Goal: Task Accomplishment & Management: Complete application form

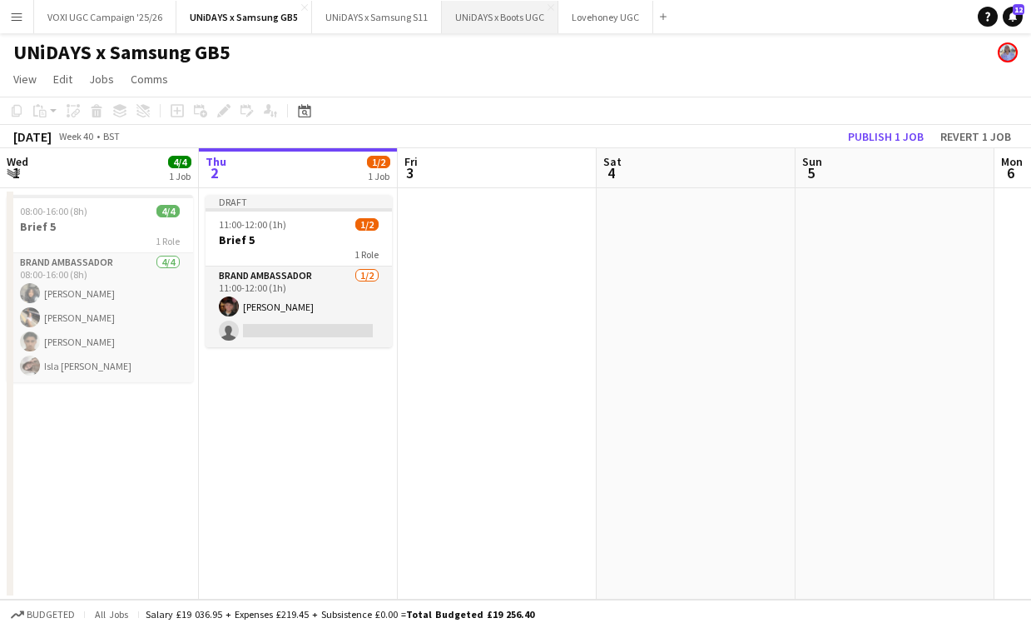
click at [469, 12] on button "UNiDAYS x Boots UGC Close" at bounding box center [500, 17] width 117 height 32
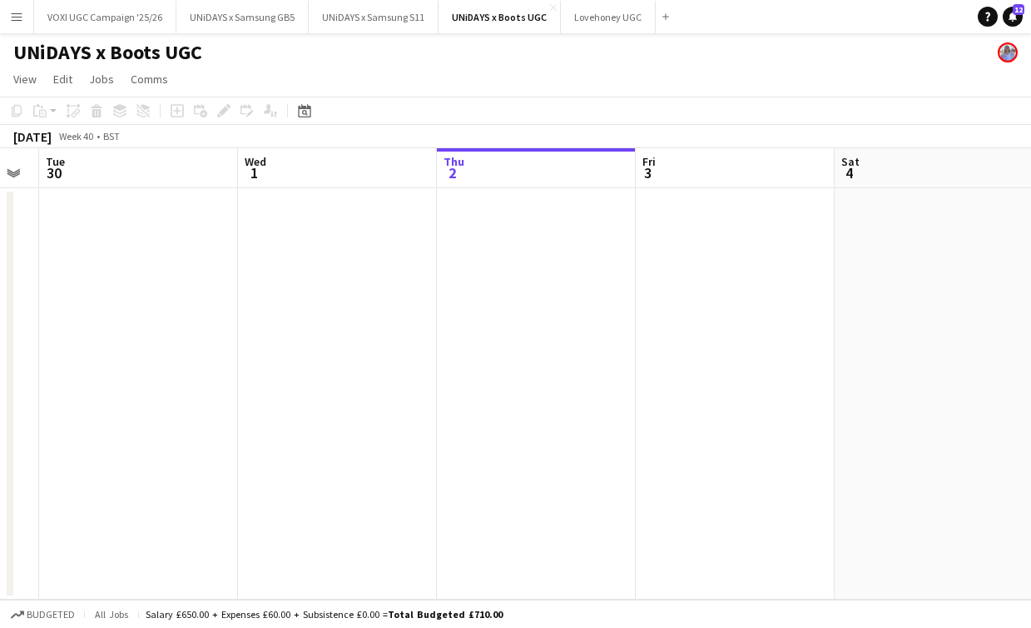
scroll to position [0, 663]
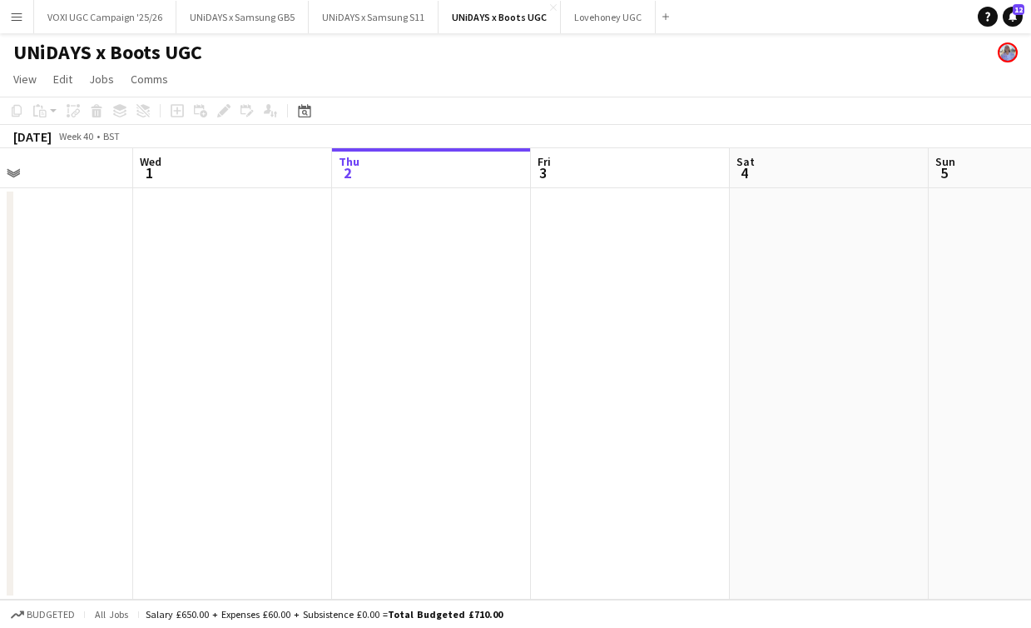
click at [401, 289] on app-date-cell at bounding box center [431, 393] width 199 height 411
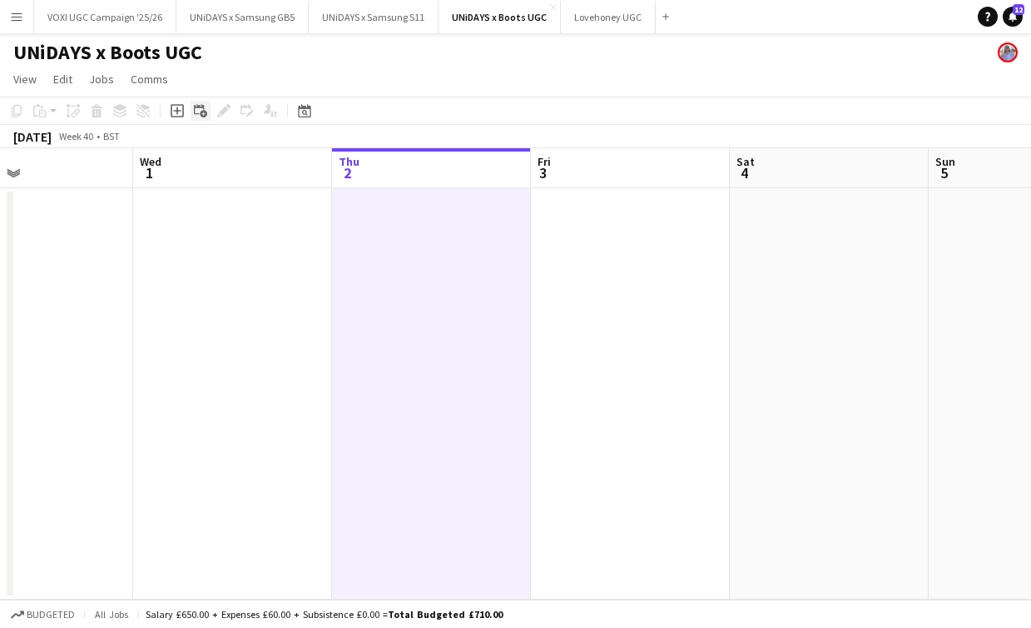
click at [197, 106] on icon at bounding box center [199, 109] width 10 height 10
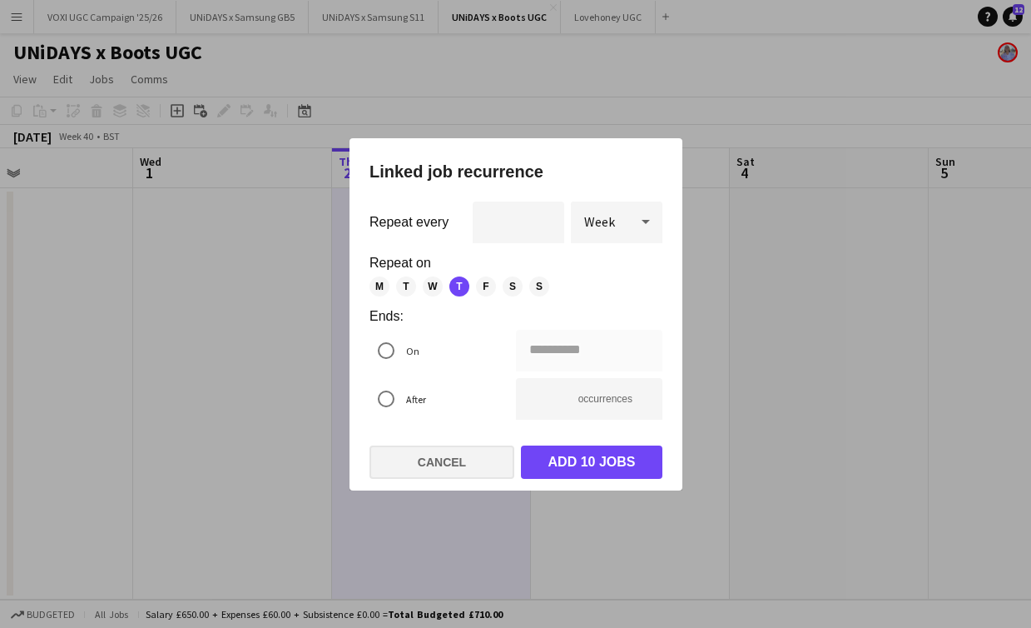
click at [424, 471] on button "Cancel" at bounding box center [442, 461] width 145 height 33
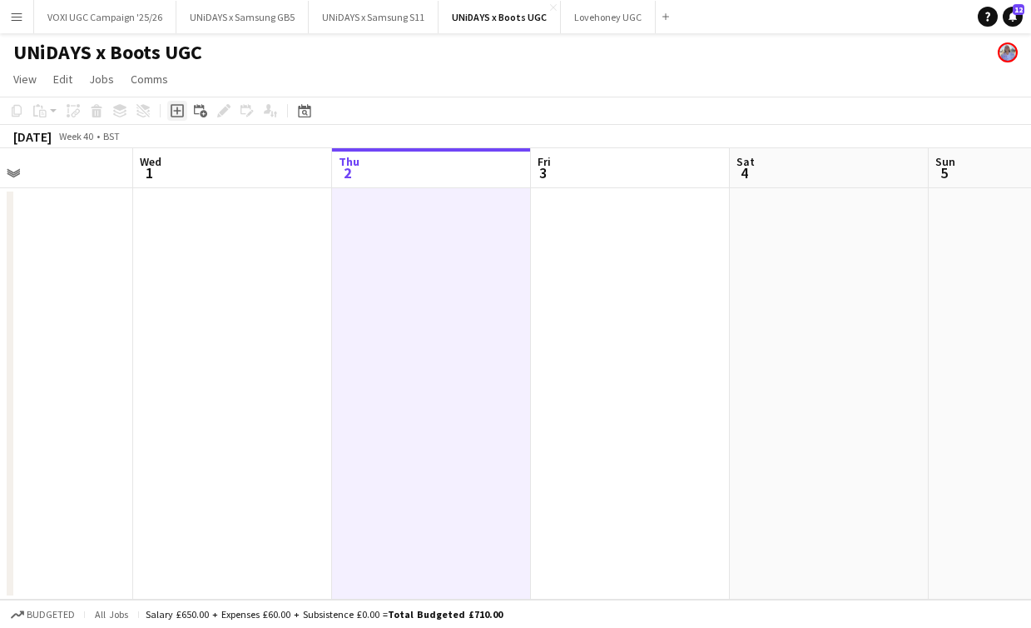
click at [176, 112] on icon "Add job" at bounding box center [177, 110] width 13 height 13
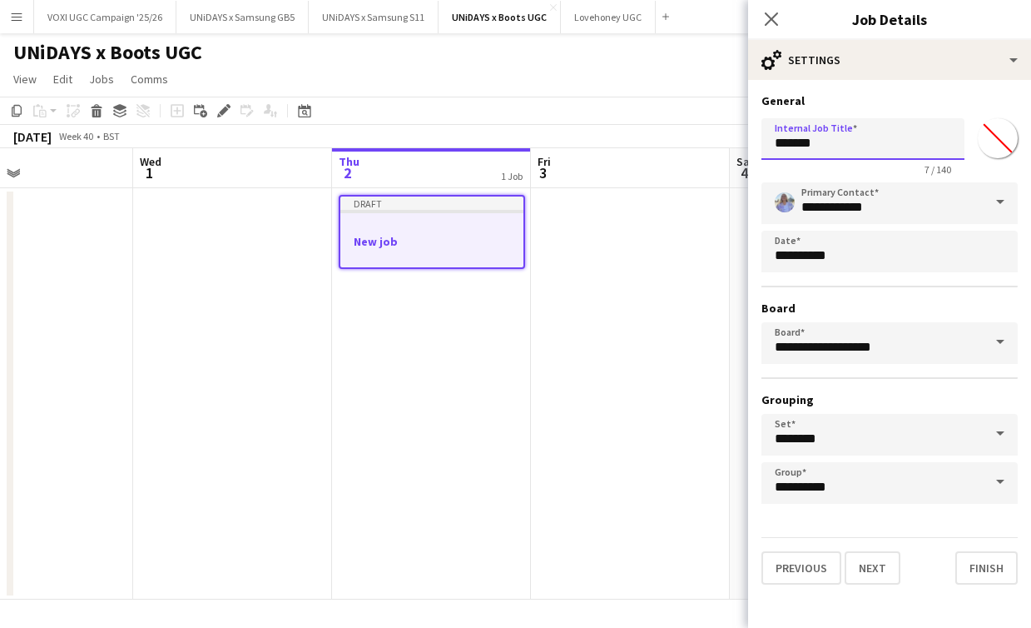
click at [847, 150] on input "*******" at bounding box center [863, 139] width 203 height 42
type input "*******"
click at [857, 567] on button "Next" at bounding box center [873, 567] width 56 height 33
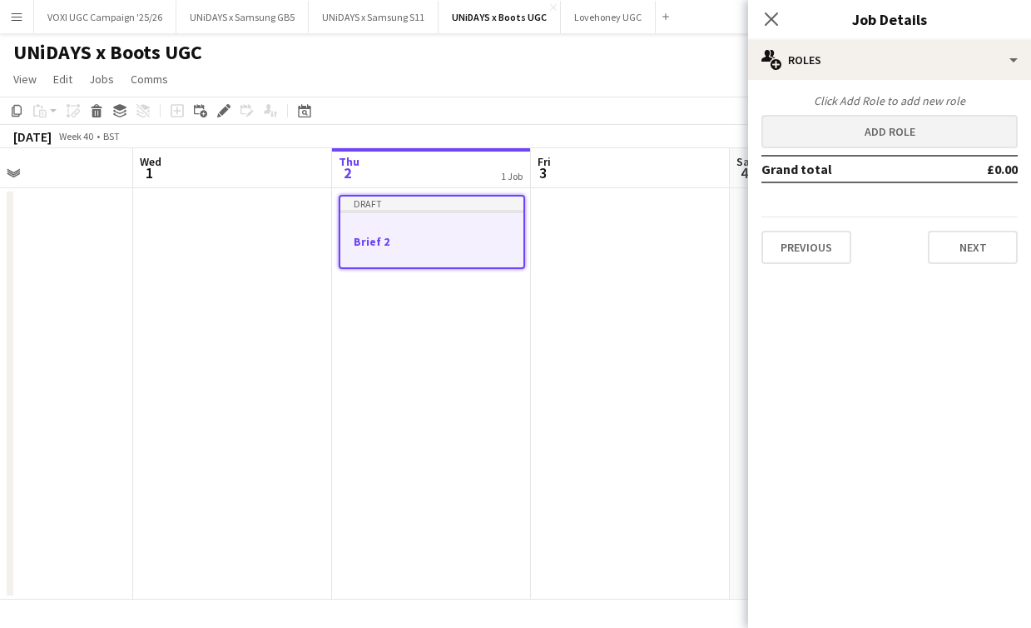
click at [911, 127] on button "Add role" at bounding box center [890, 131] width 256 height 33
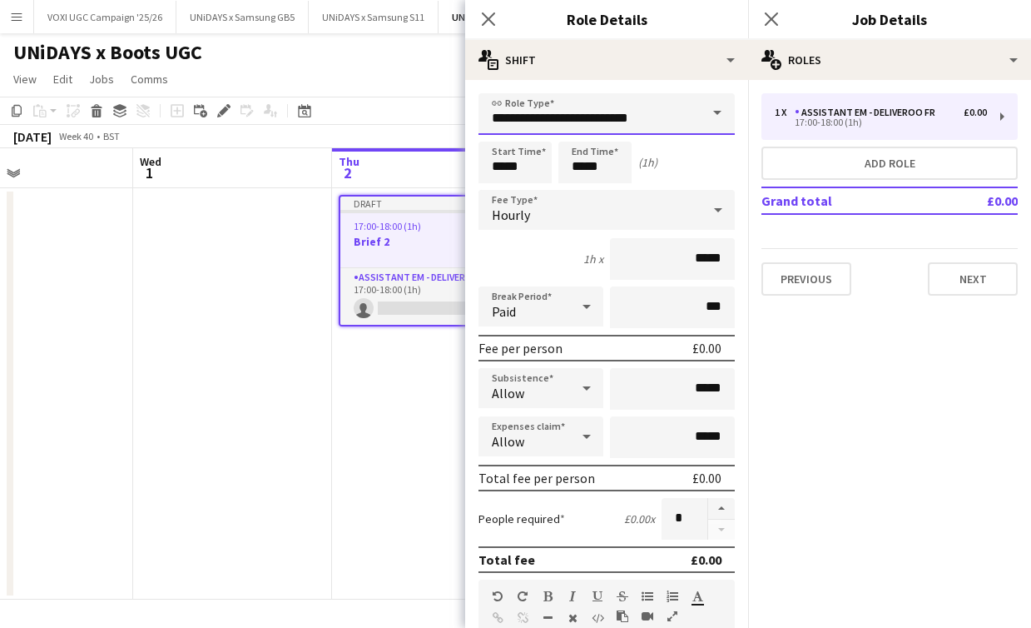
click at [673, 123] on input "**********" at bounding box center [607, 114] width 256 height 42
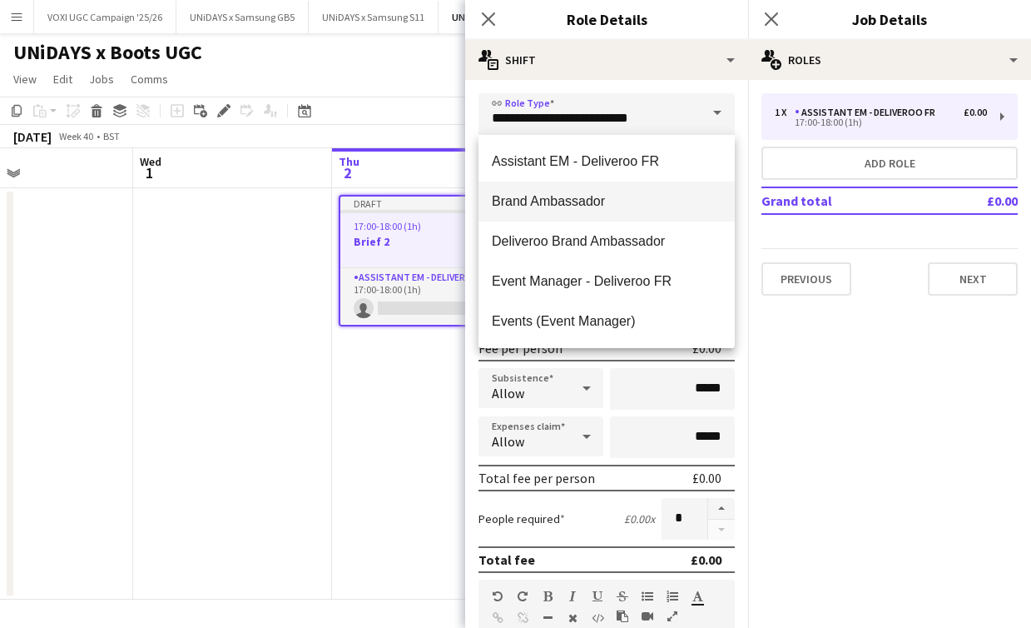
click at [583, 212] on mat-option "Brand Ambassador" at bounding box center [607, 201] width 256 height 40
type input "**********"
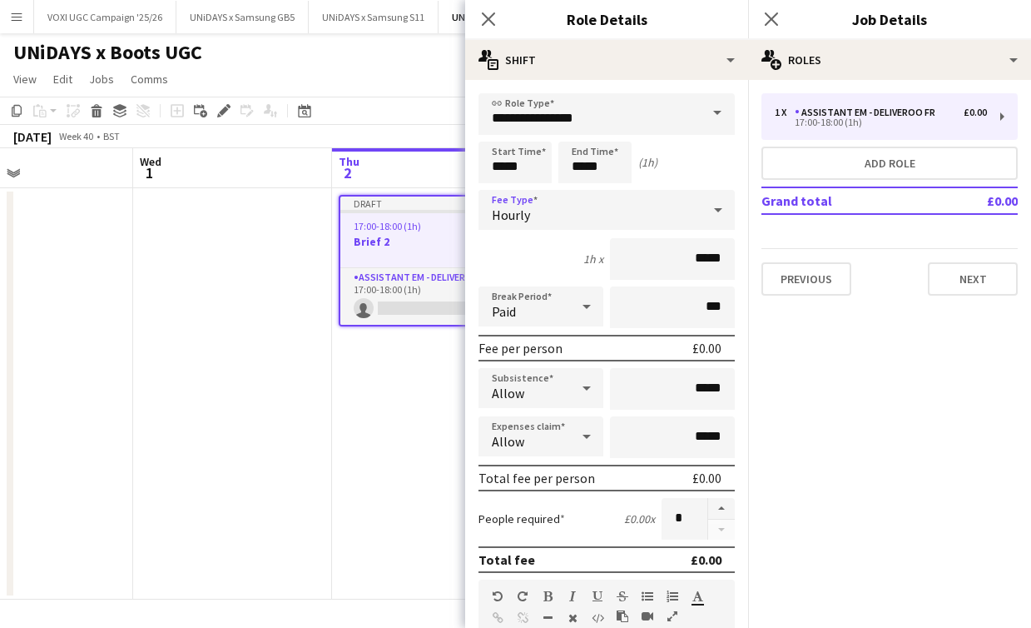
click at [557, 218] on div "Hourly" at bounding box center [590, 210] width 223 height 40
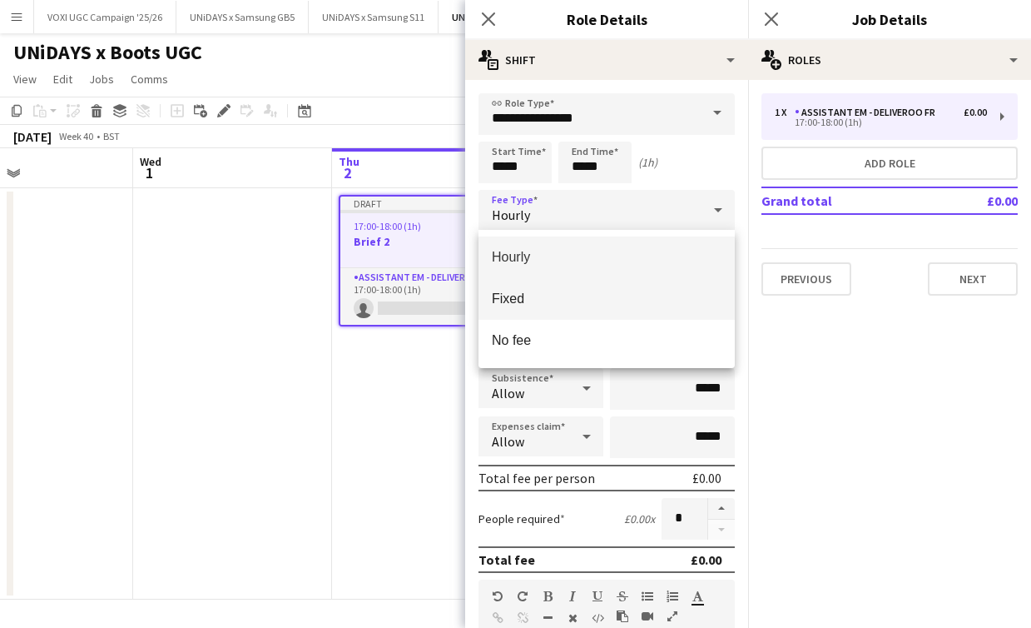
click at [576, 295] on span "Fixed" at bounding box center [607, 299] width 230 height 16
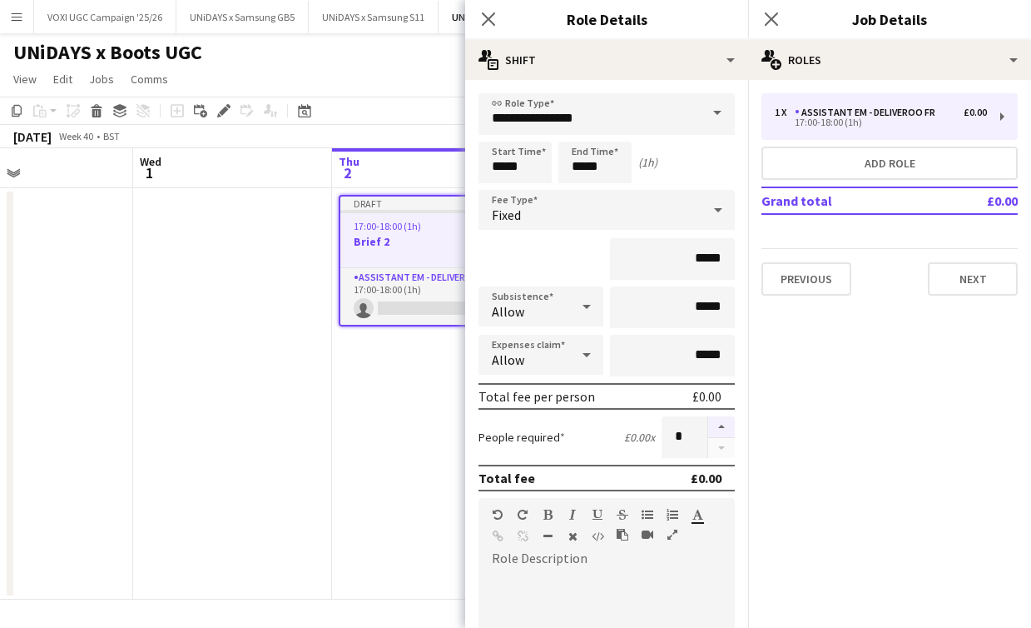
click at [718, 425] on button "button" at bounding box center [721, 427] width 27 height 22
type input "*"
click at [574, 312] on div at bounding box center [586, 306] width 33 height 33
click at [567, 385] on mat-option "Don't allow" at bounding box center [541, 396] width 125 height 42
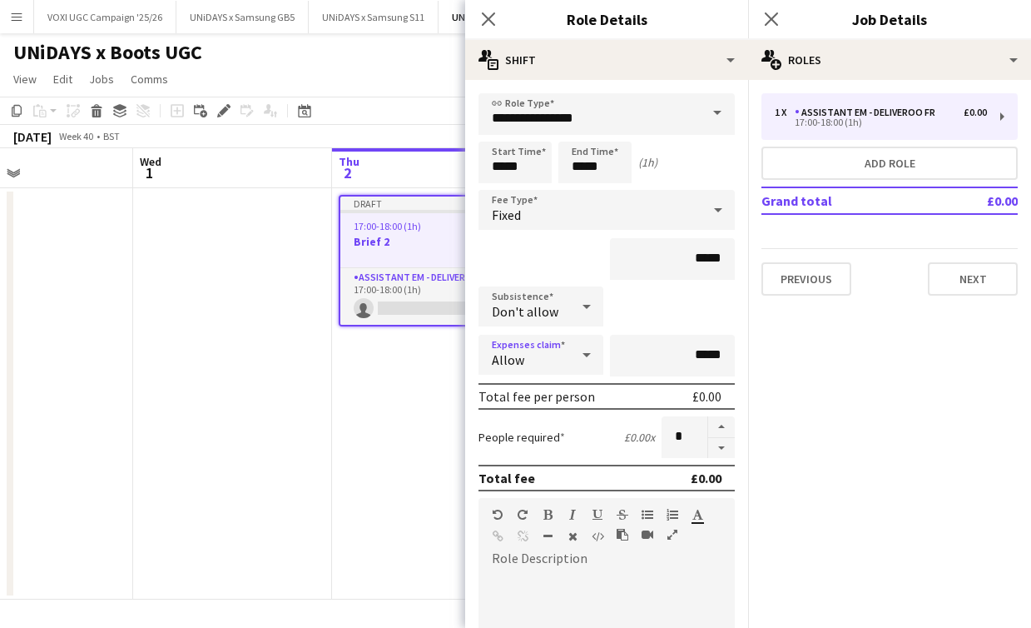
click at [558, 364] on div "Allow" at bounding box center [525, 355] width 92 height 40
click at [559, 430] on mat-option "Don't allow" at bounding box center [541, 444] width 125 height 42
click at [706, 261] on input "*****" at bounding box center [672, 259] width 125 height 42
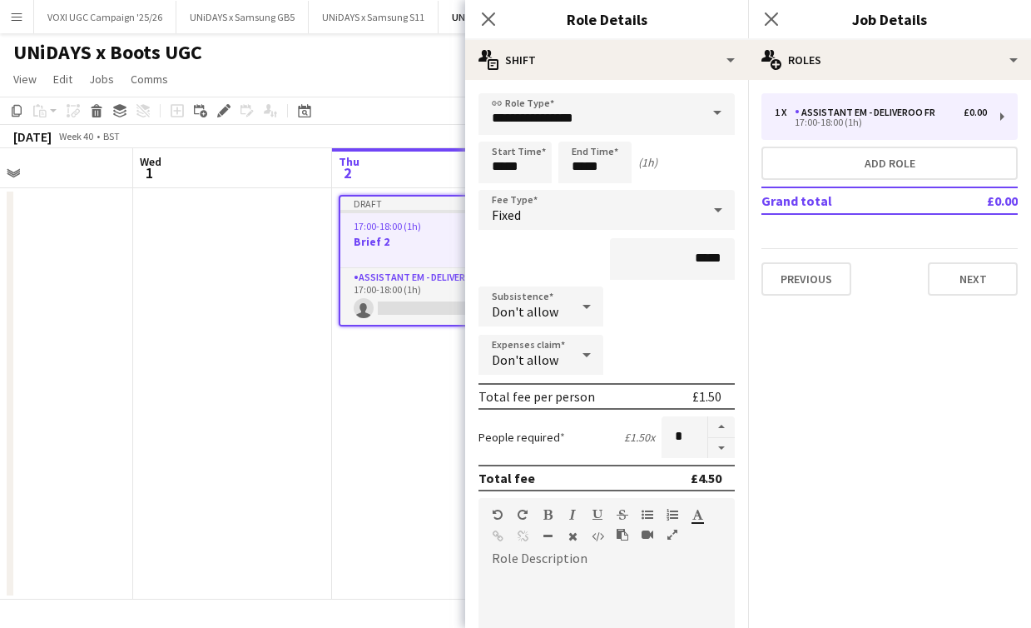
click at [713, 295] on div "Subsistence Don't allow" at bounding box center [607, 307] width 256 height 42
click at [706, 248] on input "*****" at bounding box center [672, 259] width 125 height 42
type input "****"
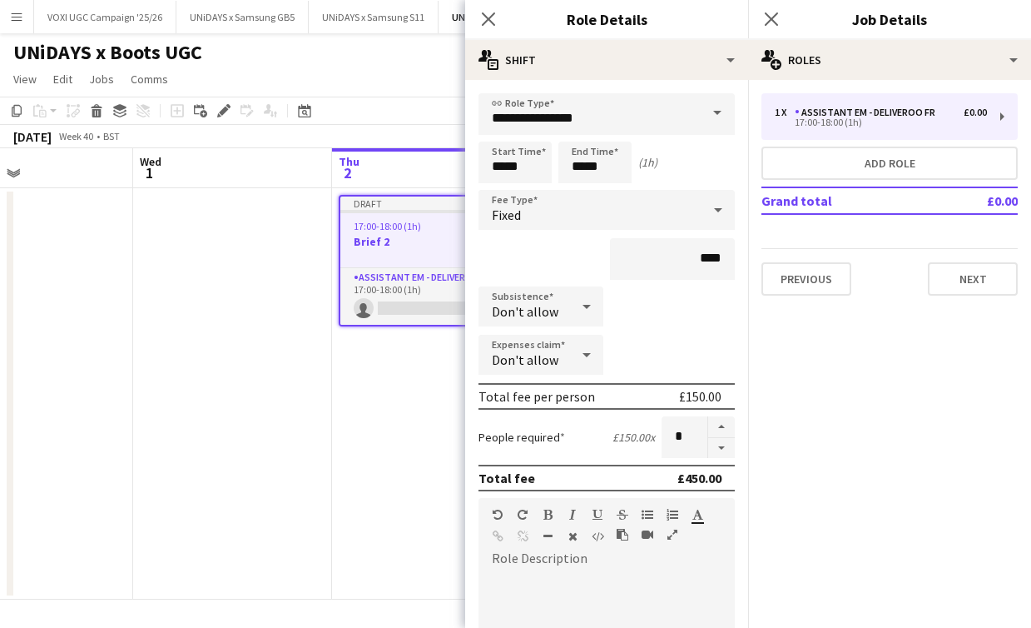
click at [673, 339] on div "Expenses claim Don't allow" at bounding box center [607, 356] width 256 height 42
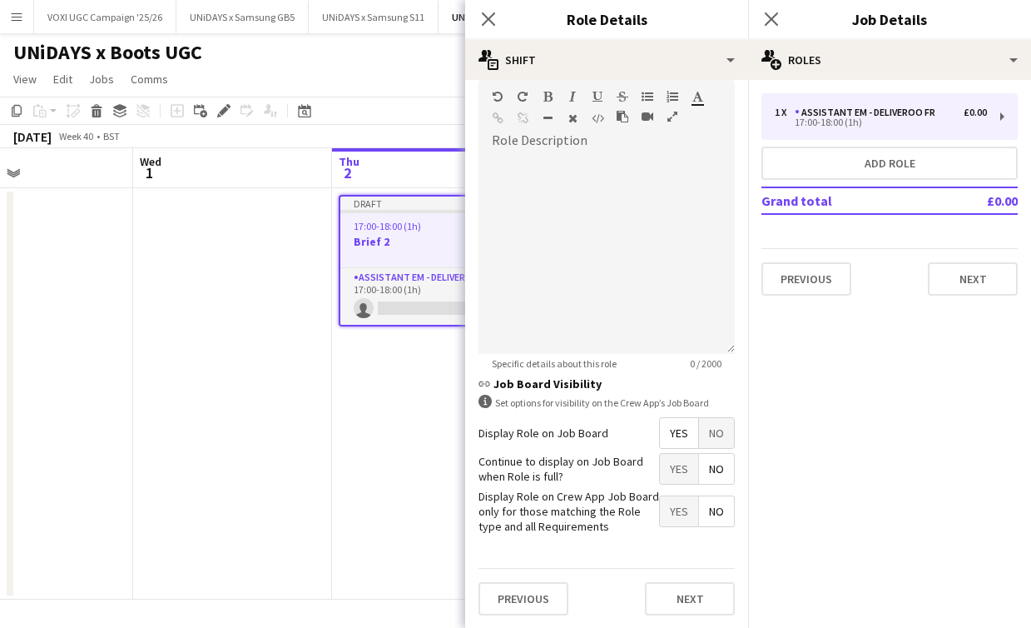
click at [714, 437] on span "No" at bounding box center [716, 433] width 35 height 30
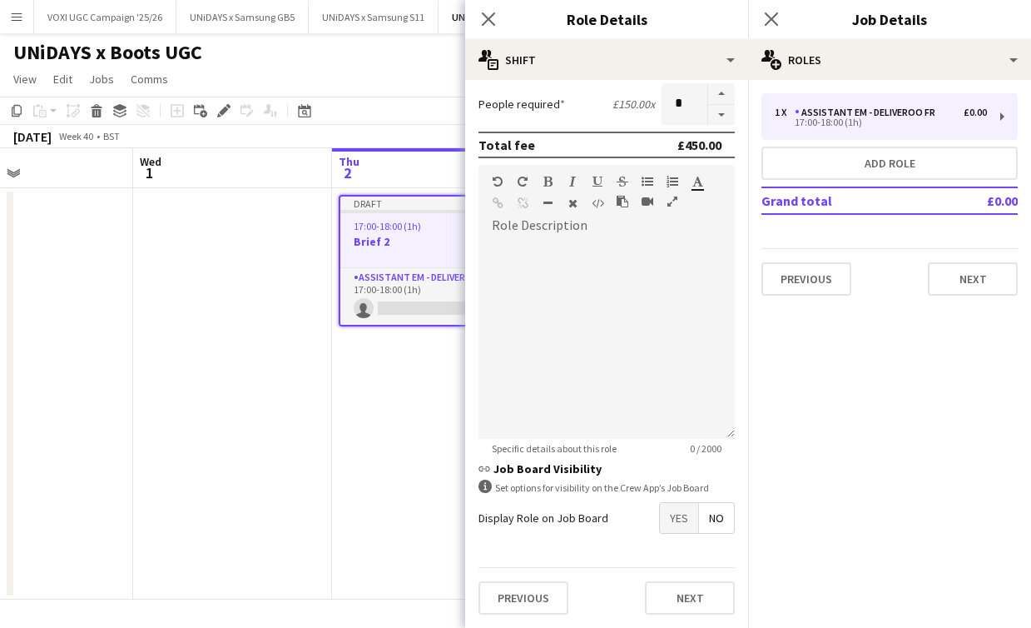
scroll to position [333, 0]
click at [683, 593] on button "Next" at bounding box center [690, 597] width 90 height 33
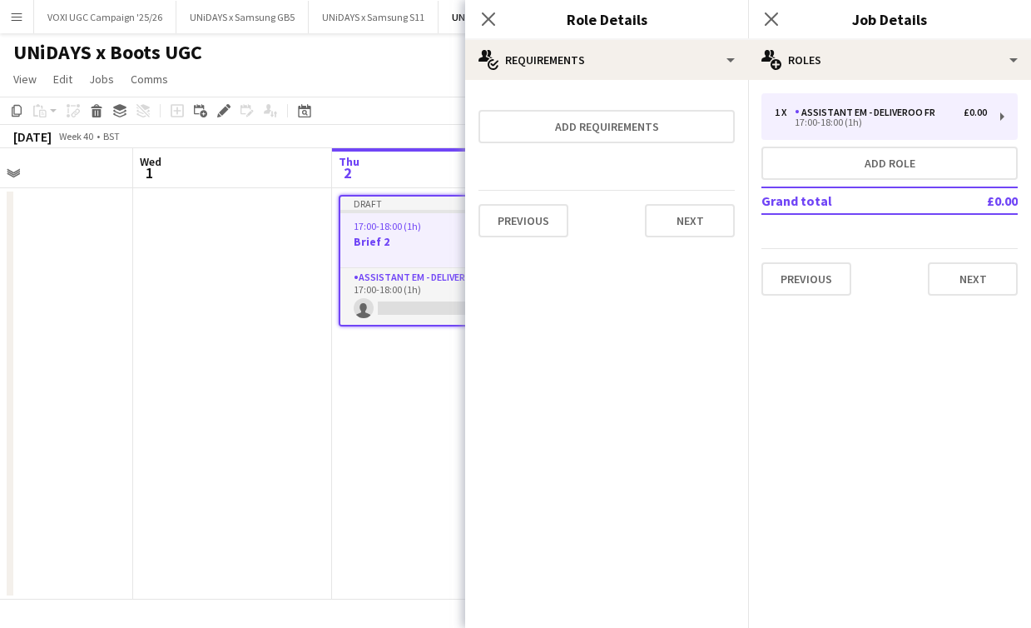
scroll to position [0, 0]
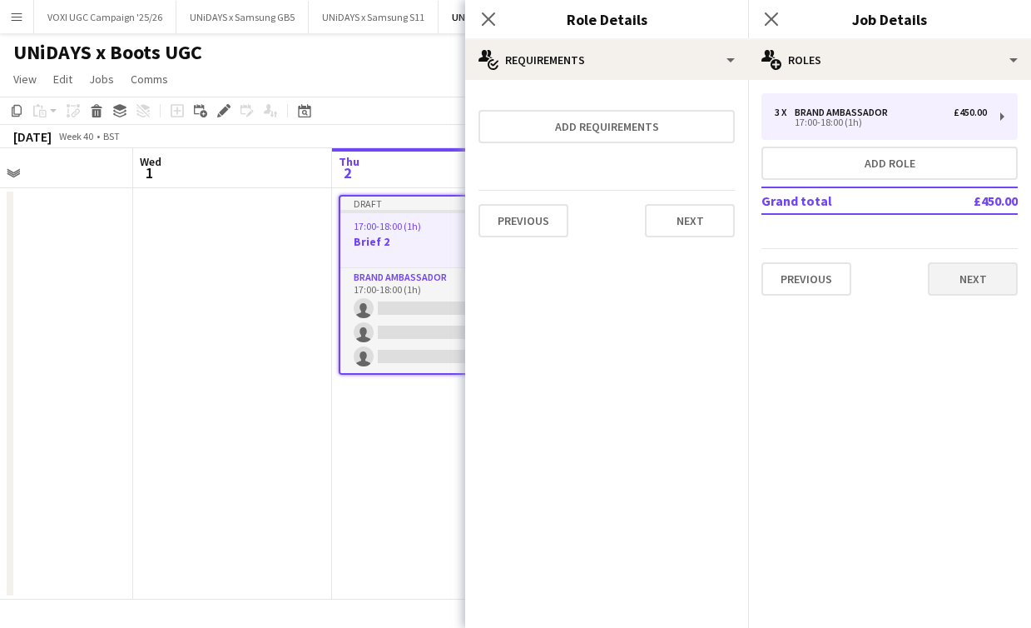
click at [962, 276] on button "Next" at bounding box center [973, 278] width 90 height 33
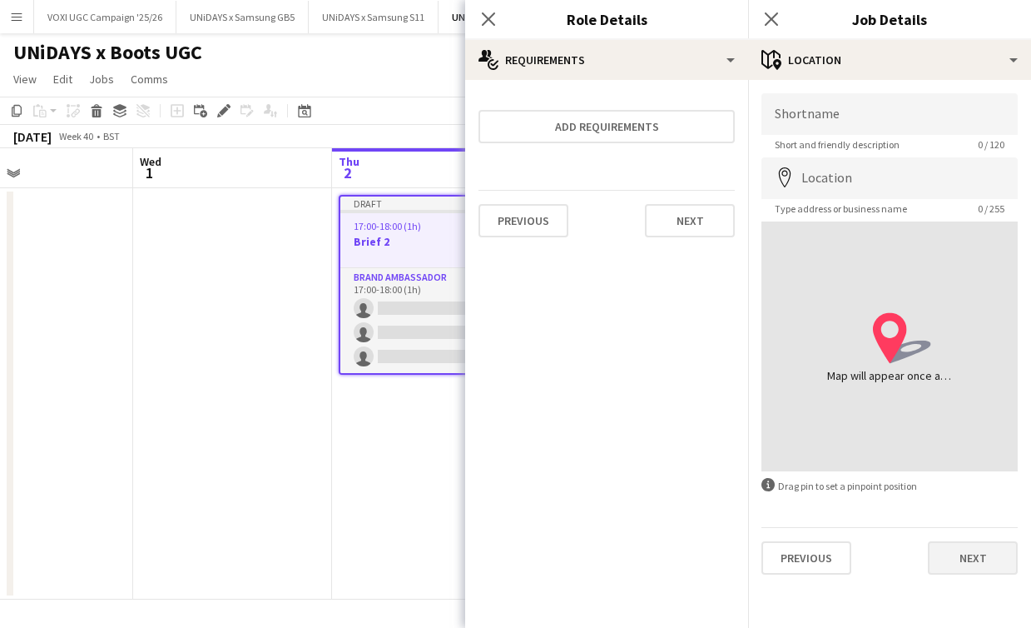
click at [952, 570] on button "Next" at bounding box center [973, 557] width 90 height 33
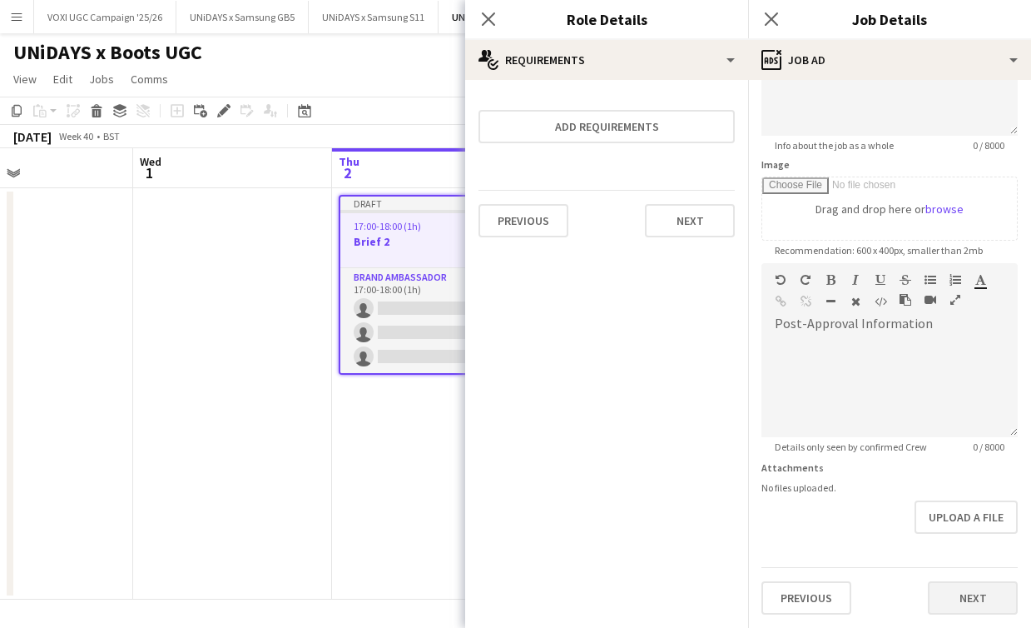
scroll to position [196, 0]
click at [965, 590] on button "Next" at bounding box center [973, 597] width 90 height 33
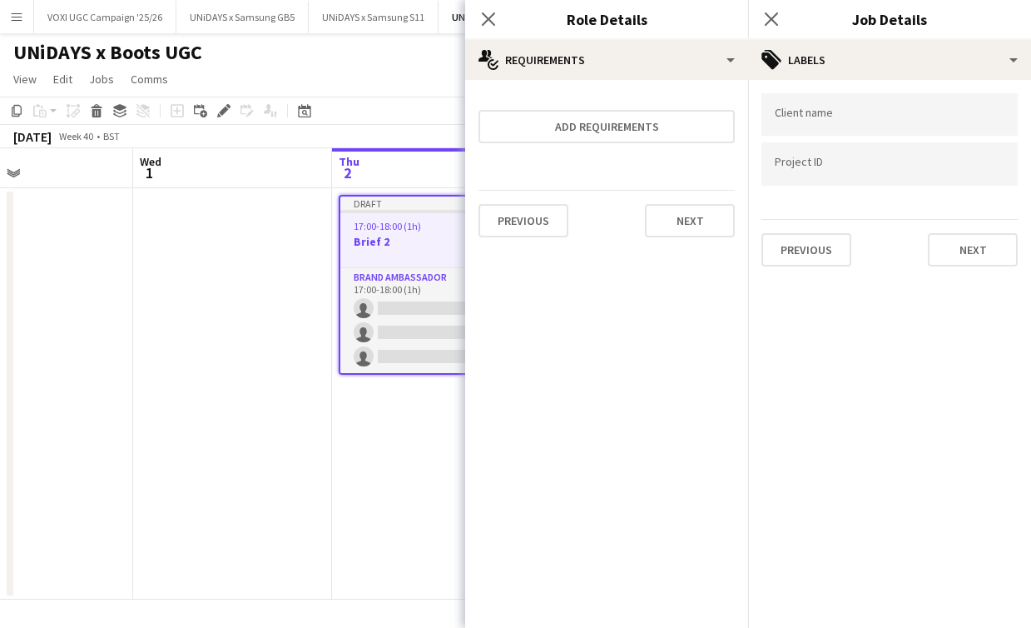
scroll to position [0, 0]
click at [975, 257] on button "Next" at bounding box center [973, 249] width 90 height 33
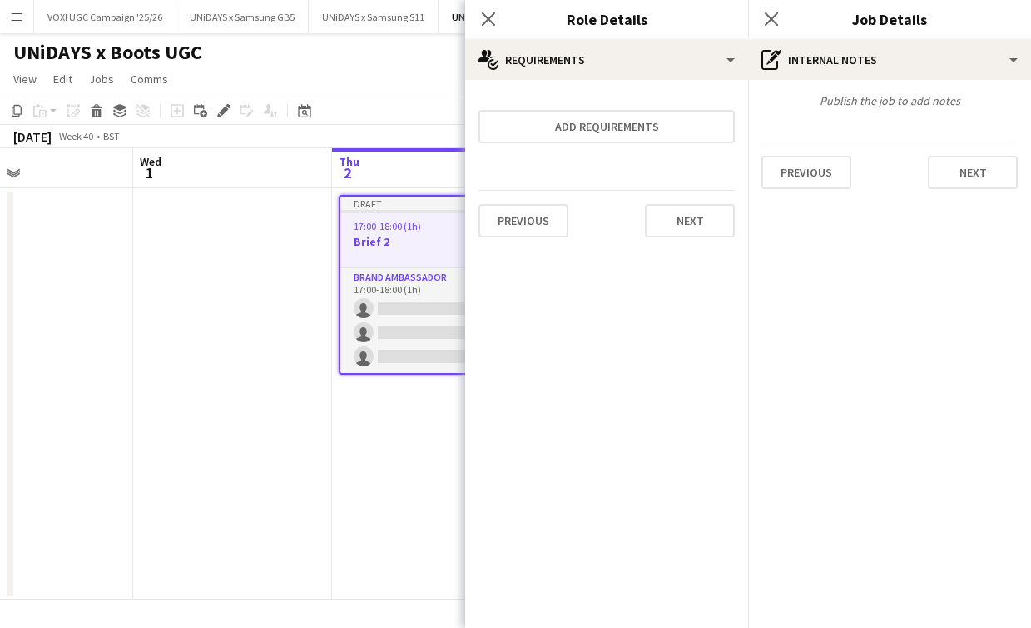
click at [956, 189] on div "Publish the job to add notes Previous Next" at bounding box center [889, 141] width 283 height 122
click at [961, 158] on button "Next" at bounding box center [973, 172] width 90 height 33
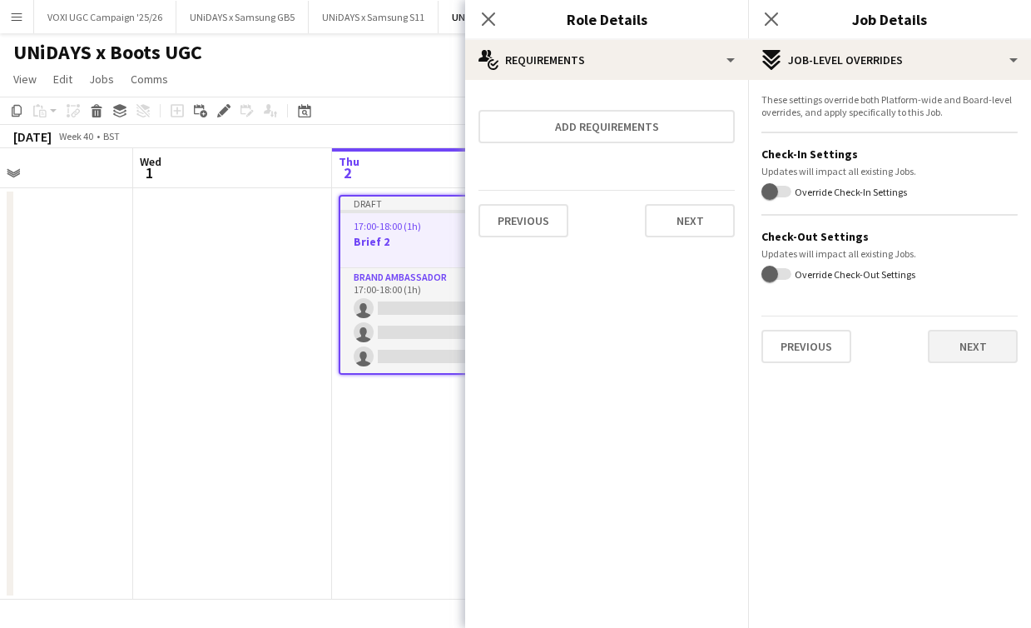
click at [952, 344] on button "Next" at bounding box center [973, 346] width 90 height 33
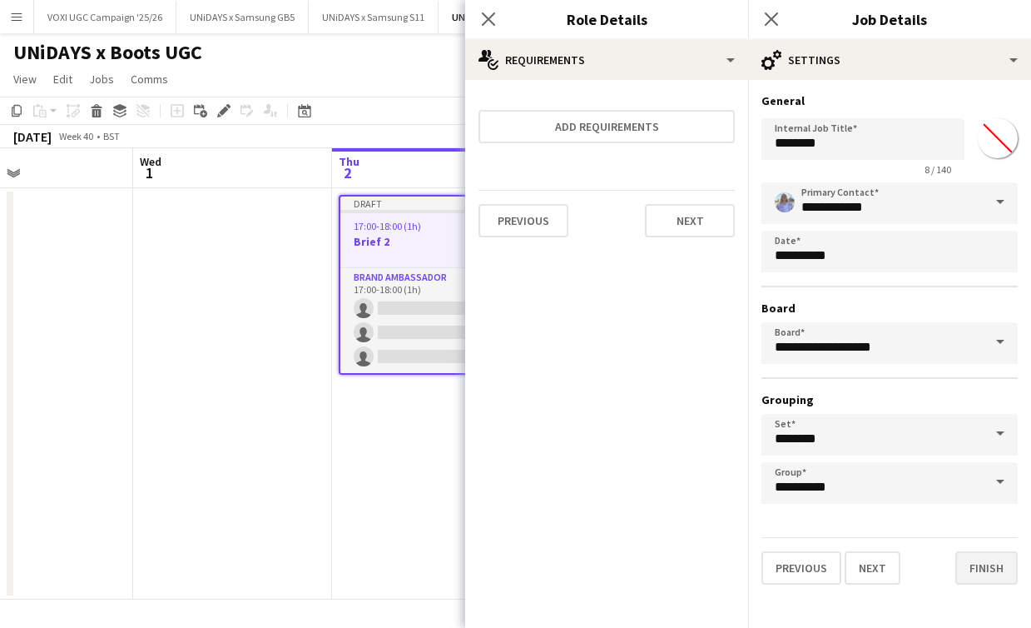
click at [976, 577] on button "Finish" at bounding box center [987, 567] width 62 height 33
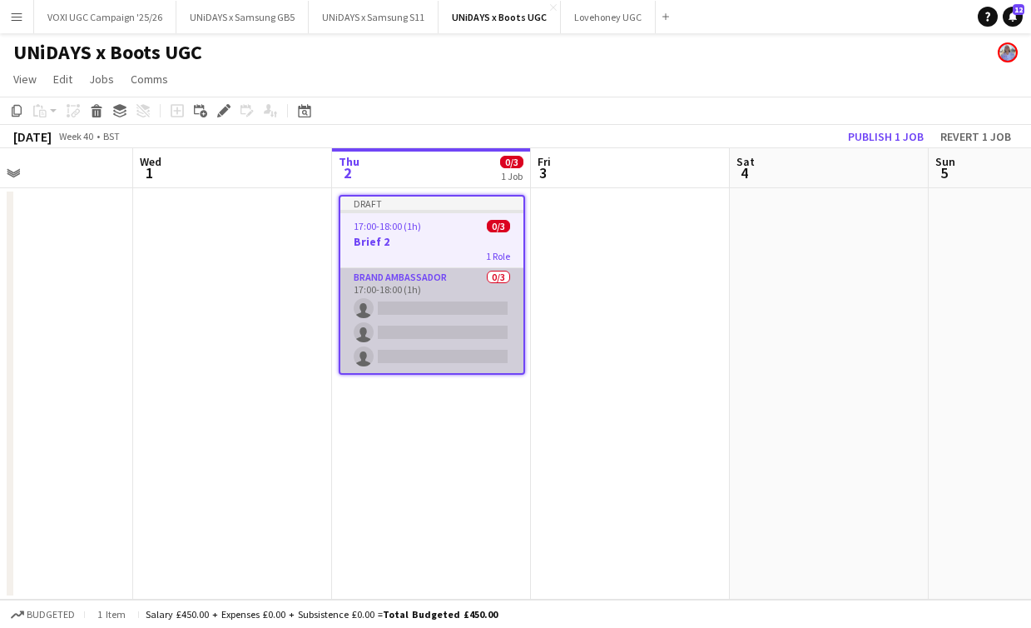
click at [399, 310] on app-card-role "Brand Ambassador 0/3 17:00-18:00 (1h) single-neutral-actions single-neutral-act…" at bounding box center [431, 320] width 183 height 105
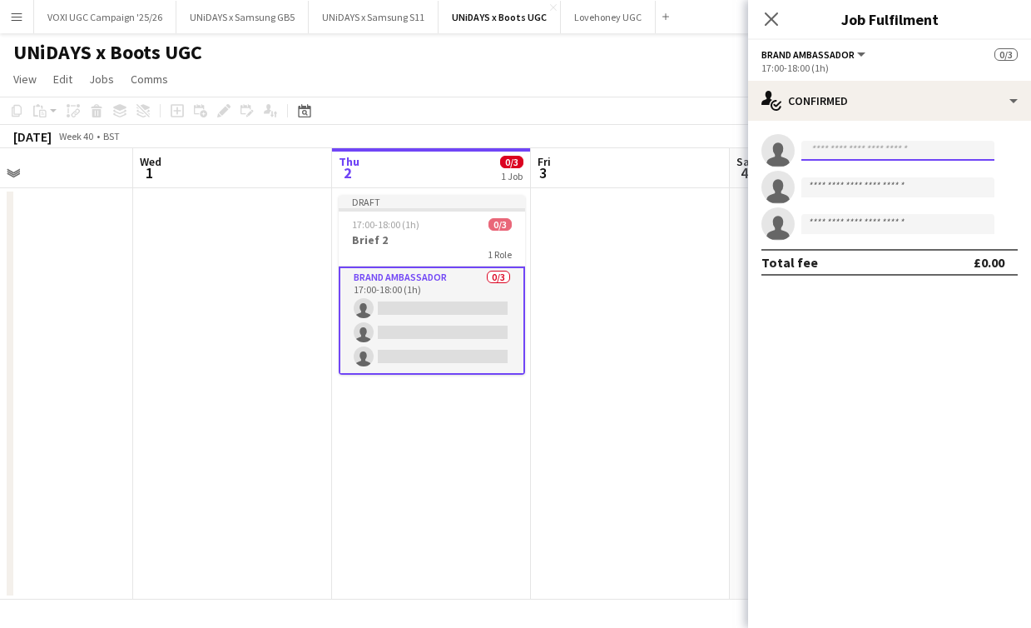
click at [815, 151] on input at bounding box center [898, 151] width 193 height 20
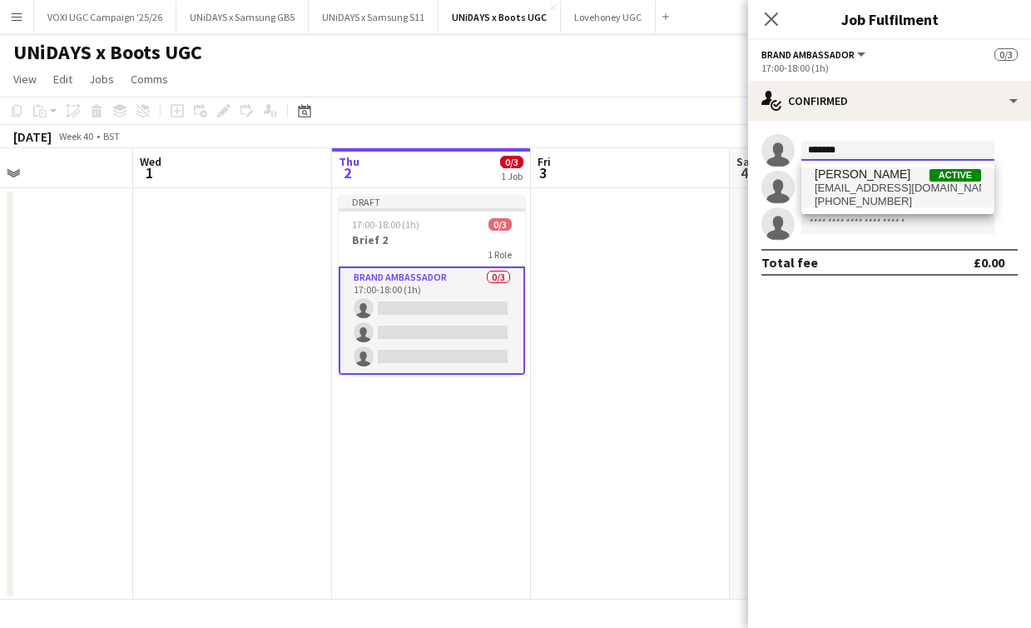
type input "*******"
click at [861, 195] on span "[PHONE_NUMBER]" at bounding box center [898, 201] width 166 height 13
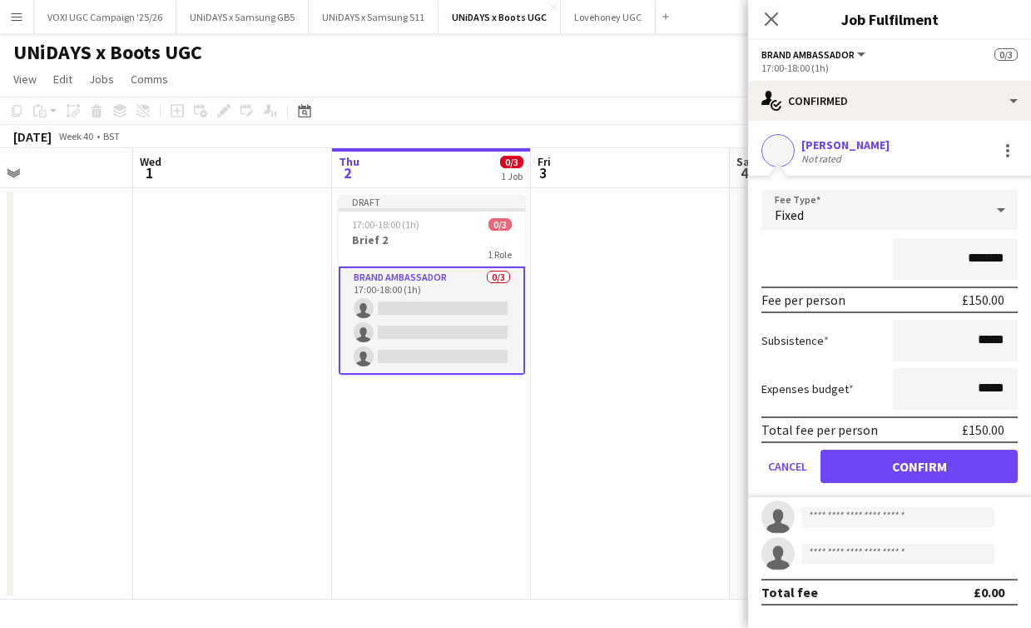
click at [880, 466] on button "Confirm" at bounding box center [919, 465] width 197 height 33
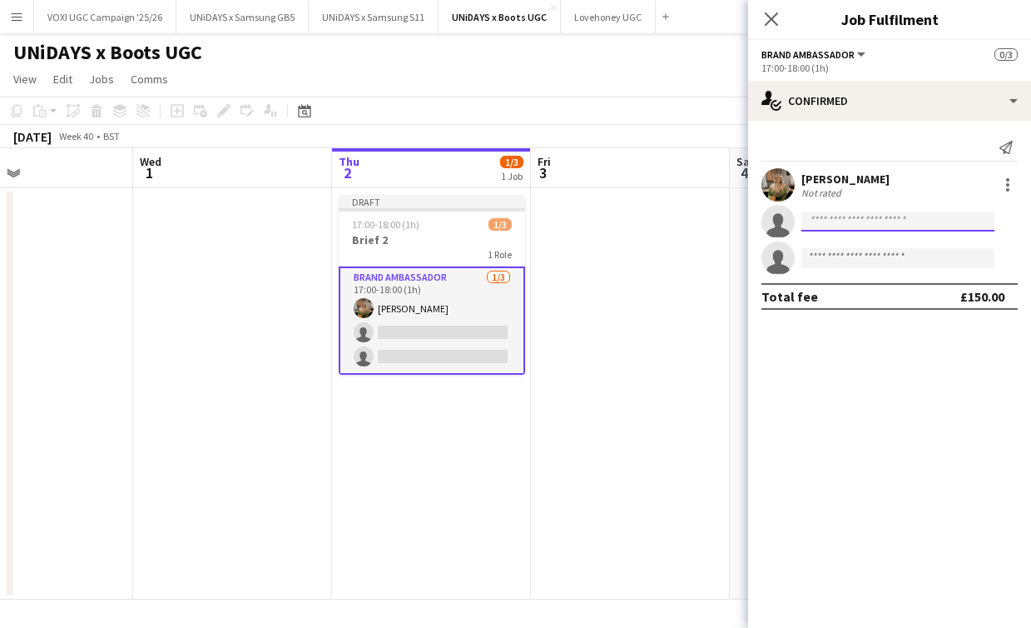
click at [832, 227] on input at bounding box center [898, 221] width 193 height 20
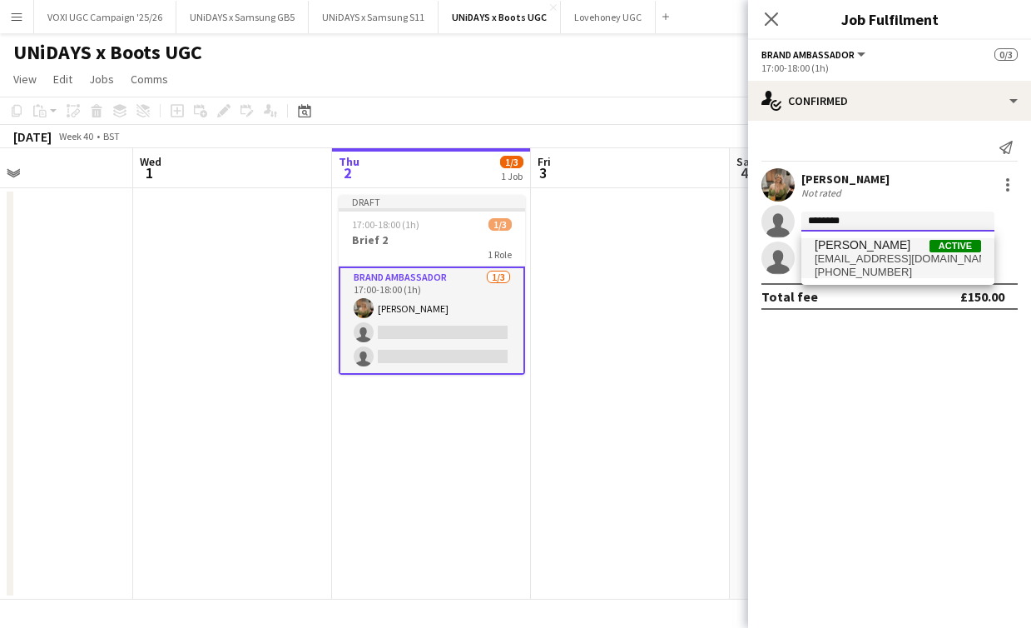
type input "********"
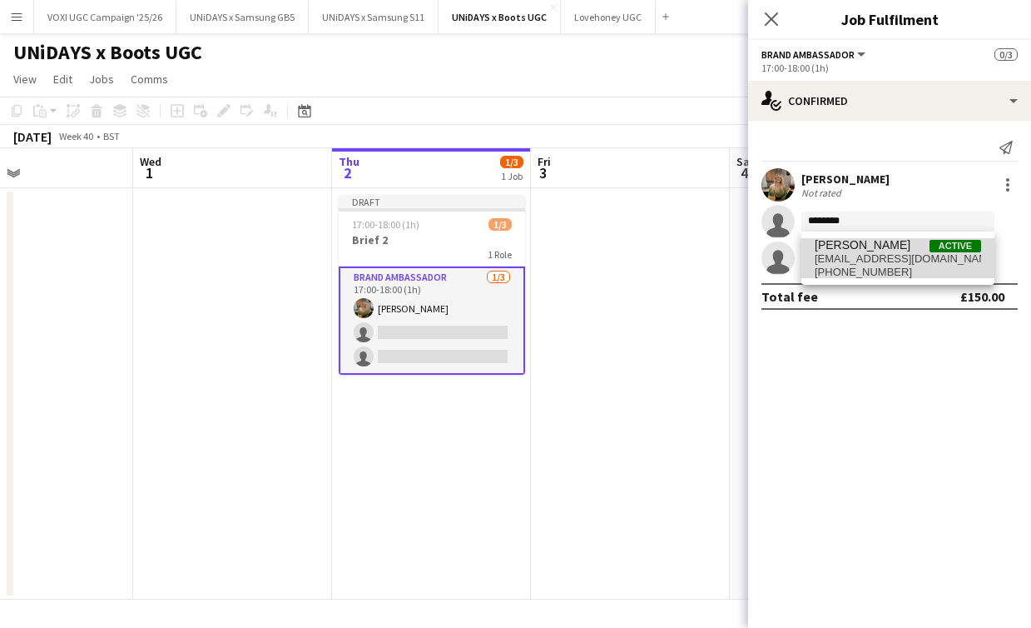
click at [896, 251] on span "[PERSON_NAME] Active" at bounding box center [898, 245] width 166 height 14
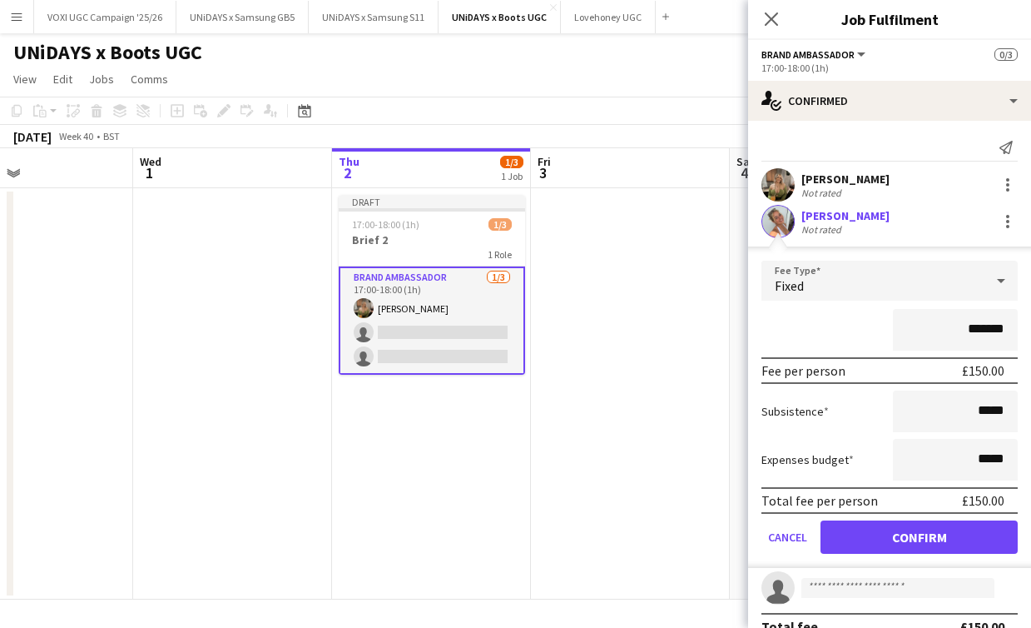
click at [898, 540] on button "Confirm" at bounding box center [919, 536] width 197 height 33
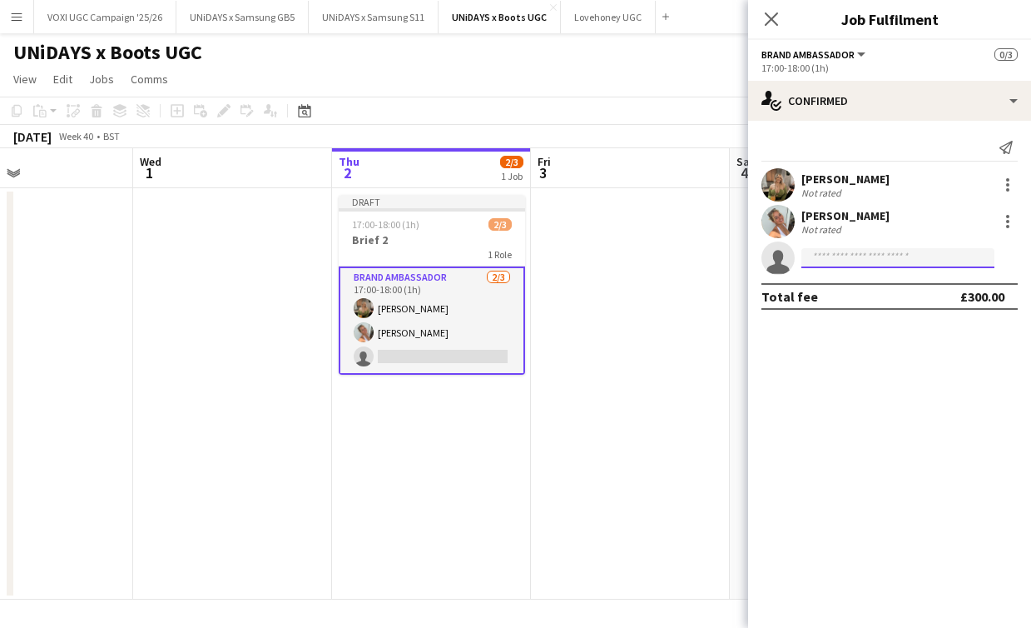
click at [852, 262] on input at bounding box center [898, 258] width 193 height 20
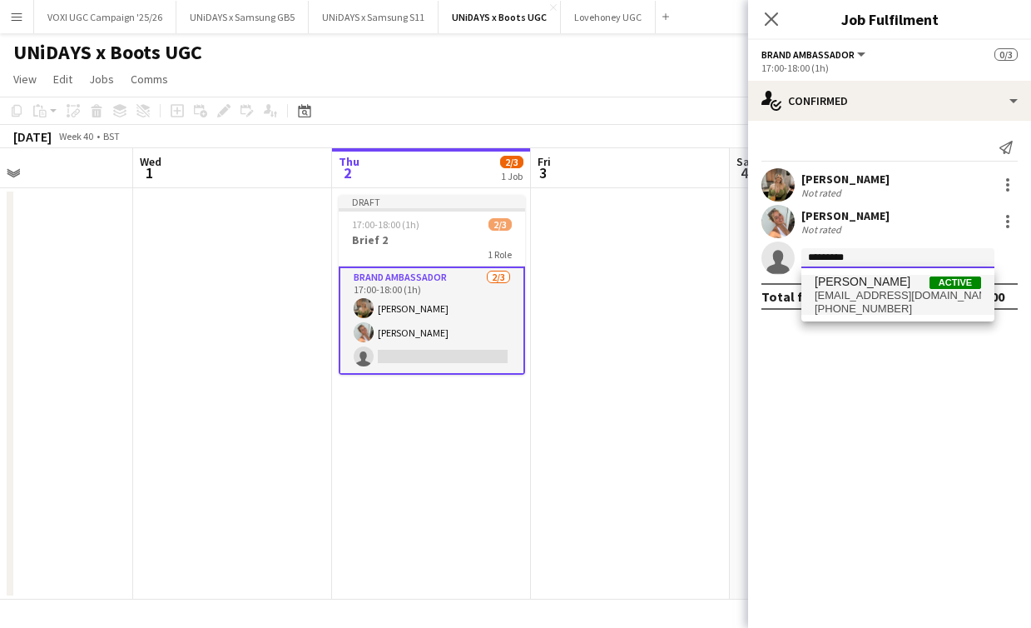
type input "*********"
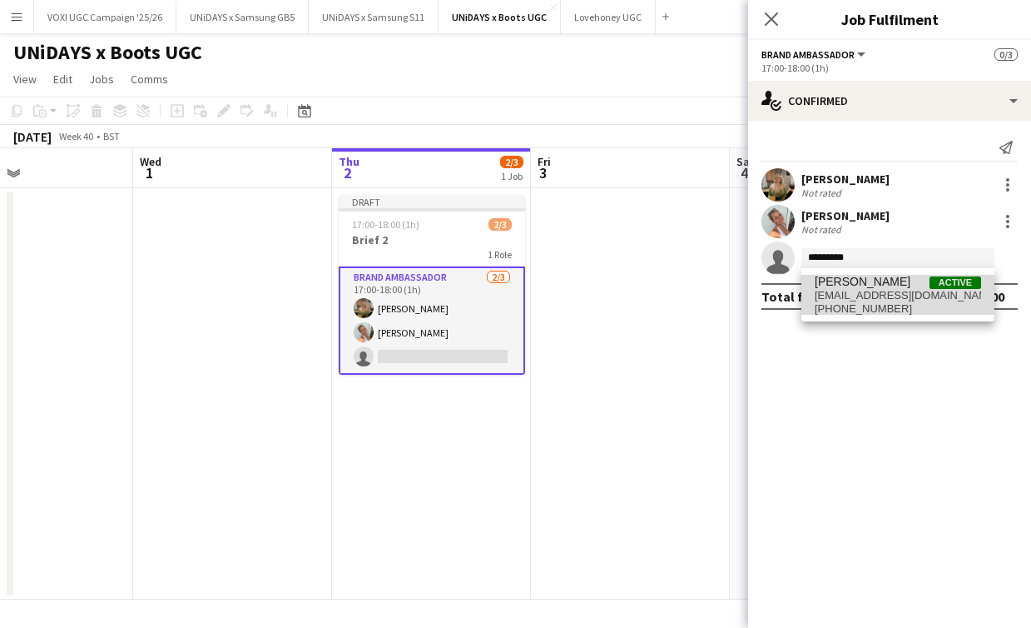
click at [860, 311] on span "[PHONE_NUMBER]" at bounding box center [898, 308] width 166 height 13
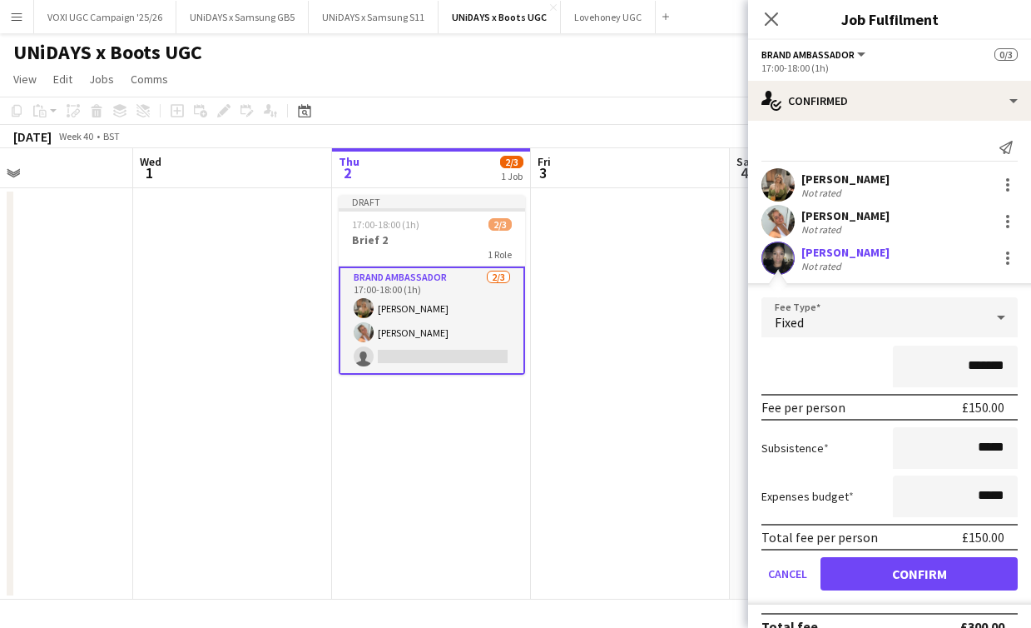
click at [899, 579] on button "Confirm" at bounding box center [919, 573] width 197 height 33
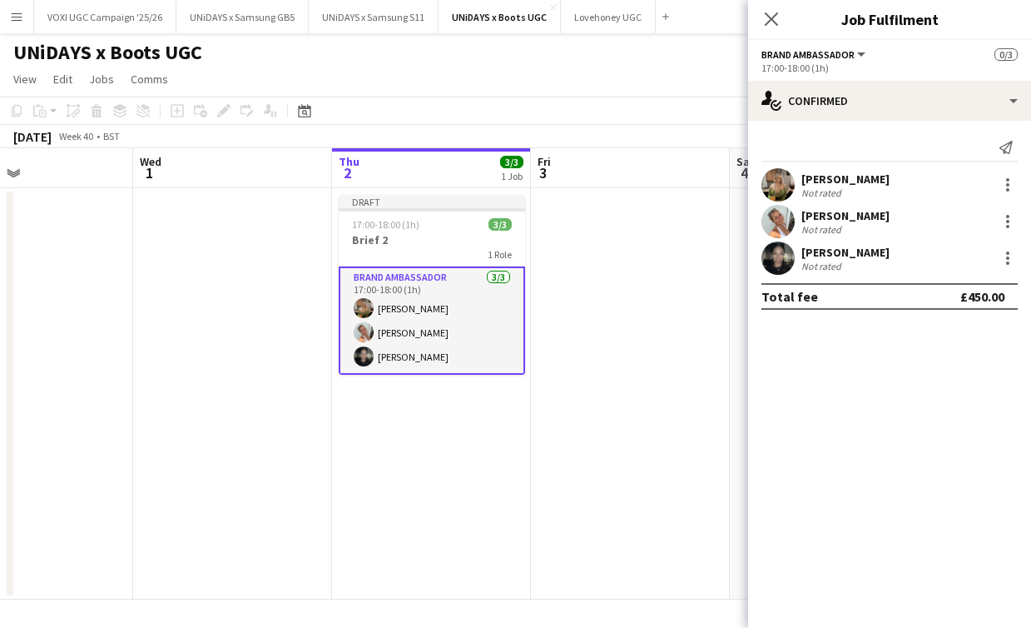
click at [613, 320] on app-date-cell at bounding box center [630, 393] width 199 height 411
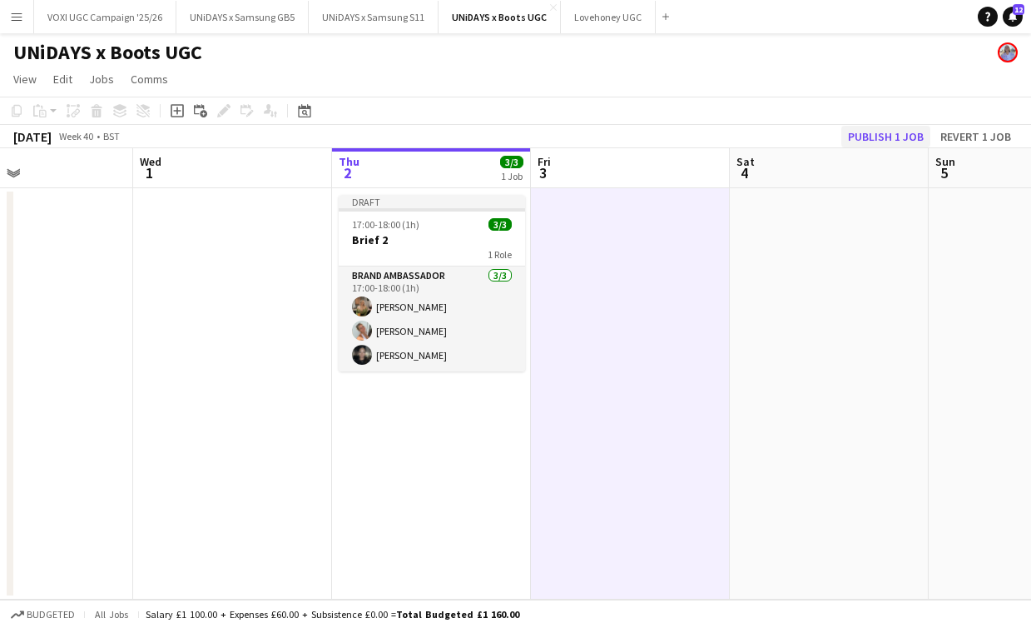
click at [875, 140] on button "Publish 1 job" at bounding box center [886, 137] width 89 height 22
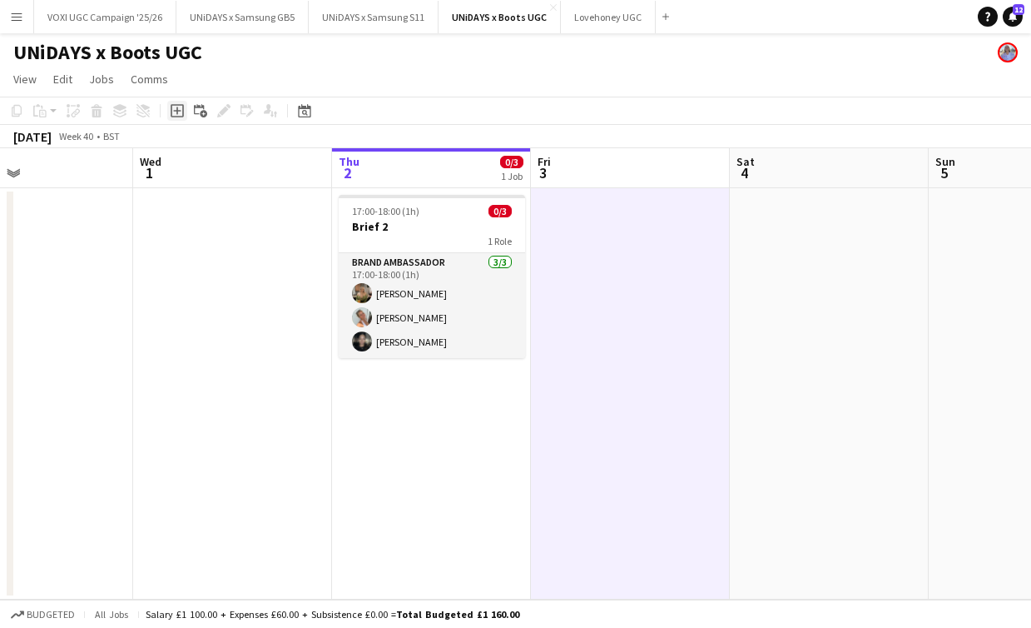
click at [171, 111] on icon "Add job" at bounding box center [177, 110] width 13 height 13
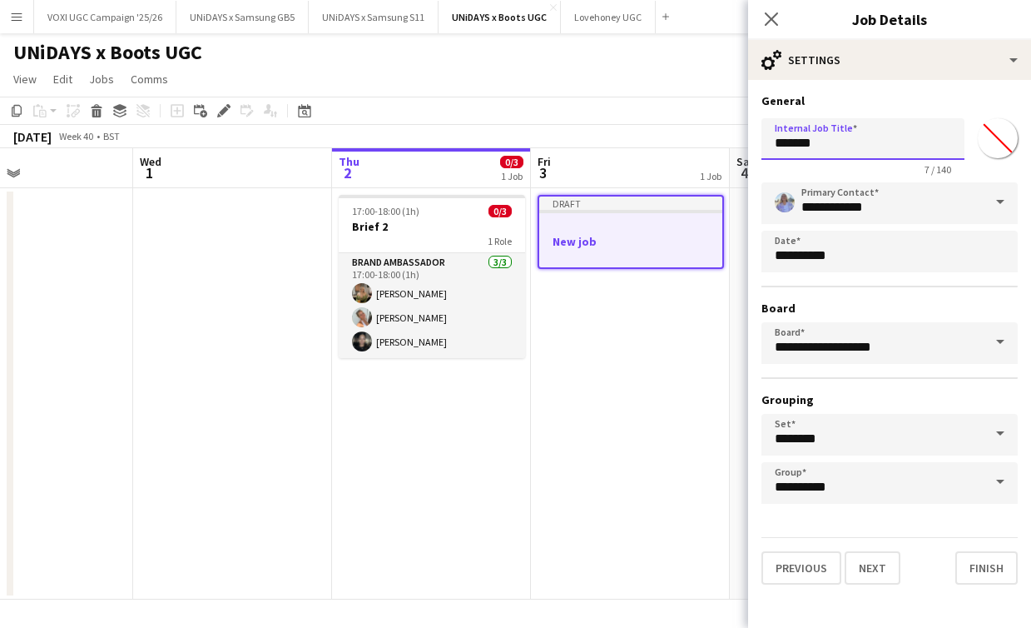
click at [838, 144] on input "*******" at bounding box center [863, 139] width 203 height 42
type input "**********"
click at [882, 556] on button "Next" at bounding box center [873, 567] width 56 height 33
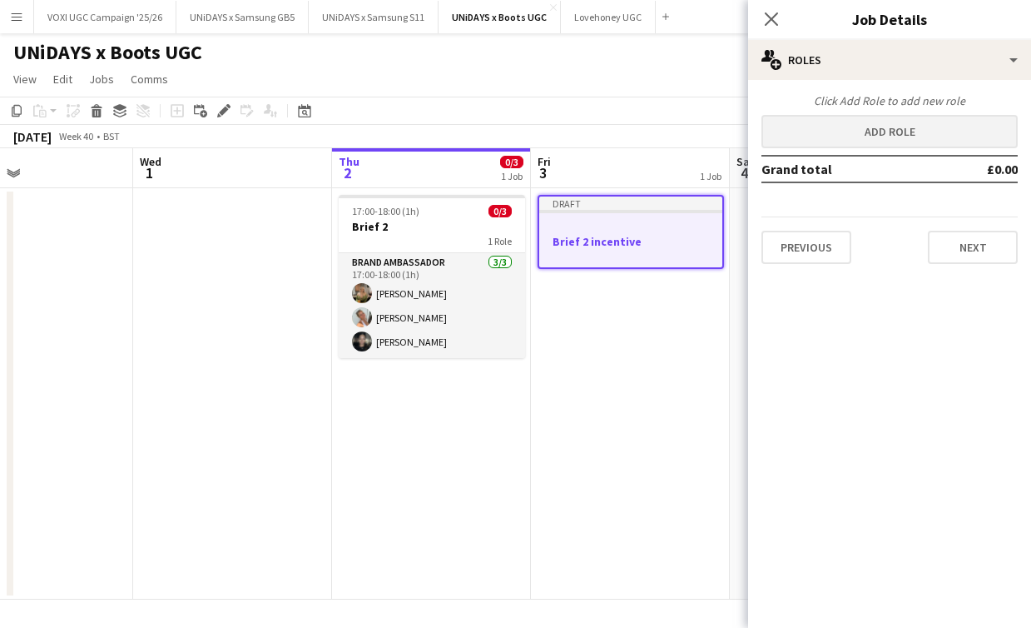
click at [874, 138] on button "Add role" at bounding box center [890, 131] width 256 height 33
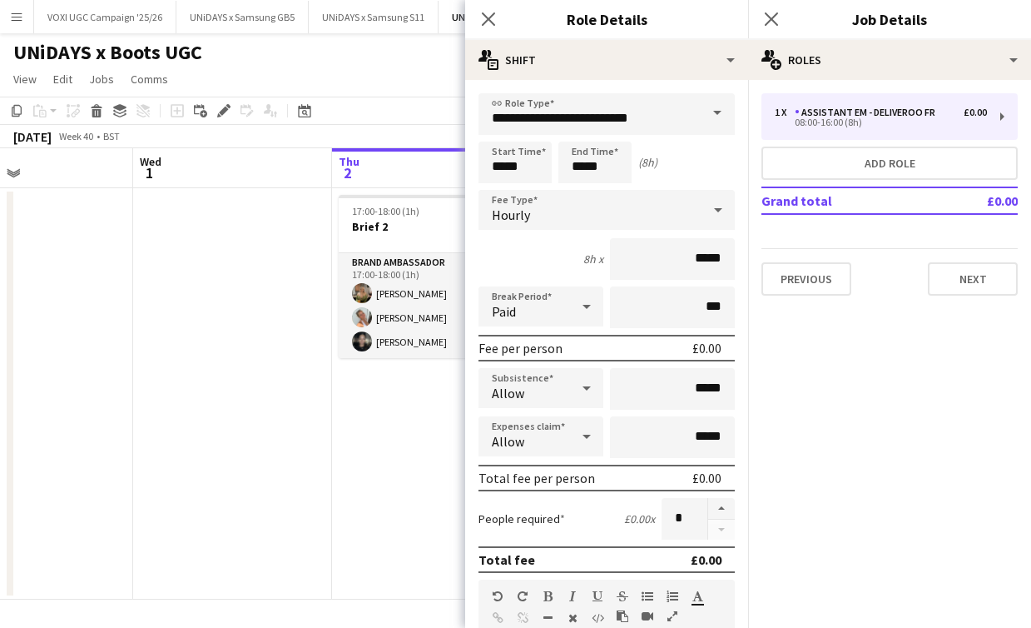
click at [669, 207] on div "Hourly" at bounding box center [590, 210] width 223 height 40
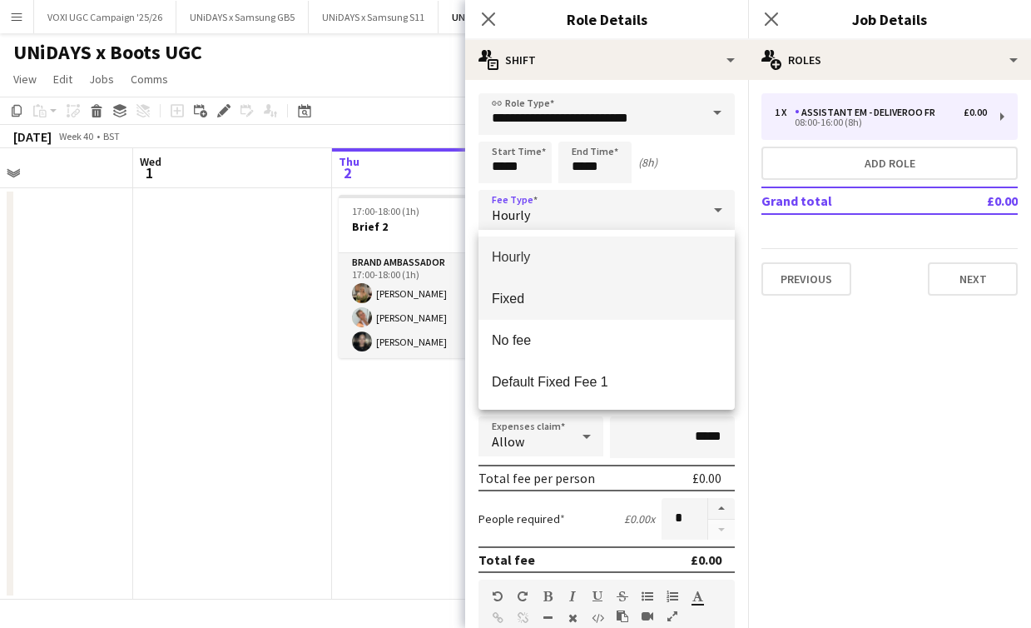
click at [665, 301] on span "Fixed" at bounding box center [607, 299] width 230 height 16
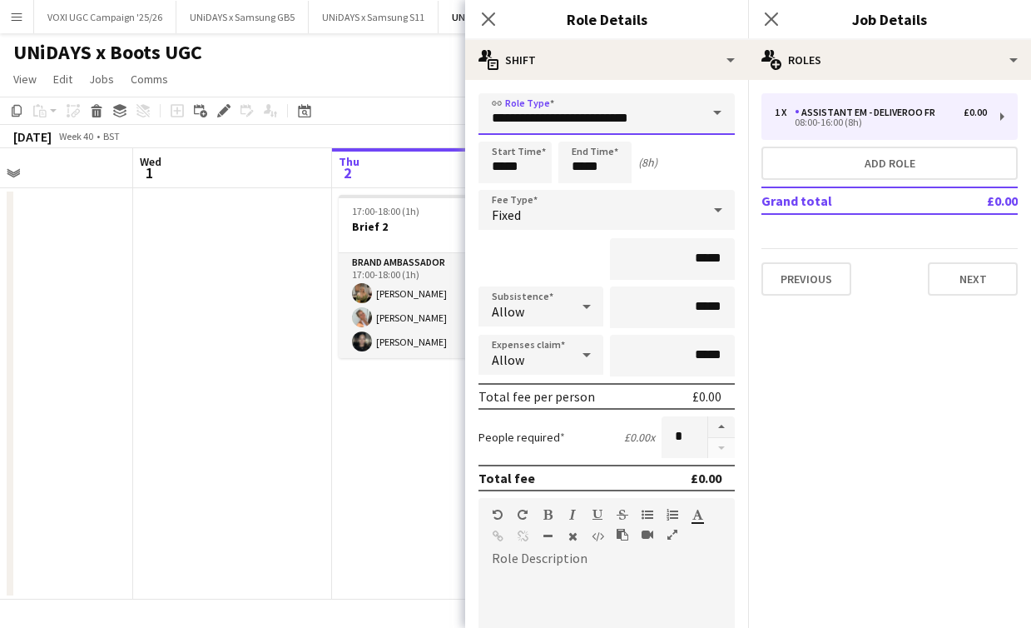
click at [689, 128] on input "**********" at bounding box center [607, 114] width 256 height 42
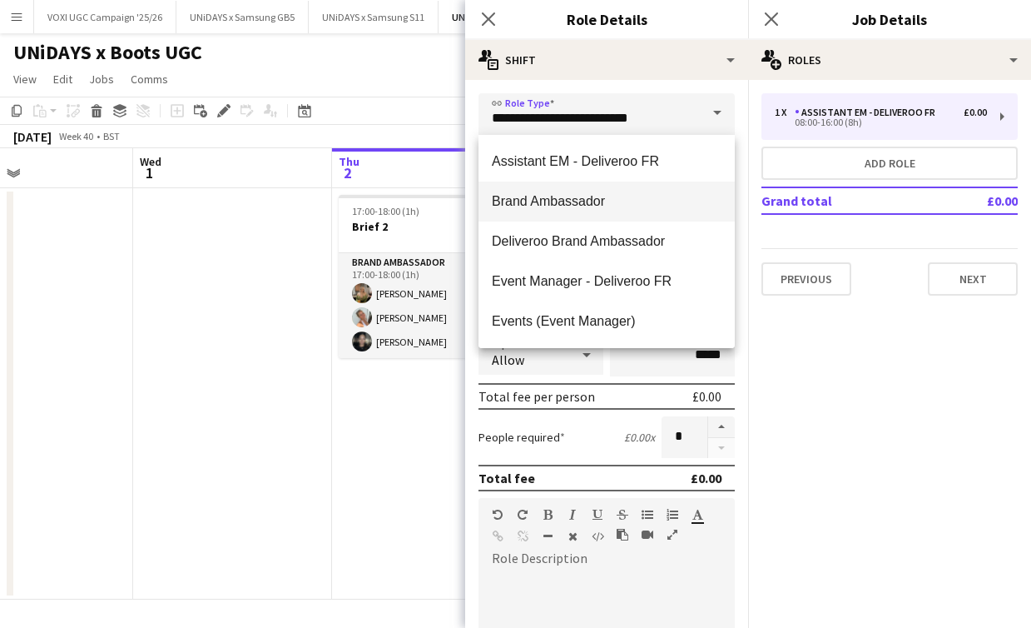
click at [660, 201] on span "Brand Ambassador" at bounding box center [607, 201] width 230 height 16
type input "**********"
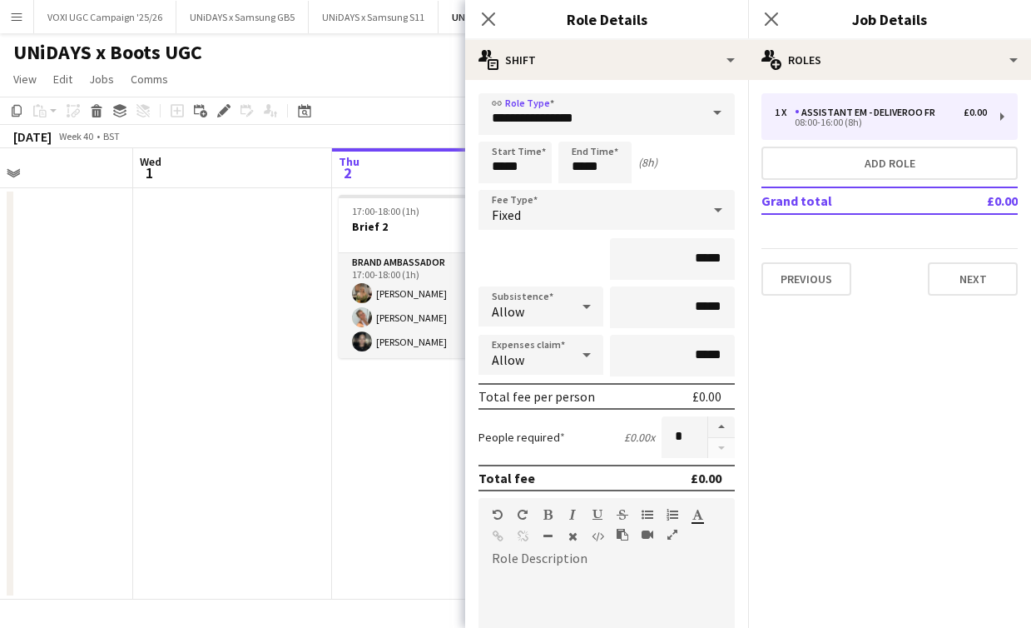
click at [581, 295] on icon at bounding box center [587, 306] width 20 height 33
click at [570, 382] on mat-option "Don't allow" at bounding box center [541, 396] width 125 height 42
click at [715, 347] on input "*****" at bounding box center [672, 356] width 125 height 42
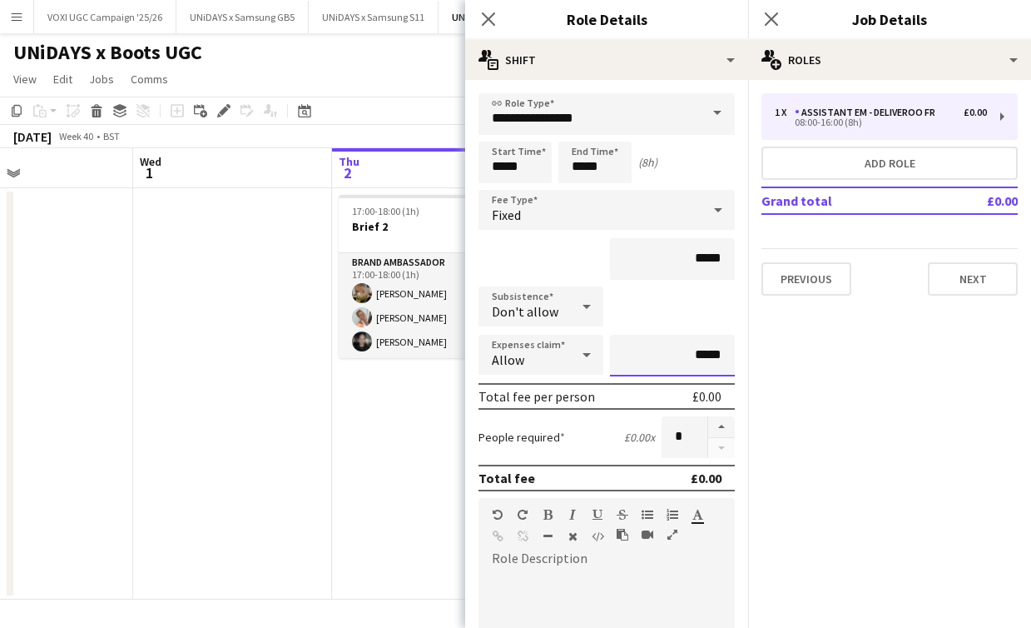
click at [716, 347] on input "*****" at bounding box center [672, 356] width 125 height 42
type input "***"
click at [697, 321] on div "Subsistence Don't allow" at bounding box center [607, 307] width 256 height 42
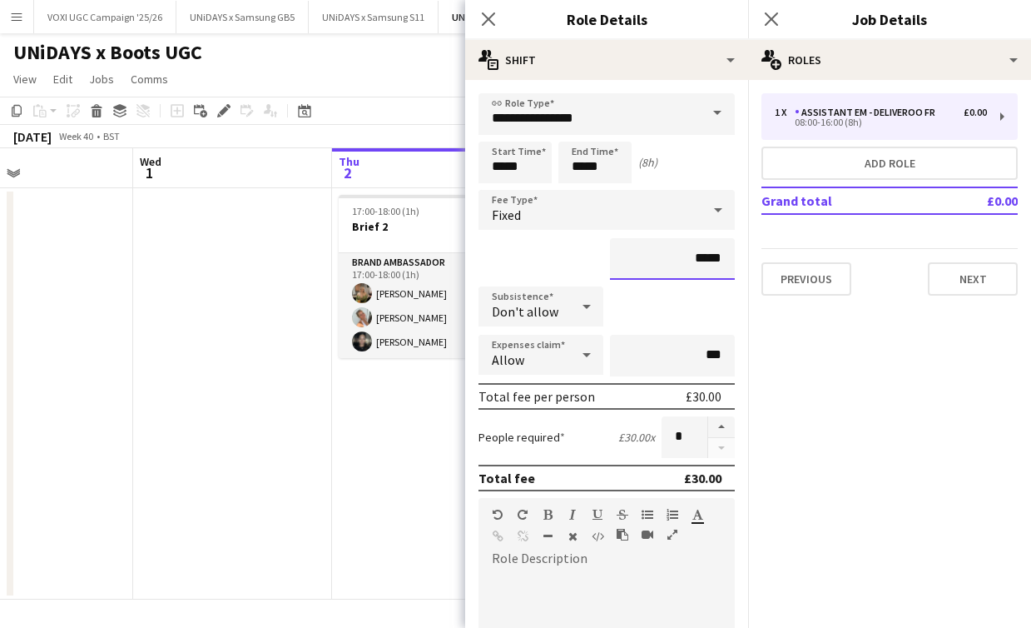
click at [713, 263] on input "*****" at bounding box center [672, 259] width 125 height 42
type input "***"
click at [671, 333] on form "**********" at bounding box center [606, 569] width 283 height 953
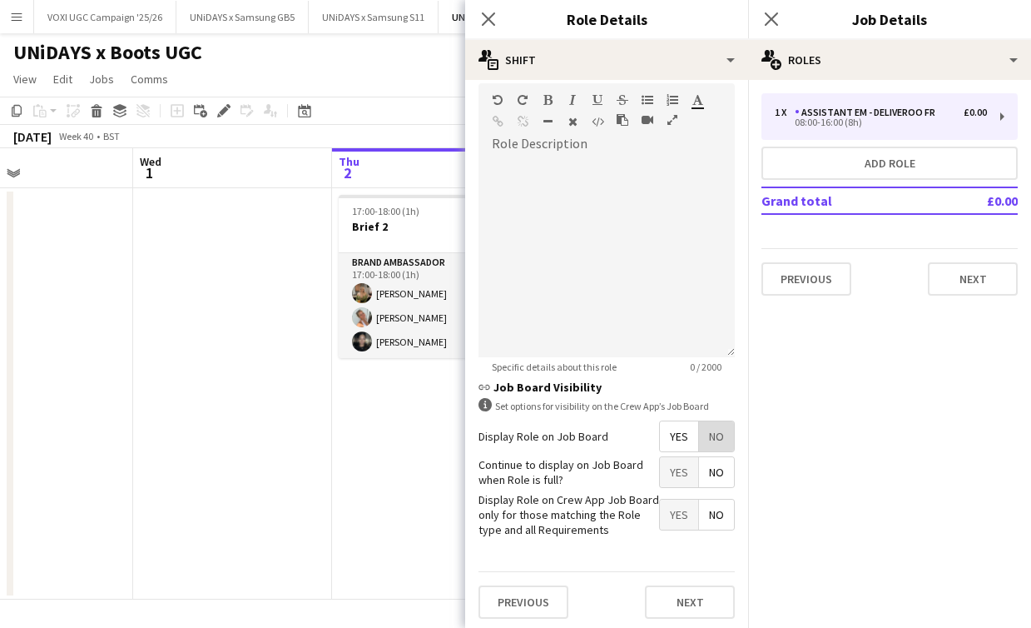
click at [718, 440] on span "No" at bounding box center [716, 436] width 35 height 30
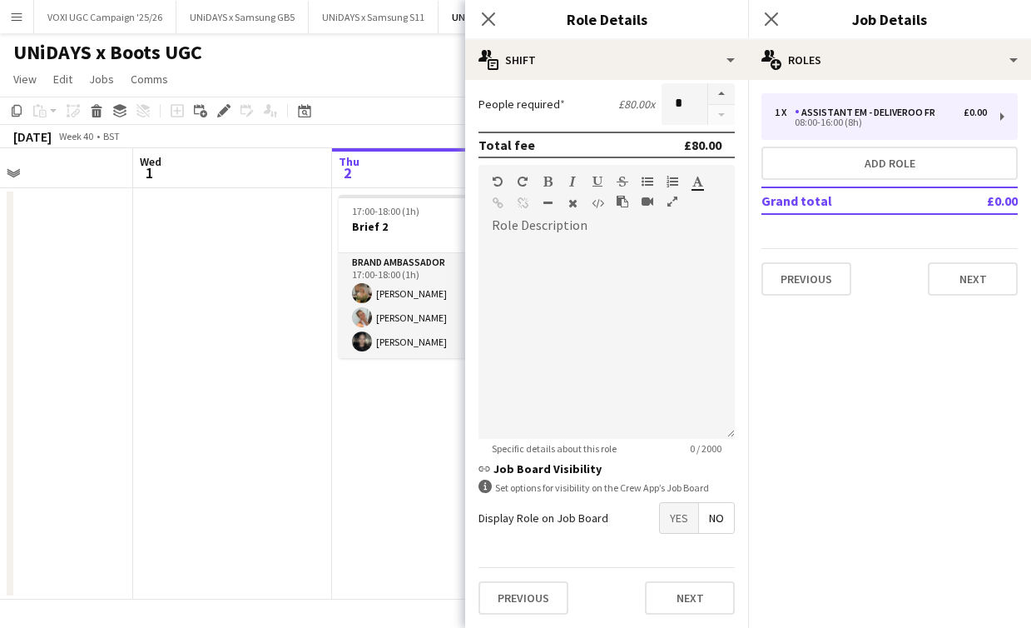
scroll to position [333, 0]
click at [728, 529] on span "No" at bounding box center [716, 518] width 35 height 30
click at [702, 586] on button "Next" at bounding box center [690, 597] width 90 height 33
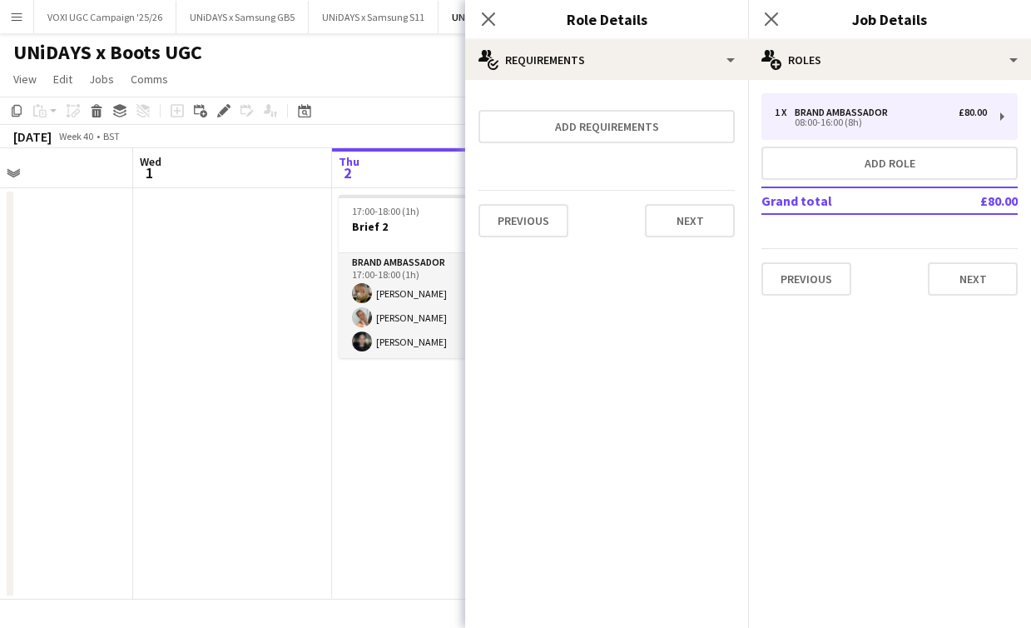
scroll to position [0, 0]
click at [691, 232] on button "Next" at bounding box center [690, 220] width 90 height 33
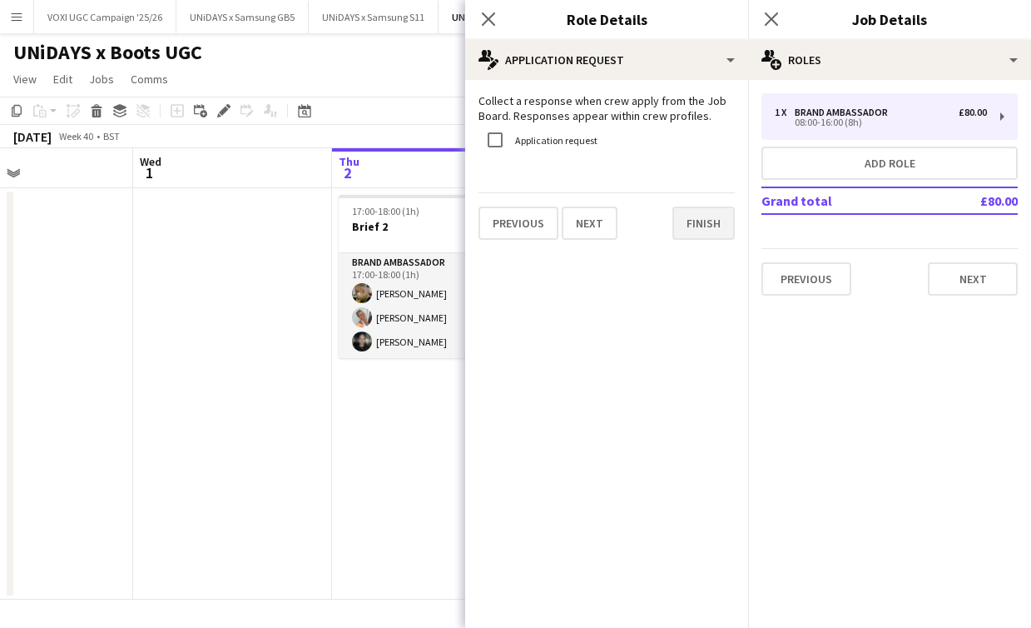
click at [691, 232] on button "Finish" at bounding box center [704, 222] width 62 height 33
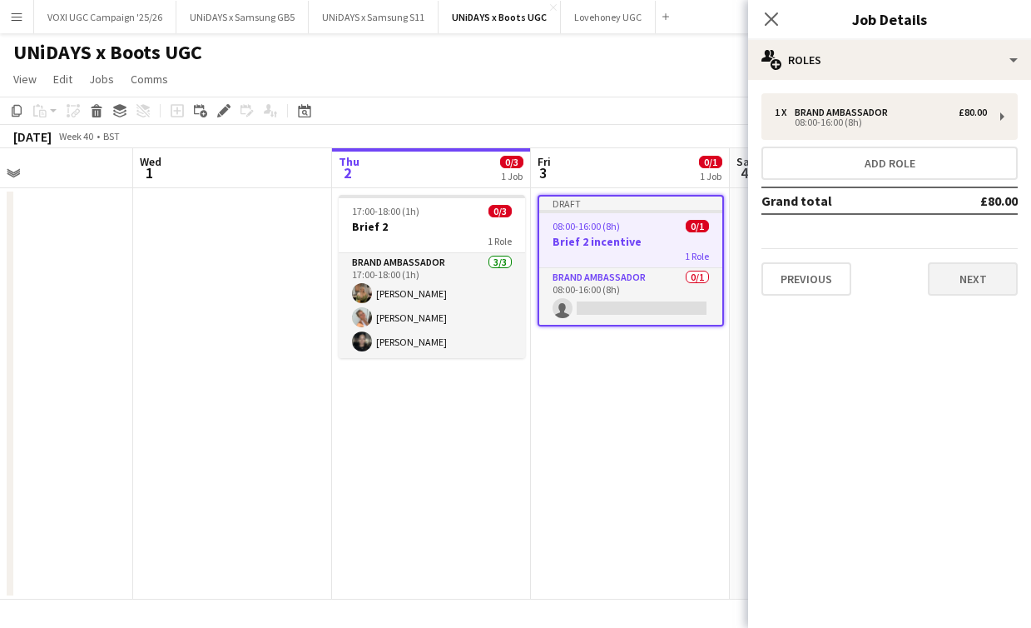
click at [953, 290] on button "Next" at bounding box center [973, 278] width 90 height 33
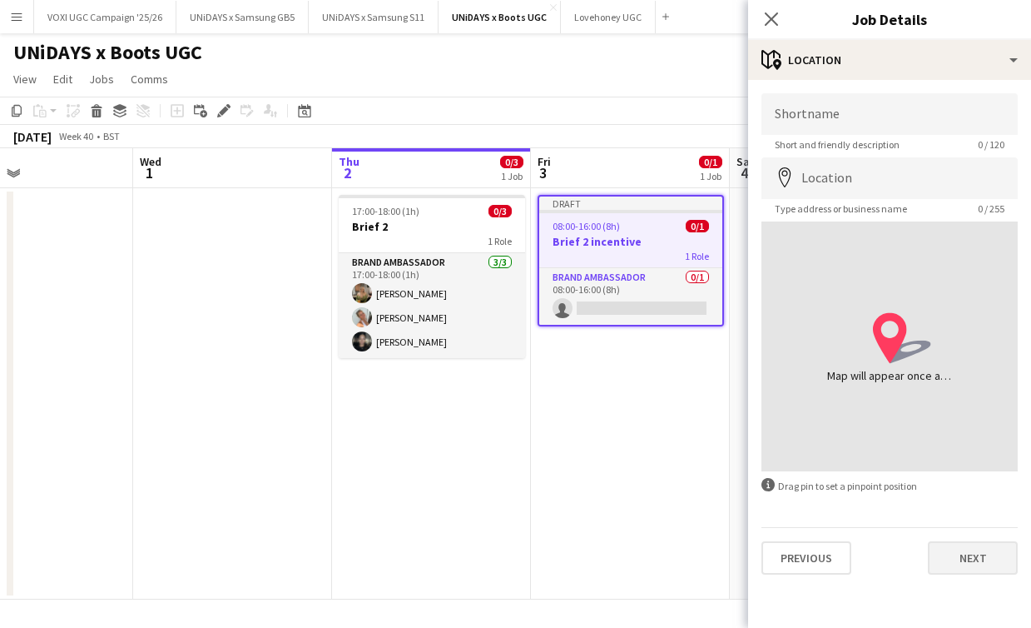
click at [954, 561] on button "Next" at bounding box center [973, 557] width 90 height 33
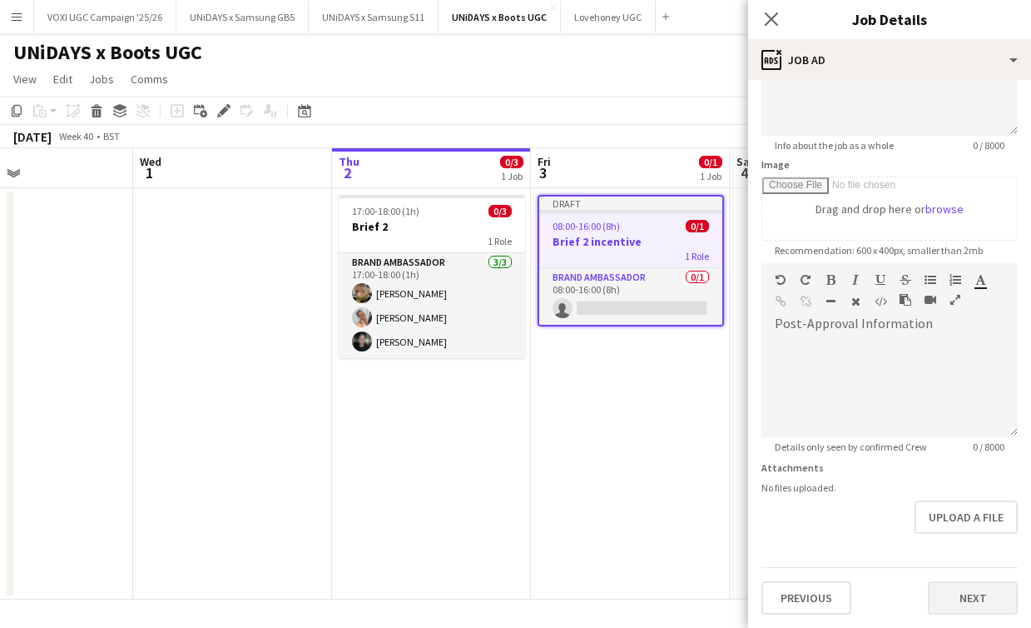
scroll to position [196, 0]
click at [973, 591] on button "Next" at bounding box center [973, 597] width 90 height 33
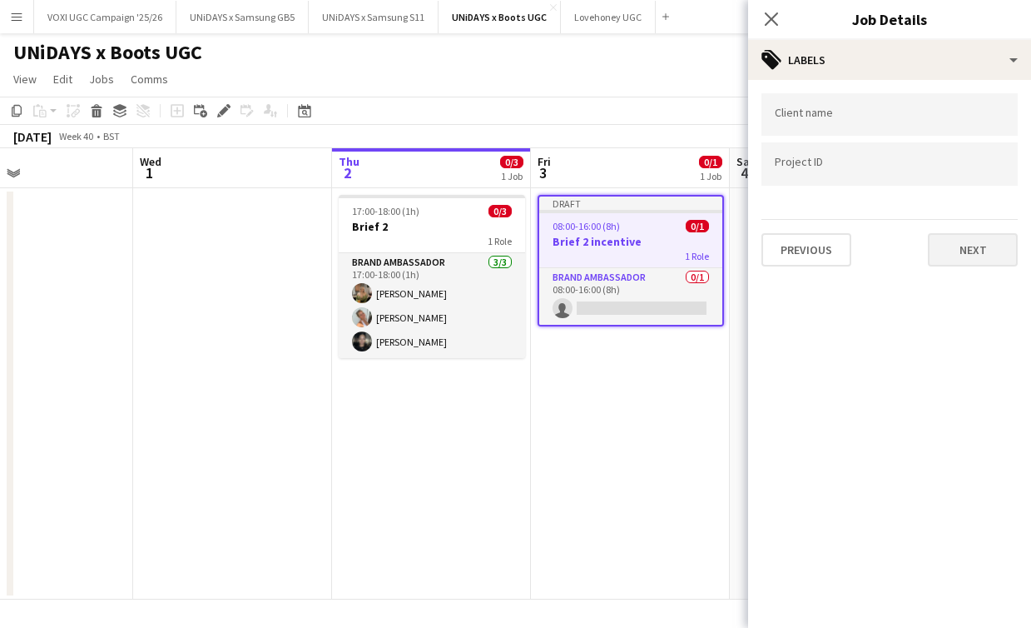
click at [951, 263] on button "Next" at bounding box center [973, 249] width 90 height 33
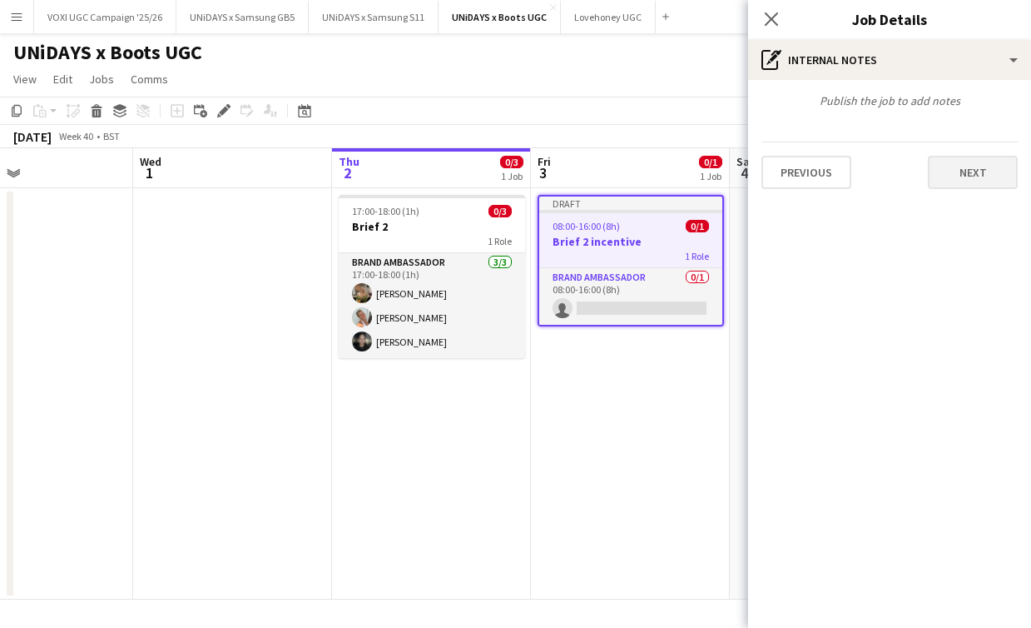
click at [954, 184] on button "Next" at bounding box center [973, 172] width 90 height 33
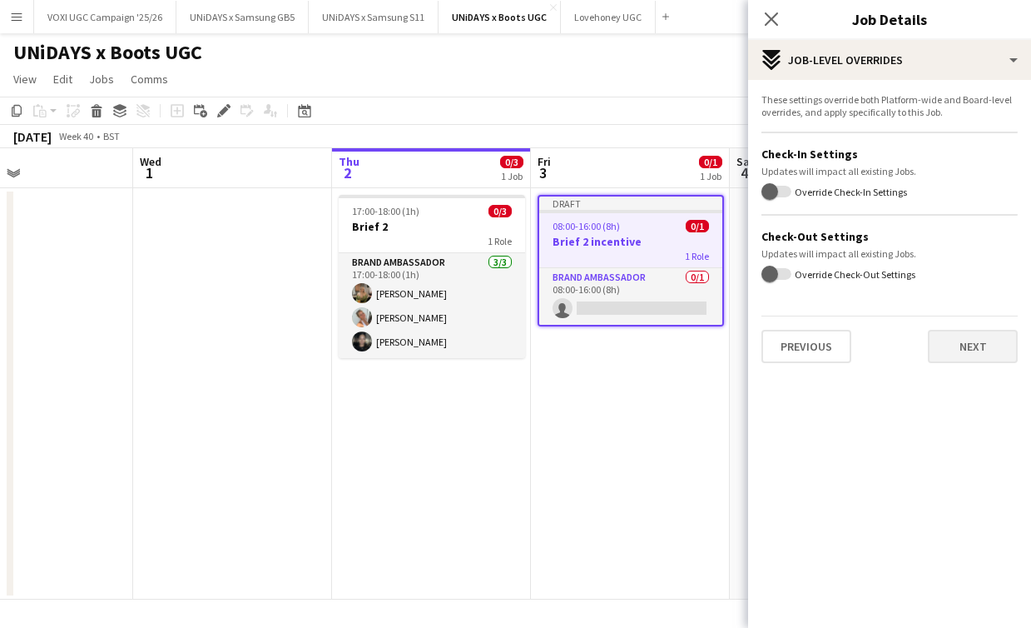
click at [977, 345] on button "Next" at bounding box center [973, 346] width 90 height 33
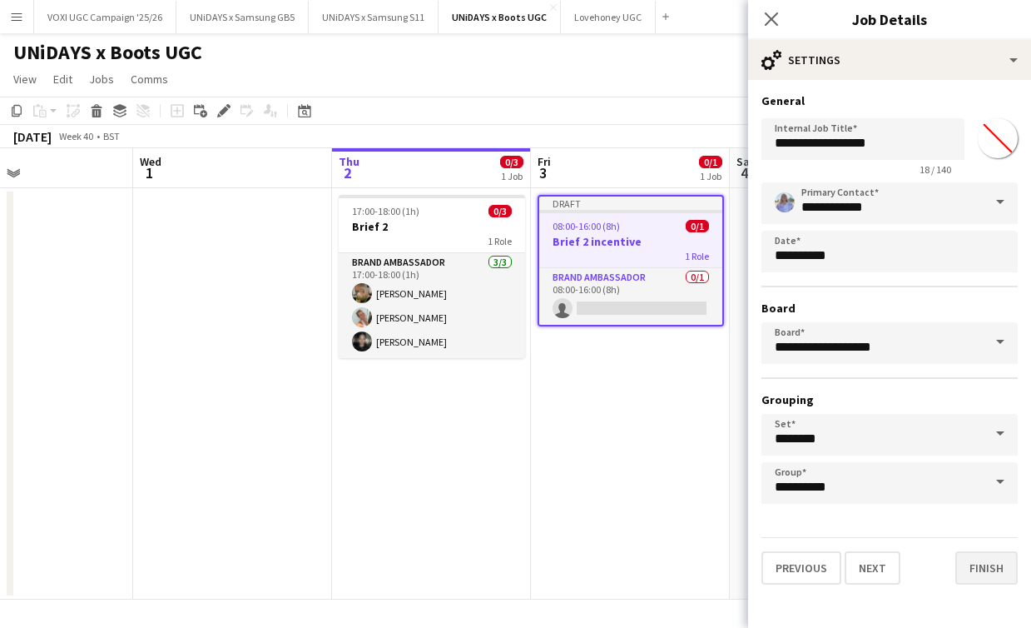
click at [979, 574] on button "Finish" at bounding box center [987, 567] width 62 height 33
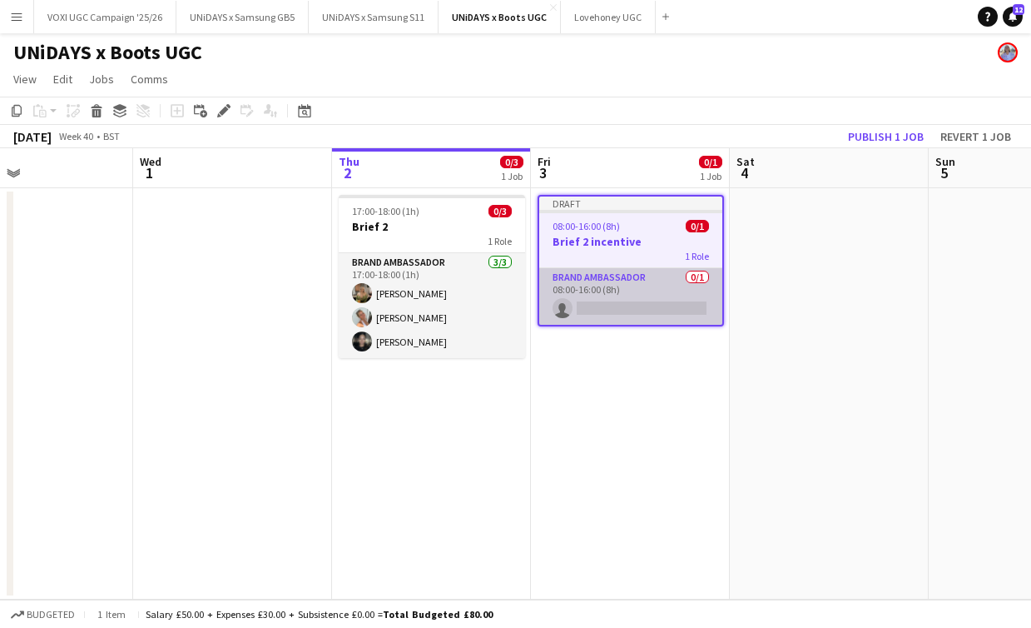
click at [643, 306] on app-card-role "Brand Ambassador 0/1 08:00-16:00 (8h) single-neutral-actions" at bounding box center [630, 296] width 183 height 57
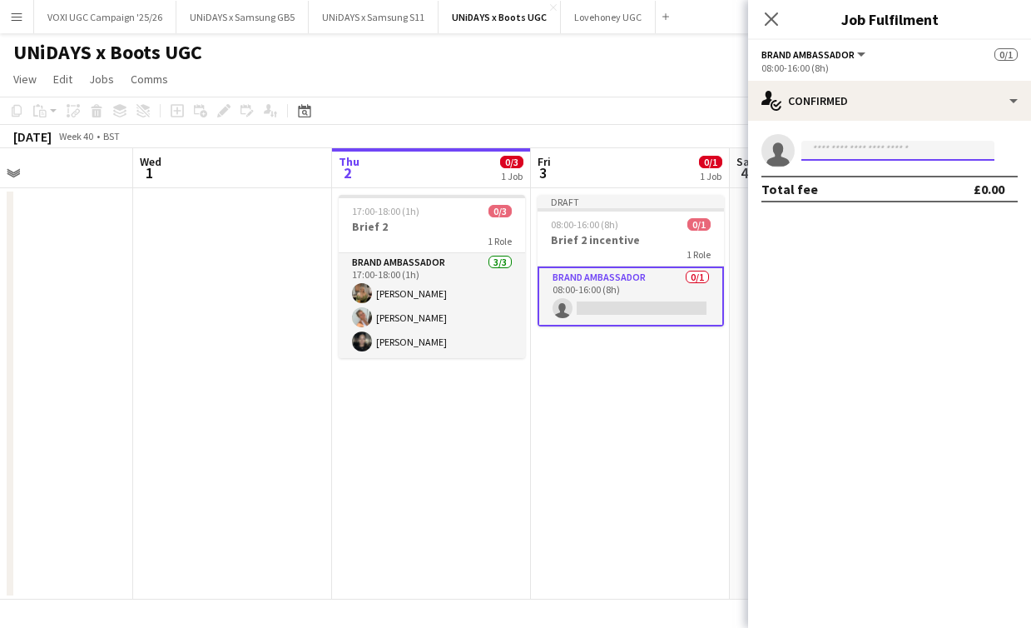
click at [889, 145] on input at bounding box center [898, 151] width 193 height 20
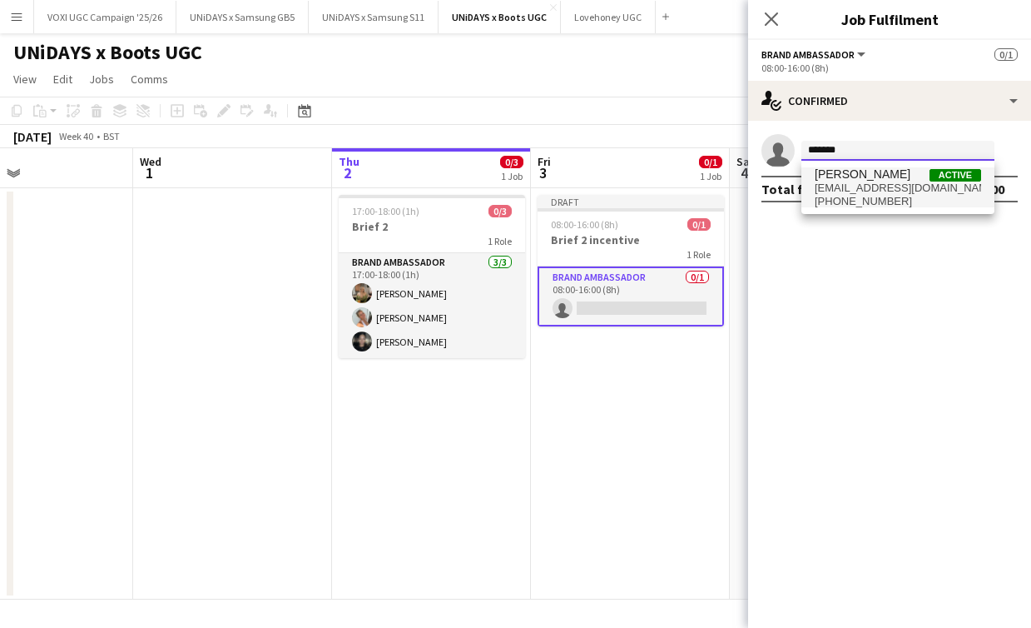
type input "*******"
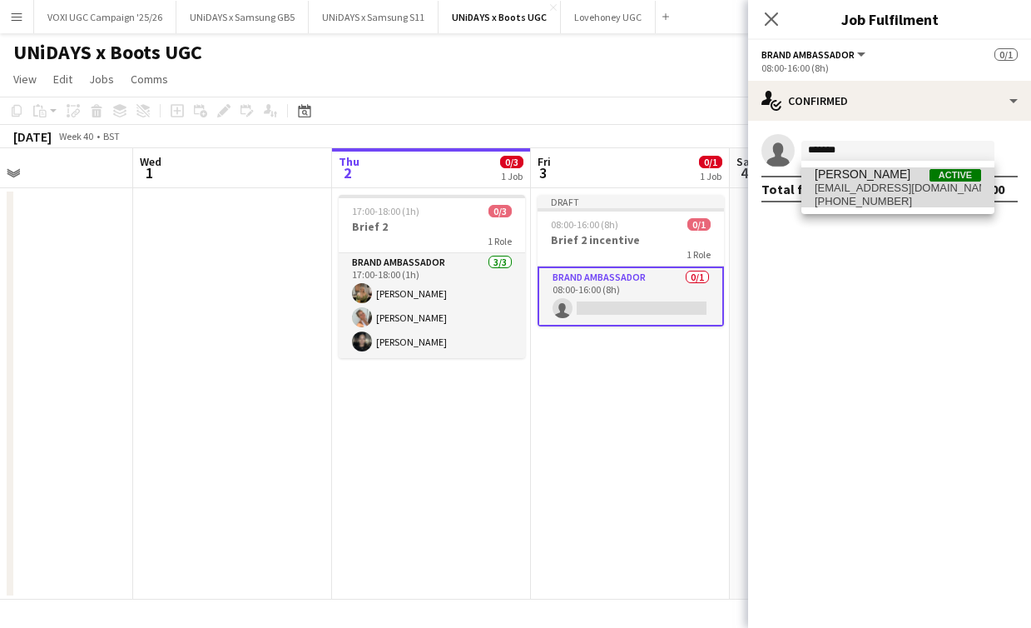
click at [883, 176] on span "[PERSON_NAME]" at bounding box center [863, 174] width 96 height 14
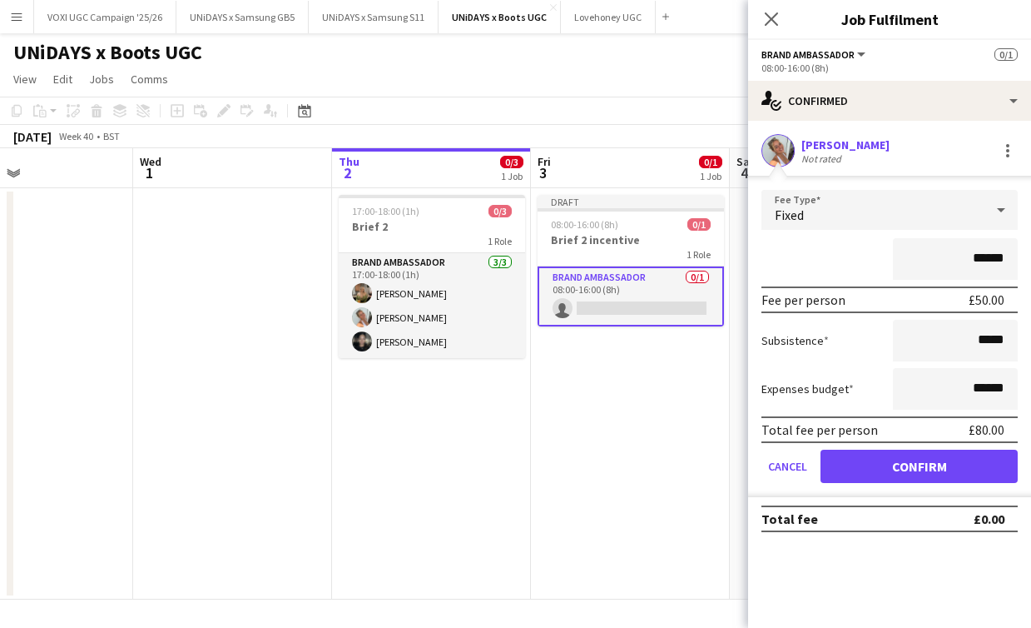
click at [906, 462] on button "Confirm" at bounding box center [919, 465] width 197 height 33
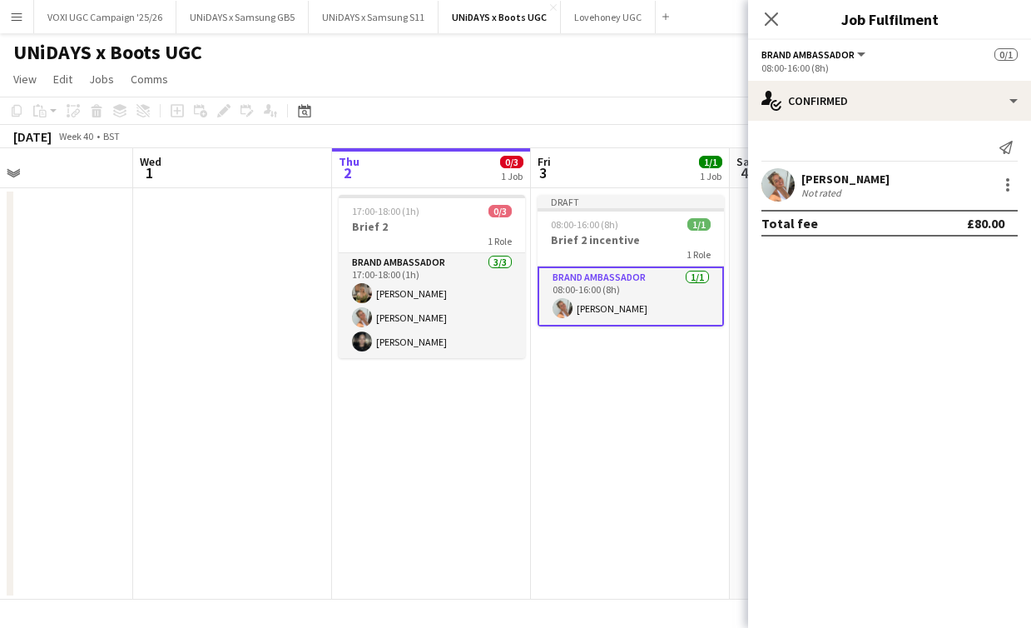
click at [686, 425] on app-date-cell "Draft 08:00-16:00 (8h) 1/1 Brief 2 incentive 1 Role Brand Ambassador [DATE] 08:…" at bounding box center [630, 393] width 199 height 411
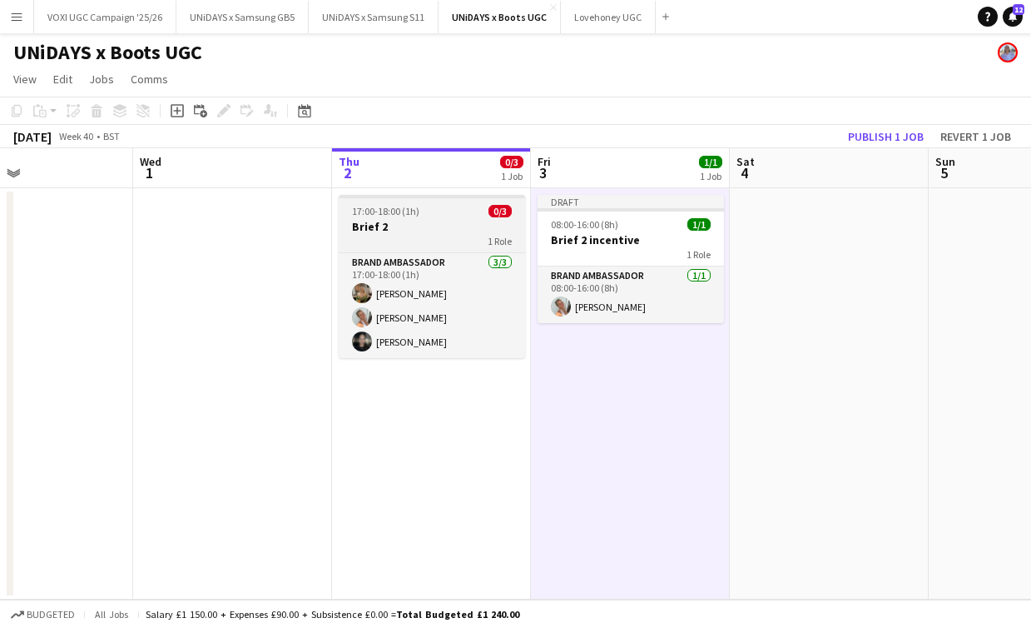
click at [443, 219] on h3 "Brief 2" at bounding box center [432, 226] width 186 height 15
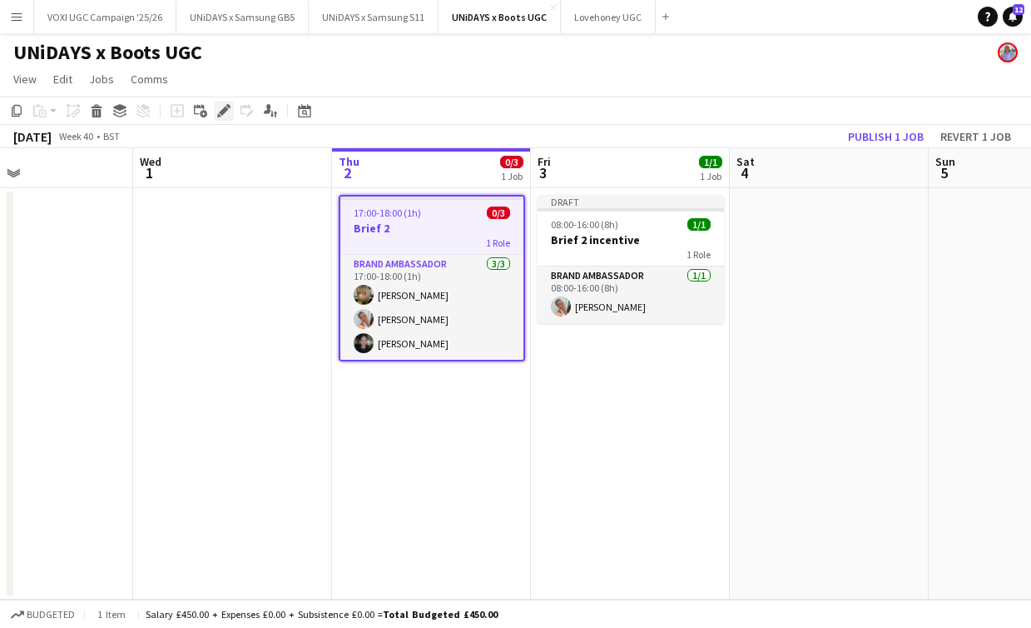
click at [222, 117] on div "Edit" at bounding box center [224, 111] width 20 height 20
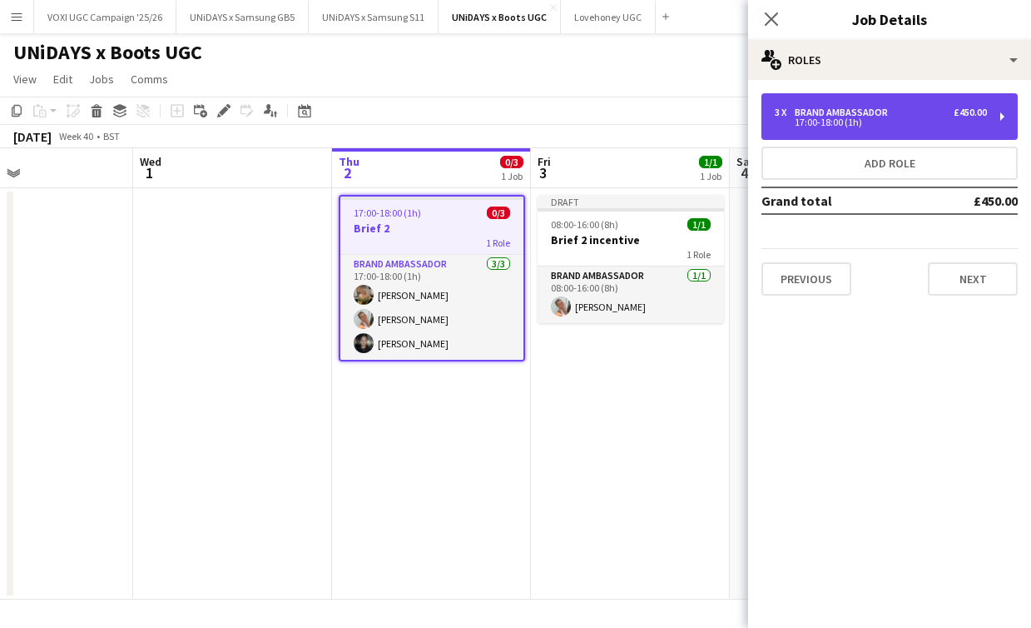
click at [822, 122] on div "17:00-18:00 (1h)" at bounding box center [881, 122] width 212 height 8
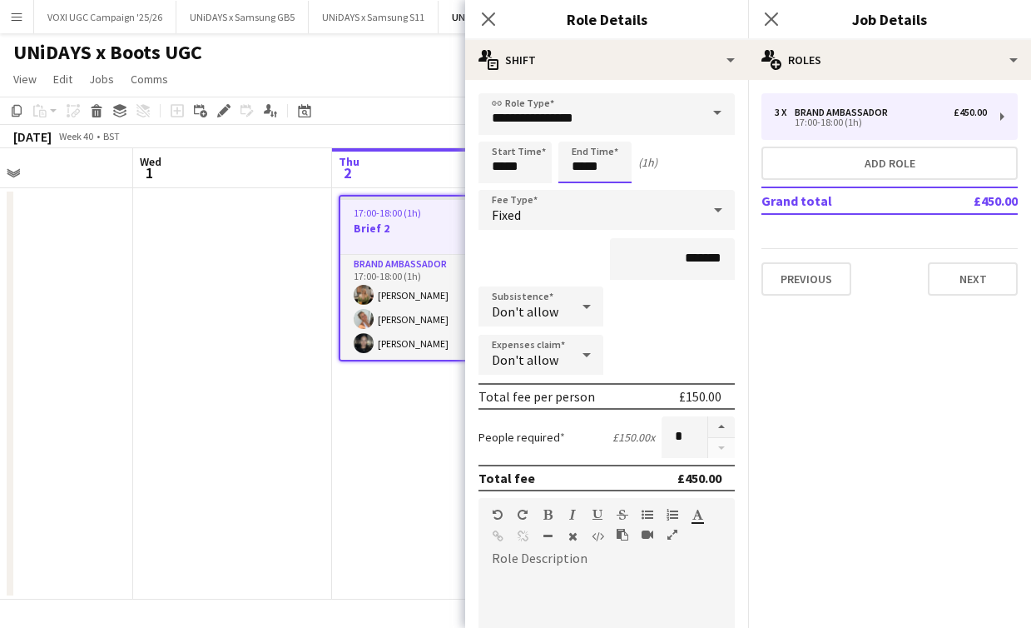
click at [593, 151] on input "*****" at bounding box center [595, 163] width 73 height 42
click at [538, 155] on input "*****" at bounding box center [515, 163] width 73 height 42
click at [505, 136] on div at bounding box center [498, 133] width 33 height 17
click at [505, 186] on div at bounding box center [498, 191] width 33 height 17
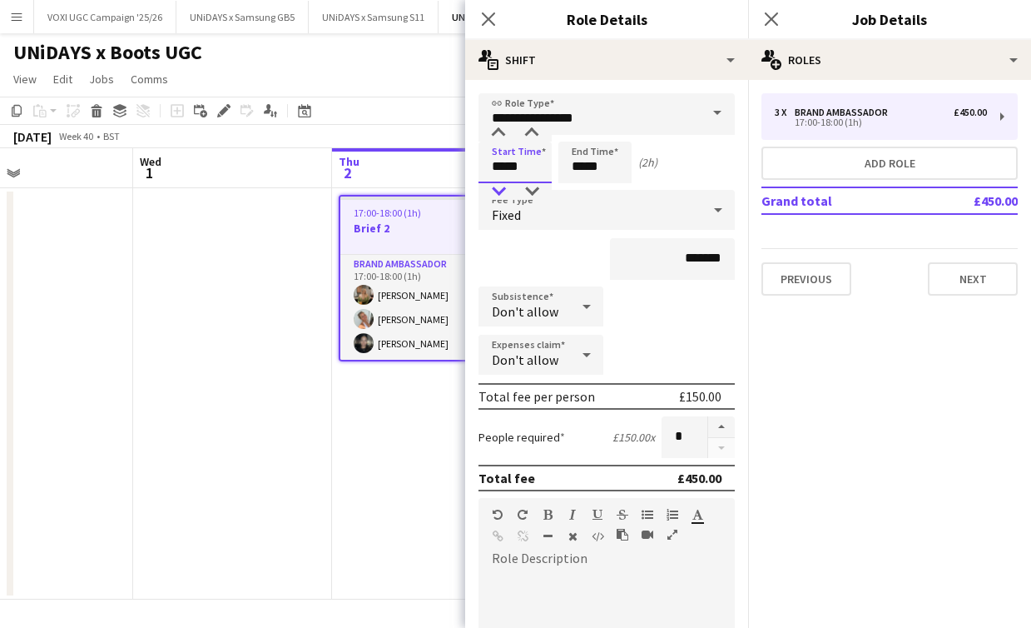
click at [505, 186] on div at bounding box center [498, 191] width 33 height 17
type input "*****"
click at [505, 186] on div at bounding box center [498, 191] width 33 height 17
click at [586, 167] on input "*****" at bounding box center [595, 163] width 73 height 42
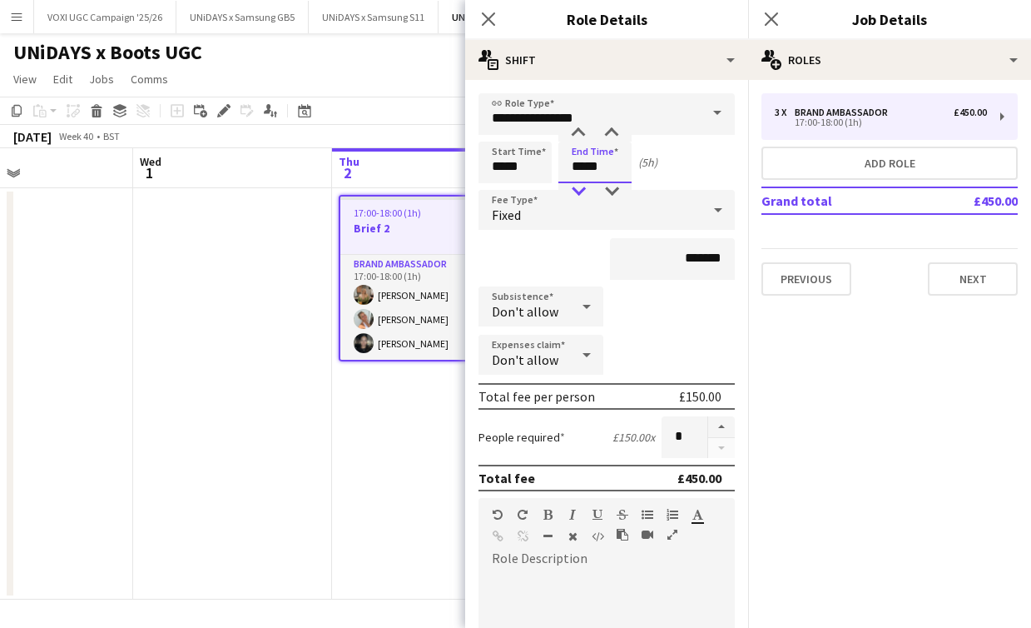
click at [584, 187] on div at bounding box center [578, 191] width 33 height 17
type input "*****"
click at [584, 187] on div at bounding box center [578, 191] width 33 height 17
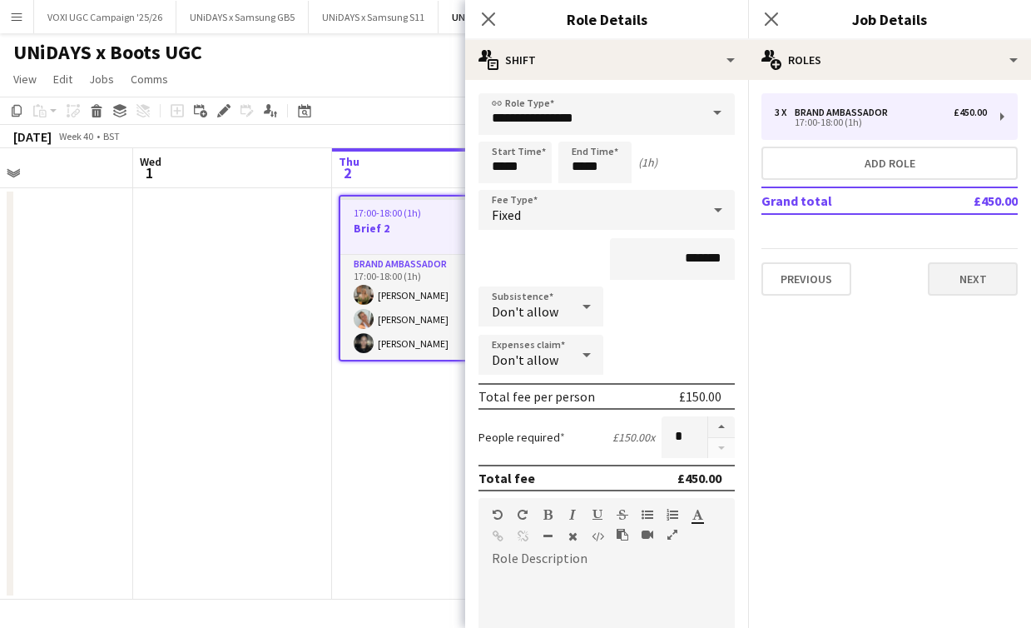
click at [941, 271] on button "Next" at bounding box center [973, 278] width 90 height 33
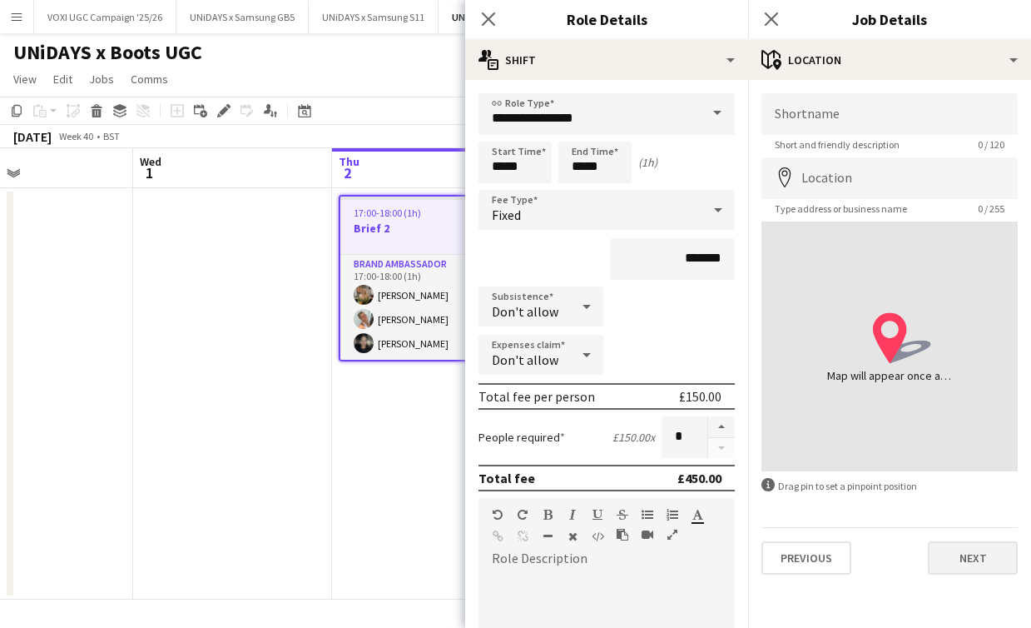
click at [952, 559] on button "Next" at bounding box center [973, 557] width 90 height 33
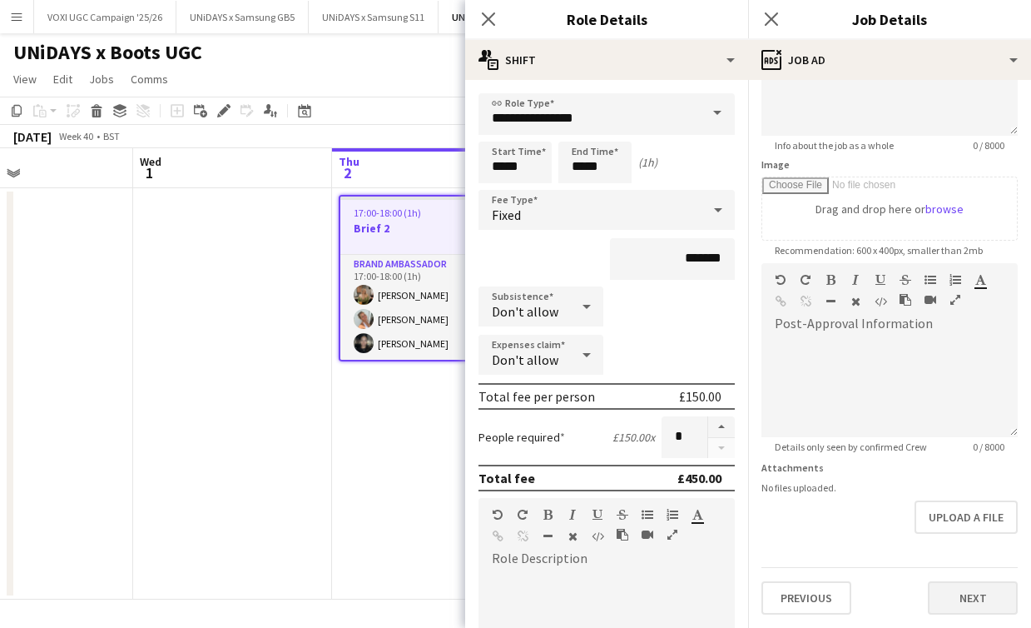
scroll to position [196, 0]
click at [964, 586] on button "Next" at bounding box center [973, 597] width 90 height 33
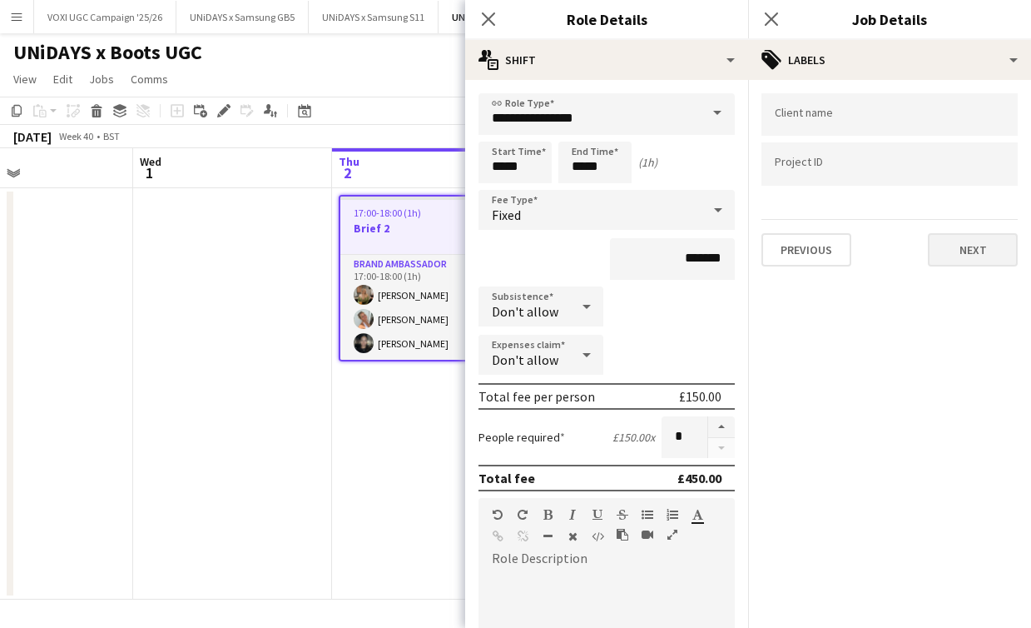
click at [967, 261] on button "Next" at bounding box center [973, 249] width 90 height 33
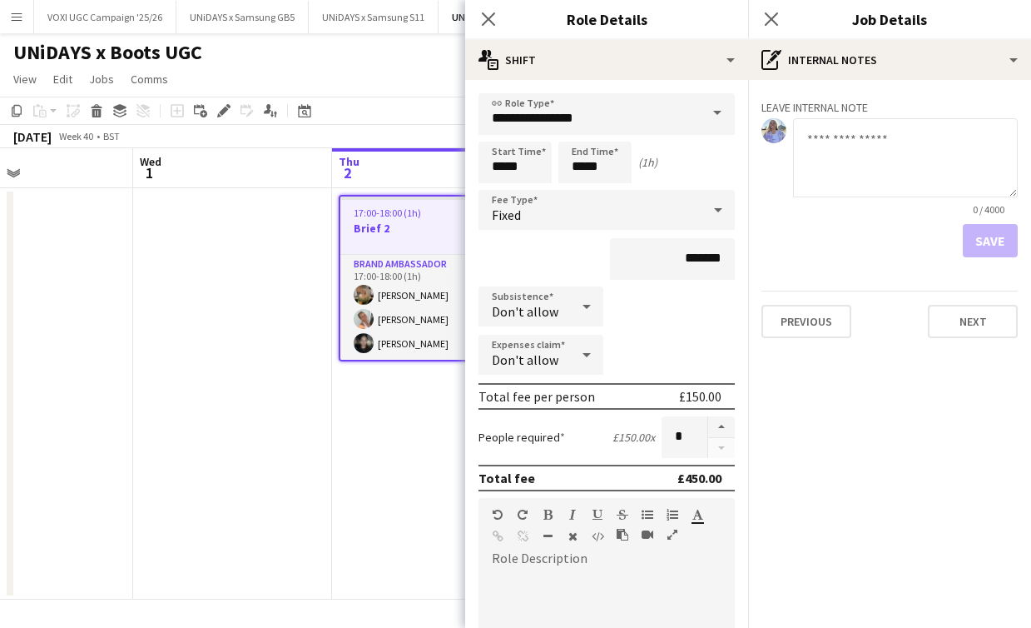
click at [692, 403] on div "£150.00" at bounding box center [700, 396] width 42 height 17
click at [966, 328] on button "Next" at bounding box center [973, 321] width 90 height 33
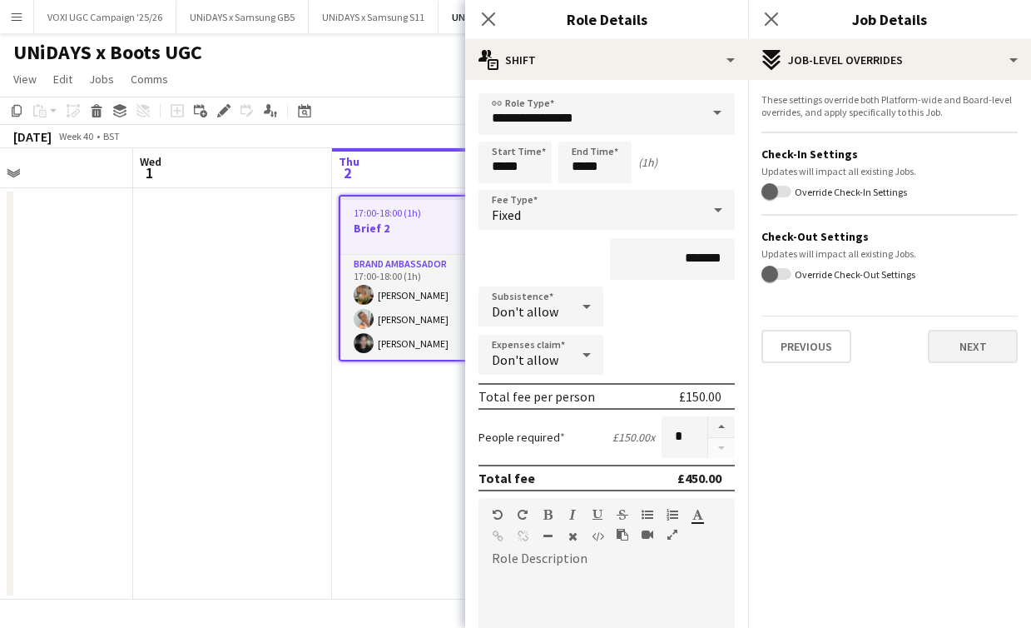
click at [962, 357] on button "Next" at bounding box center [973, 346] width 90 height 33
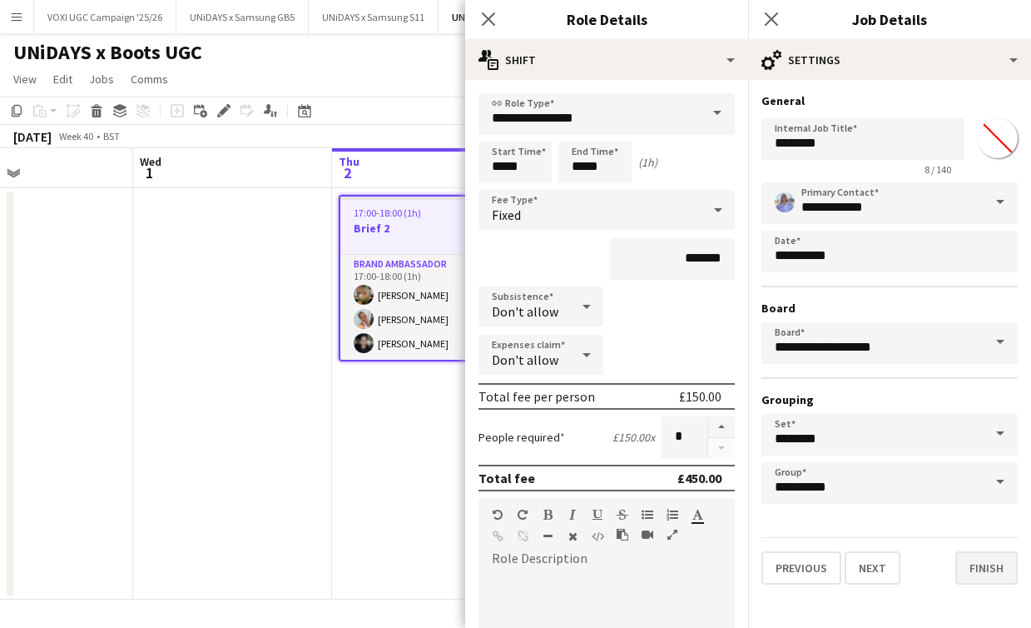
click at [978, 567] on button "Finish" at bounding box center [987, 567] width 62 height 33
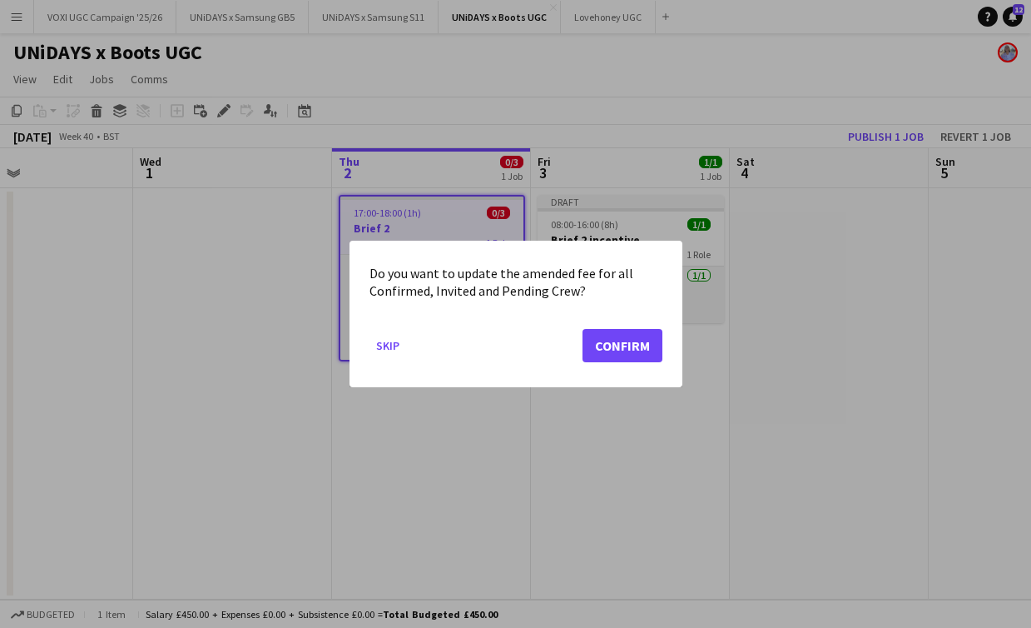
click at [602, 350] on button "Confirm" at bounding box center [623, 345] width 80 height 33
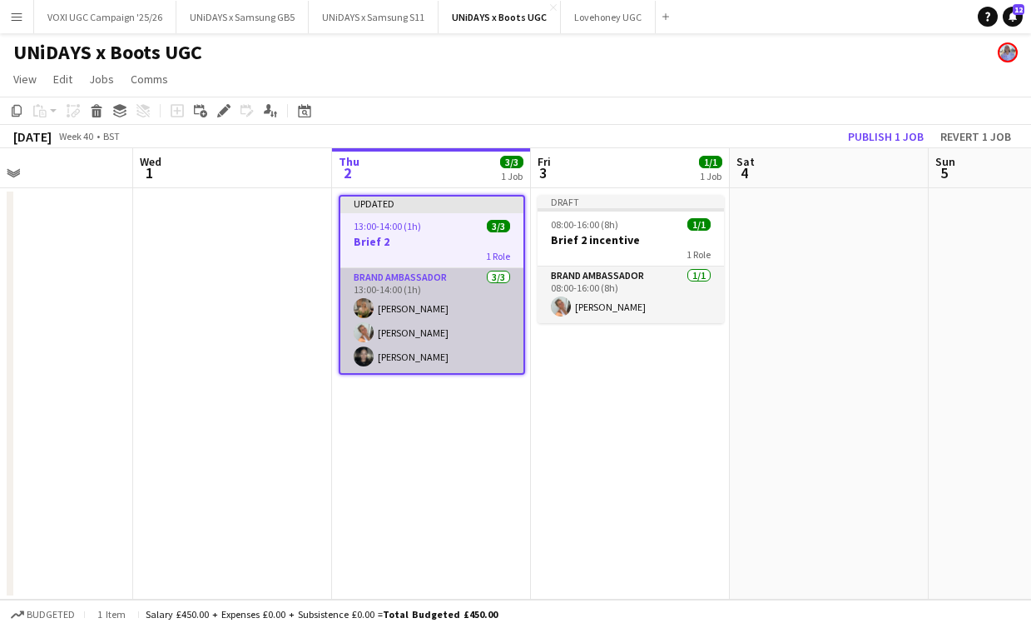
click at [468, 353] on app-card-role "Brand Ambassador [DATE] 13:00-14:00 (1h) [PERSON_NAME] [PERSON_NAME] [PERSON_NA…" at bounding box center [431, 320] width 183 height 105
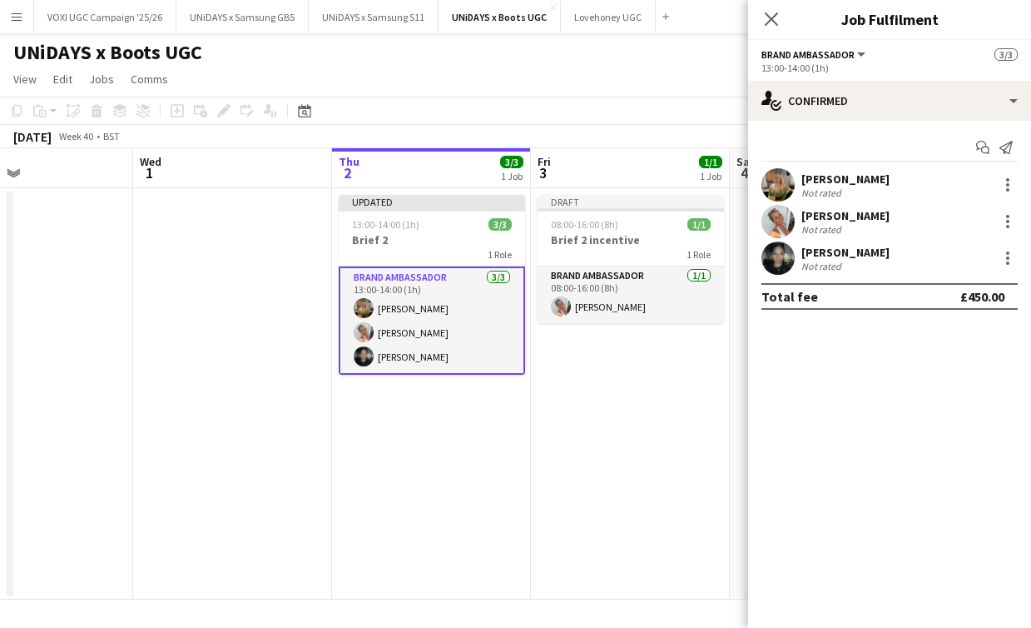
click at [465, 454] on app-date-cell "Updated 13:00-14:00 (1h) 3/3 Brief 2 1 Role Brand Ambassador [DATE] 13:00-14:00…" at bounding box center [431, 393] width 199 height 411
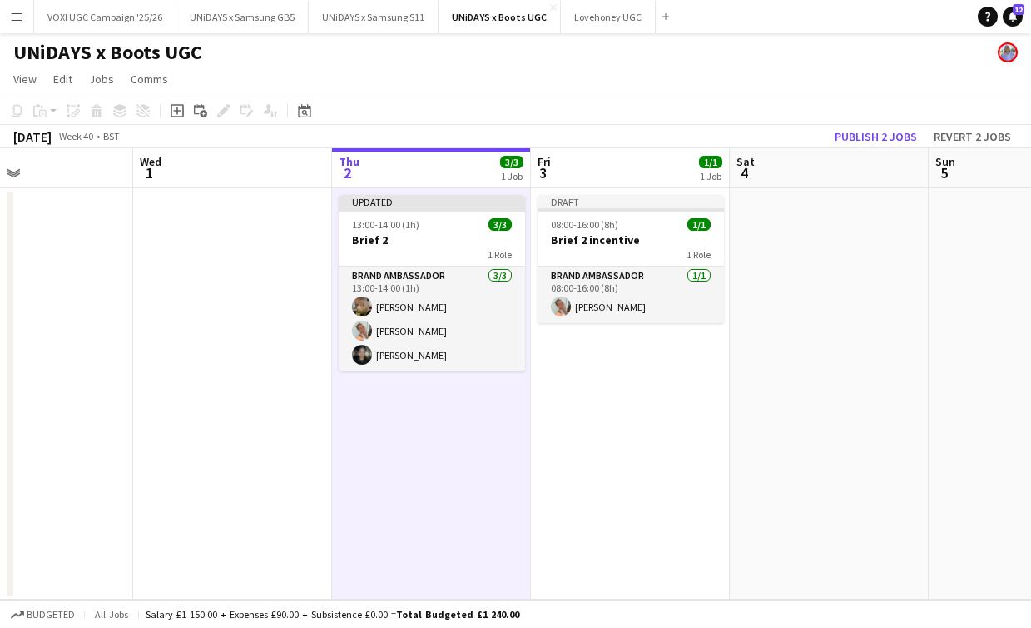
click at [590, 425] on app-date-cell "Draft 08:00-16:00 (8h) 1/1 Brief 2 incentive 1 Role Brand Ambassador [DATE] 08:…" at bounding box center [630, 393] width 199 height 411
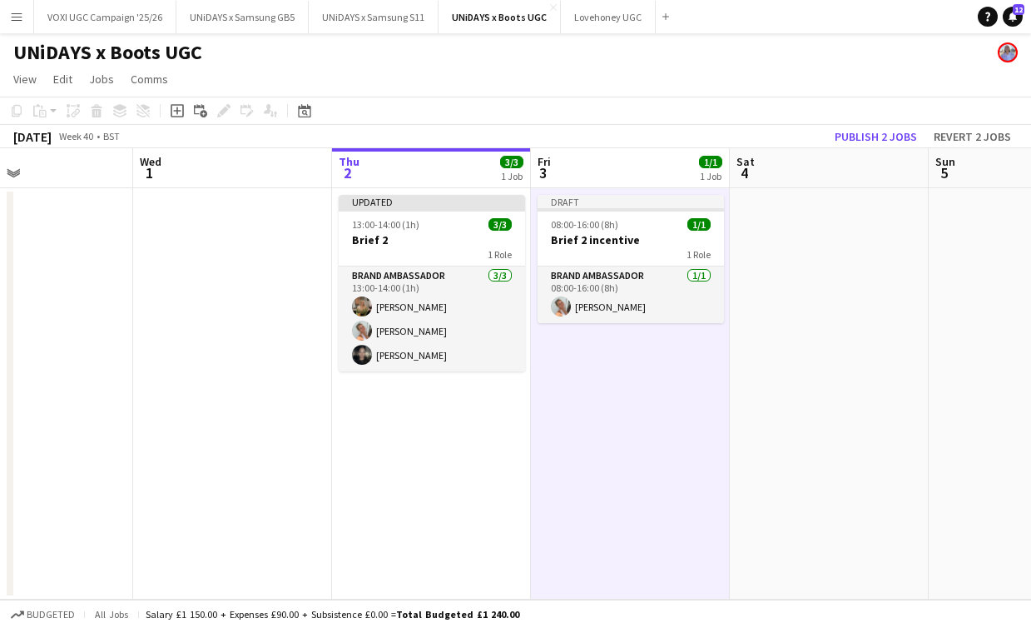
click at [619, 265] on app-job-card "Draft 08:00-16:00 (8h) 1/1 Brief 2 incentive 1 Role Brand Ambassador [DATE] 08:…" at bounding box center [631, 259] width 186 height 128
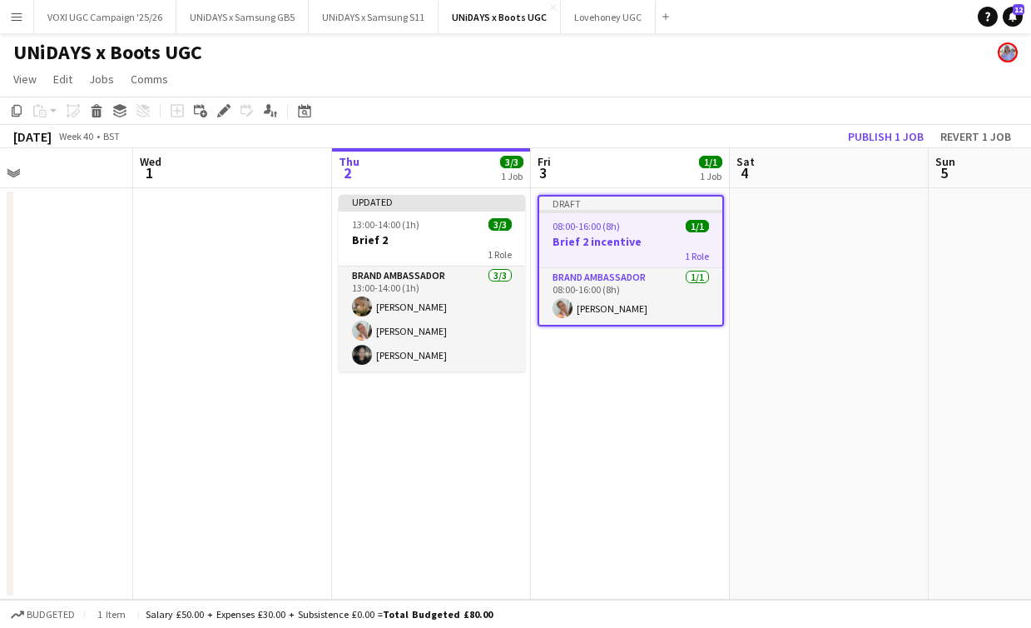
click at [618, 255] on div "1 Role" at bounding box center [630, 255] width 183 height 13
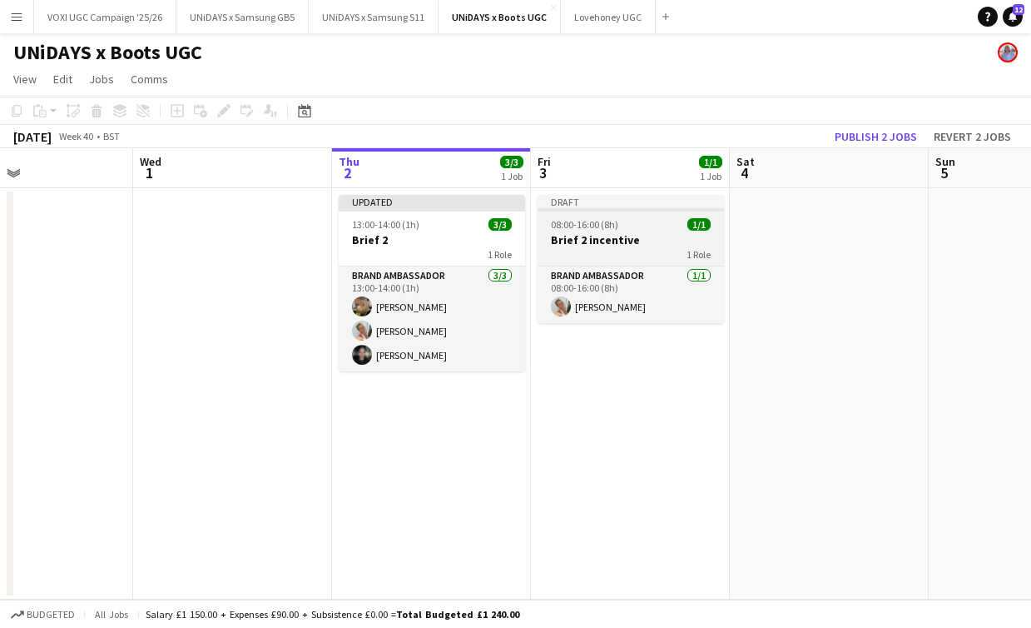
click at [618, 255] on div "1 Role" at bounding box center [631, 253] width 186 height 13
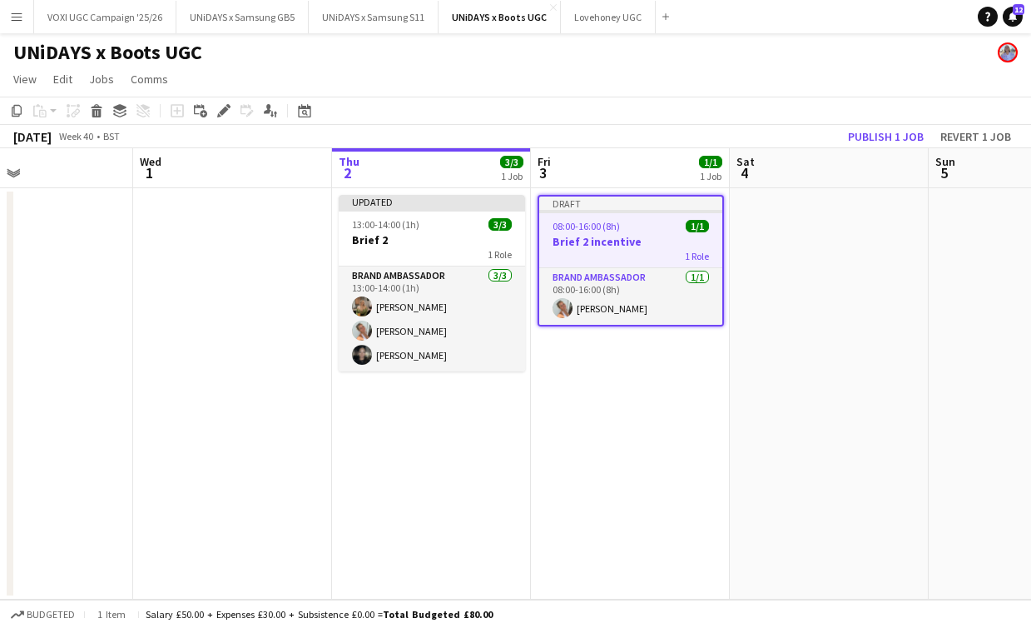
click at [229, 121] on app-toolbar "Copy Paste Paste Command V Paste with crew Command Shift V Paste linked Job [GE…" at bounding box center [515, 111] width 1031 height 28
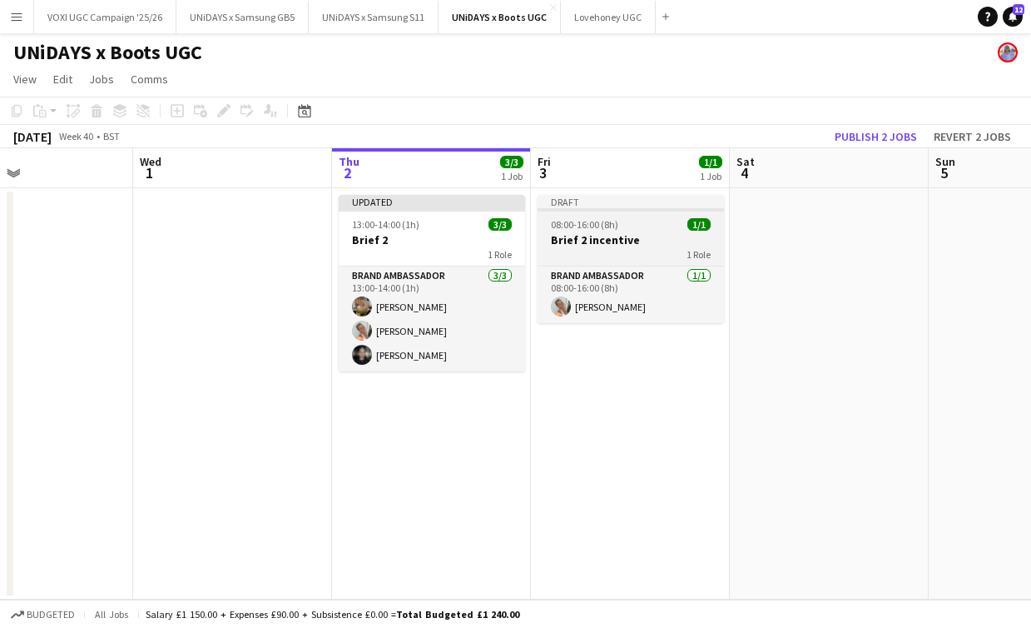
click at [588, 250] on div "1 Role" at bounding box center [631, 253] width 186 height 13
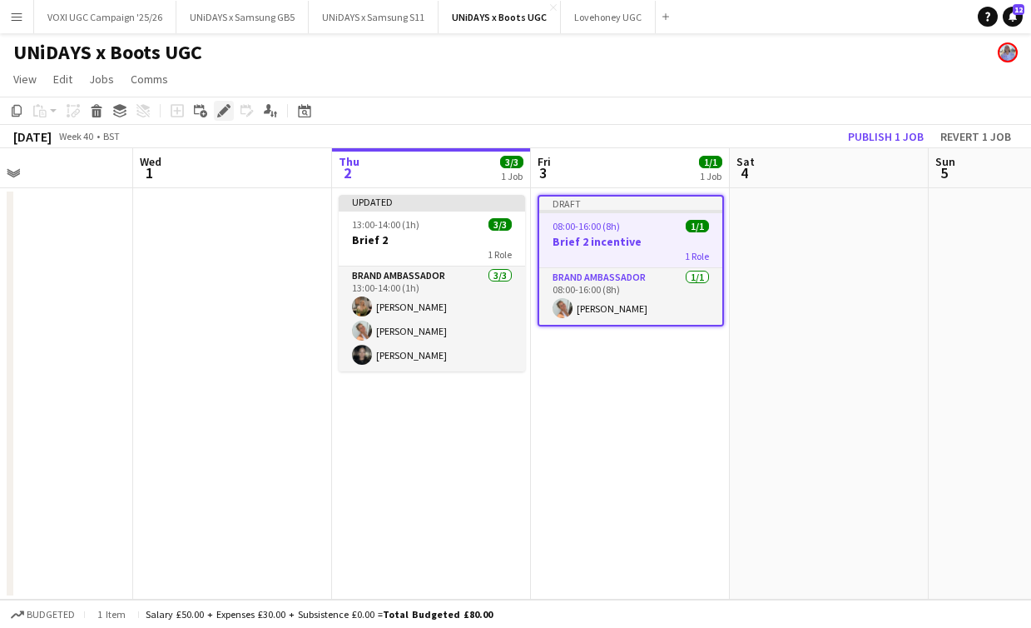
click at [224, 107] on icon "Edit" at bounding box center [223, 110] width 13 height 13
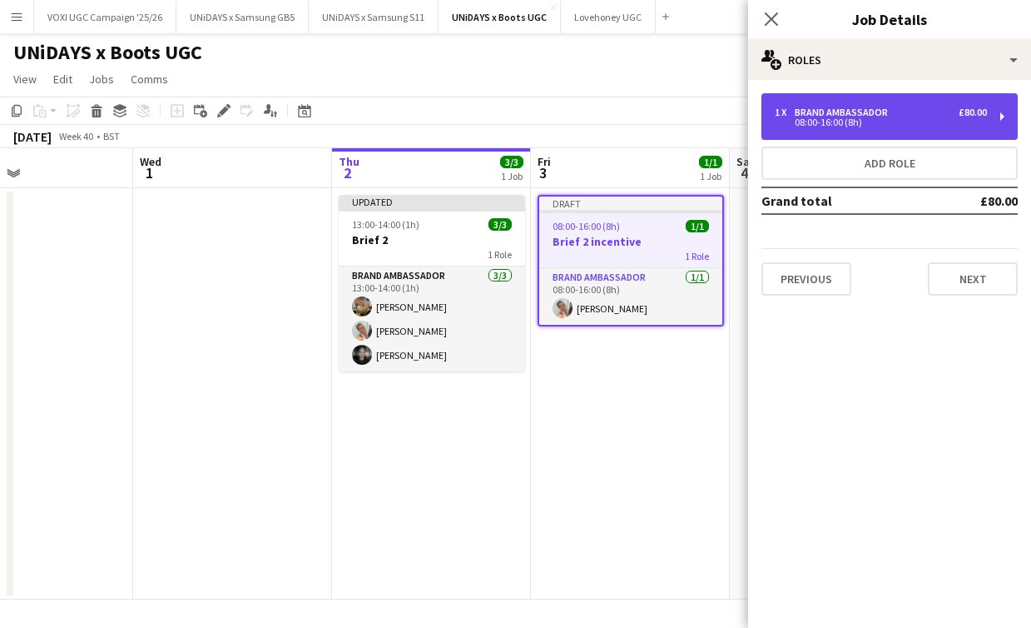
click at [821, 114] on div "Brand Ambassador" at bounding box center [845, 113] width 100 height 12
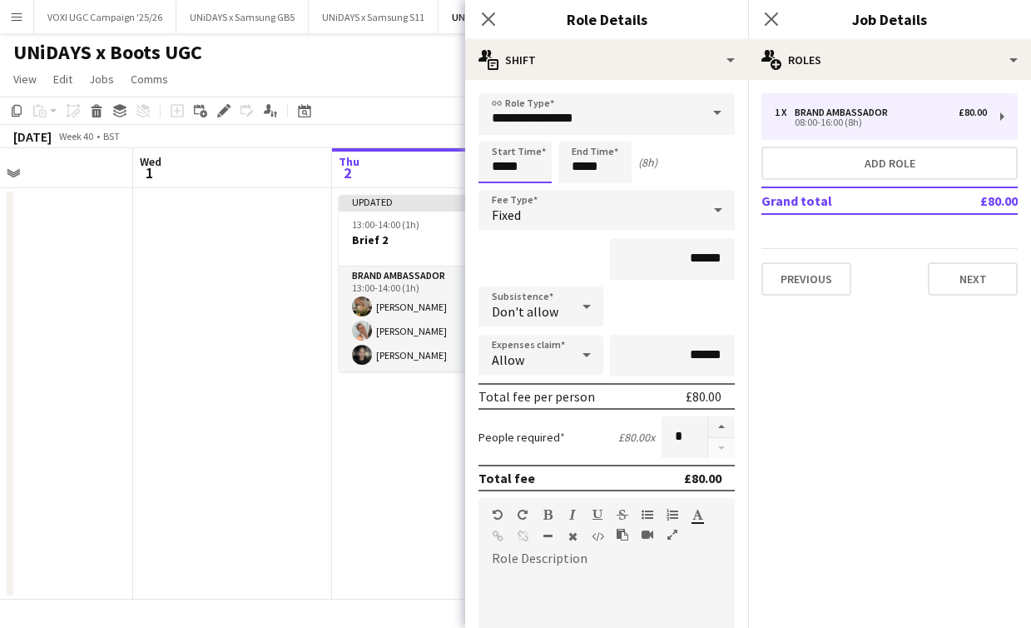
click at [533, 165] on input "*****" at bounding box center [515, 163] width 73 height 42
click at [586, 164] on input "*****" at bounding box center [595, 163] width 73 height 42
click at [574, 191] on div at bounding box center [578, 191] width 33 height 17
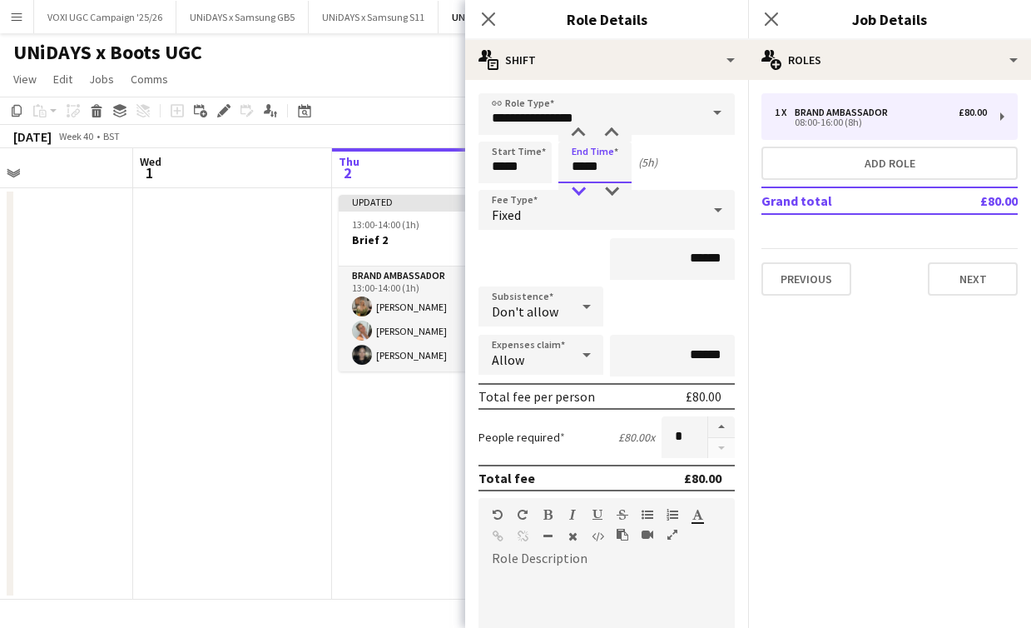
click at [574, 191] on div at bounding box center [578, 191] width 33 height 17
type input "*****"
click at [574, 191] on div at bounding box center [578, 191] width 33 height 17
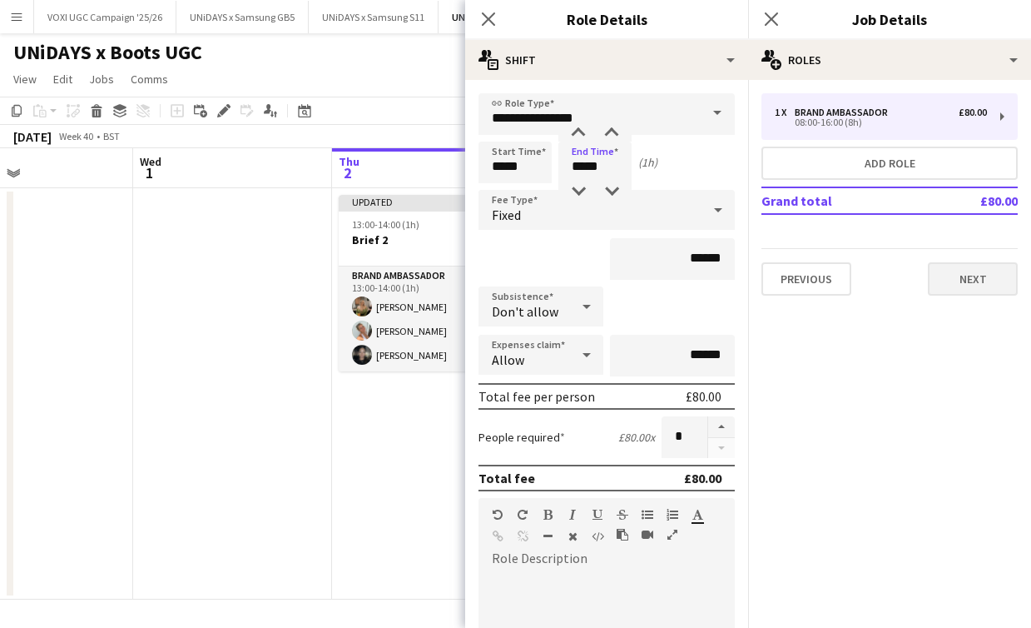
click at [943, 273] on button "Next" at bounding box center [973, 278] width 90 height 33
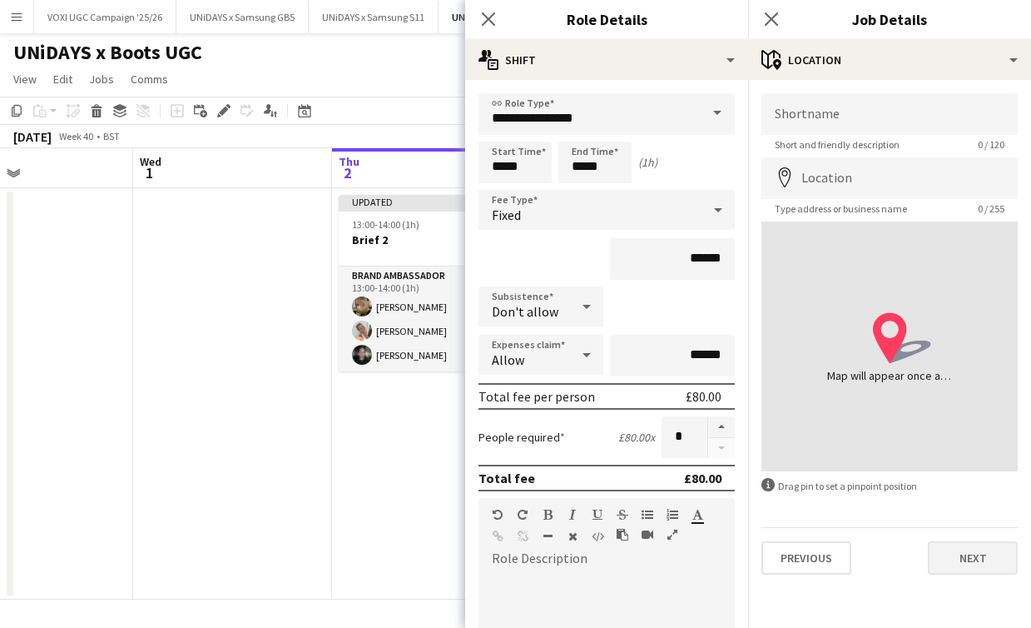
click at [996, 562] on button "Next" at bounding box center [973, 557] width 90 height 33
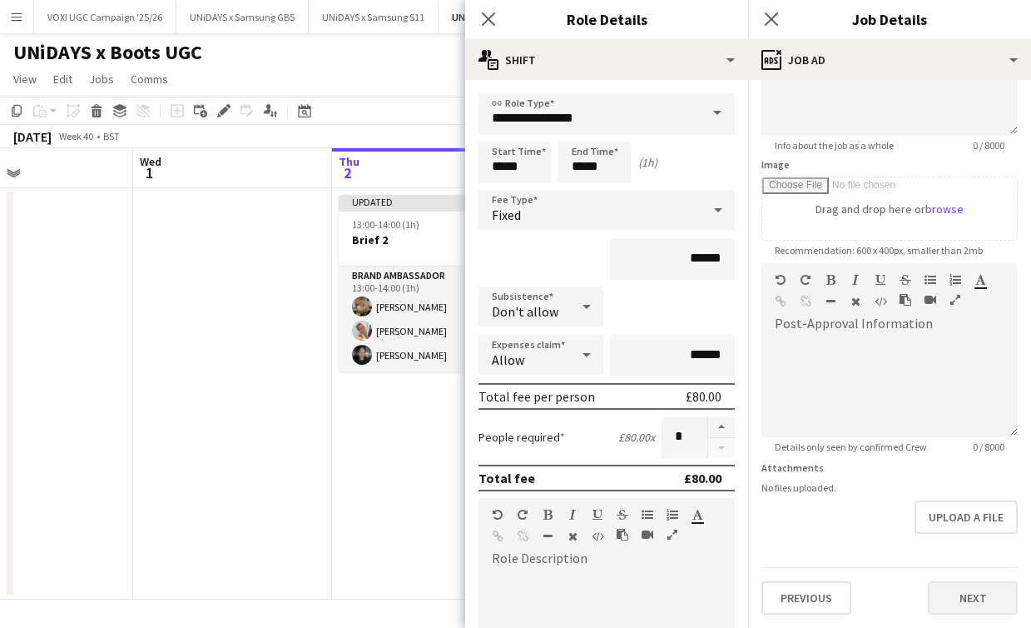
scroll to position [196, 0]
click at [981, 599] on button "Next" at bounding box center [973, 597] width 90 height 33
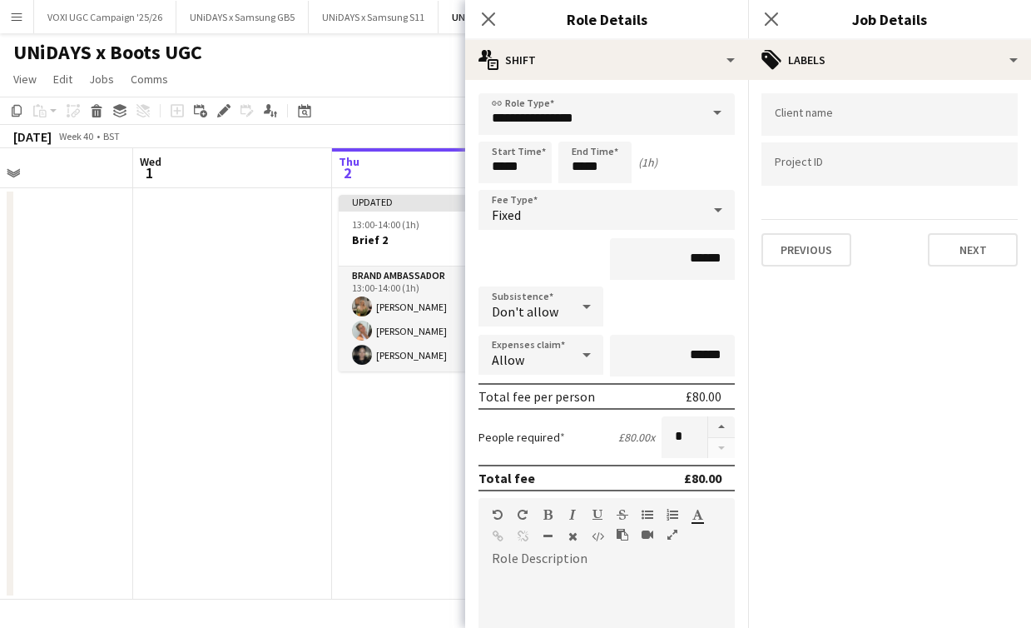
scroll to position [0, 0]
click at [986, 262] on button "Next" at bounding box center [973, 249] width 90 height 33
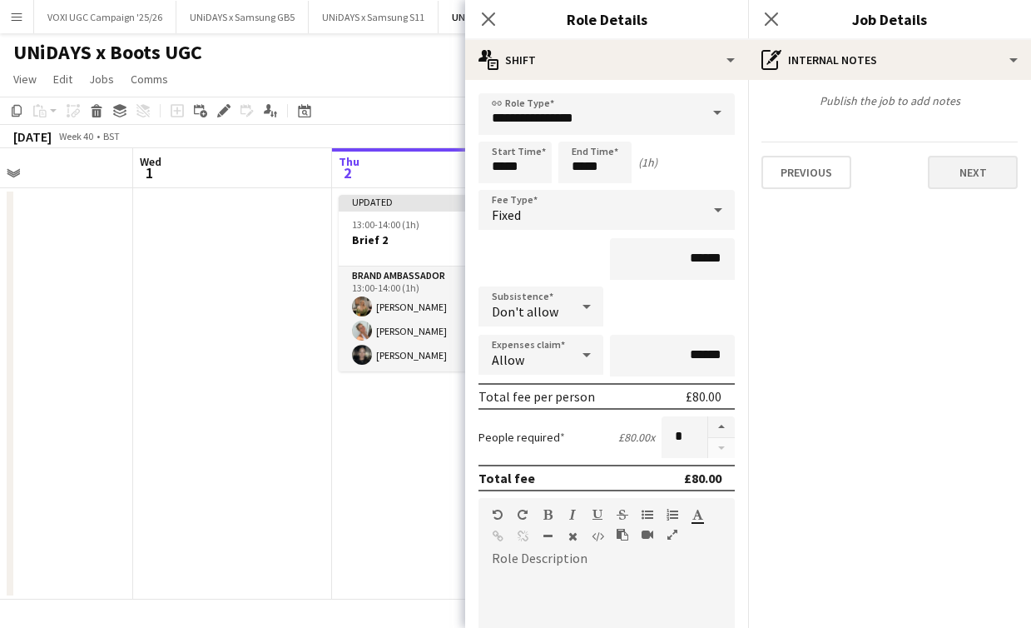
click at [972, 186] on button "Next" at bounding box center [973, 172] width 90 height 33
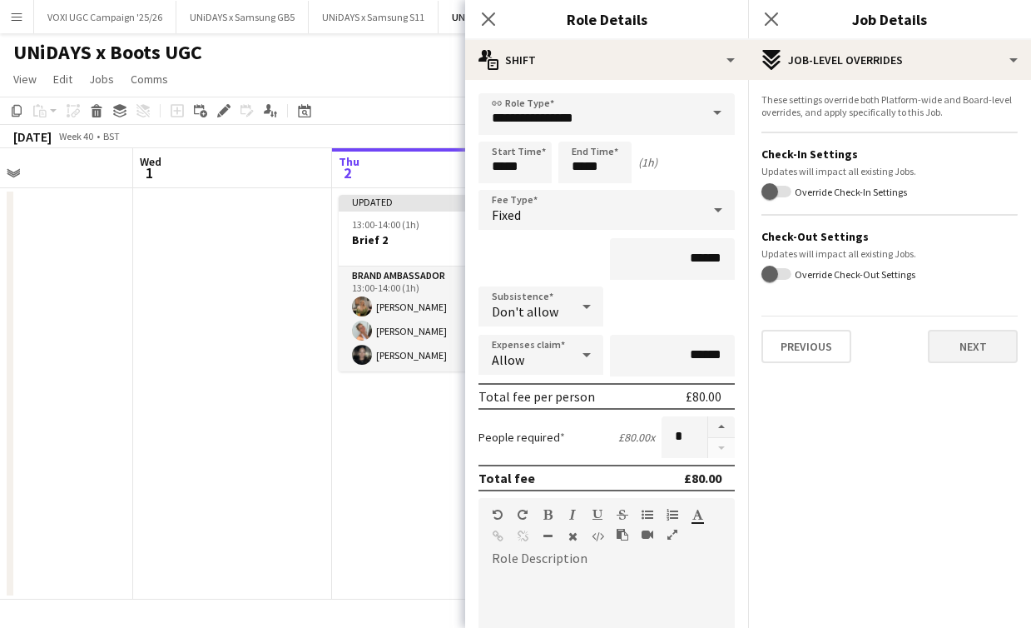
click at [987, 347] on button "Next" at bounding box center [973, 346] width 90 height 33
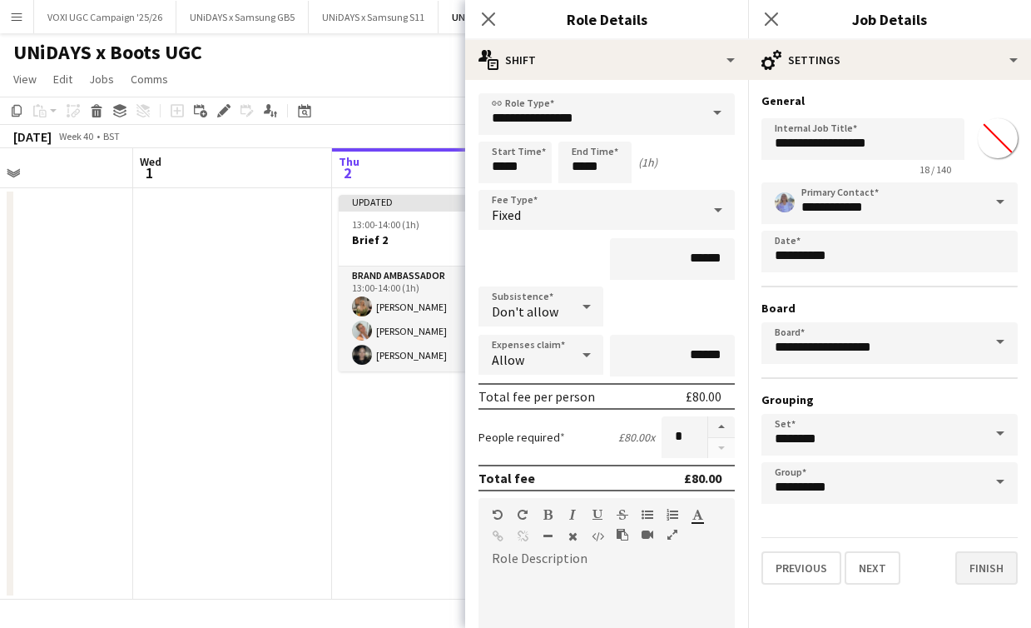
click at [1000, 573] on button "Finish" at bounding box center [987, 567] width 62 height 33
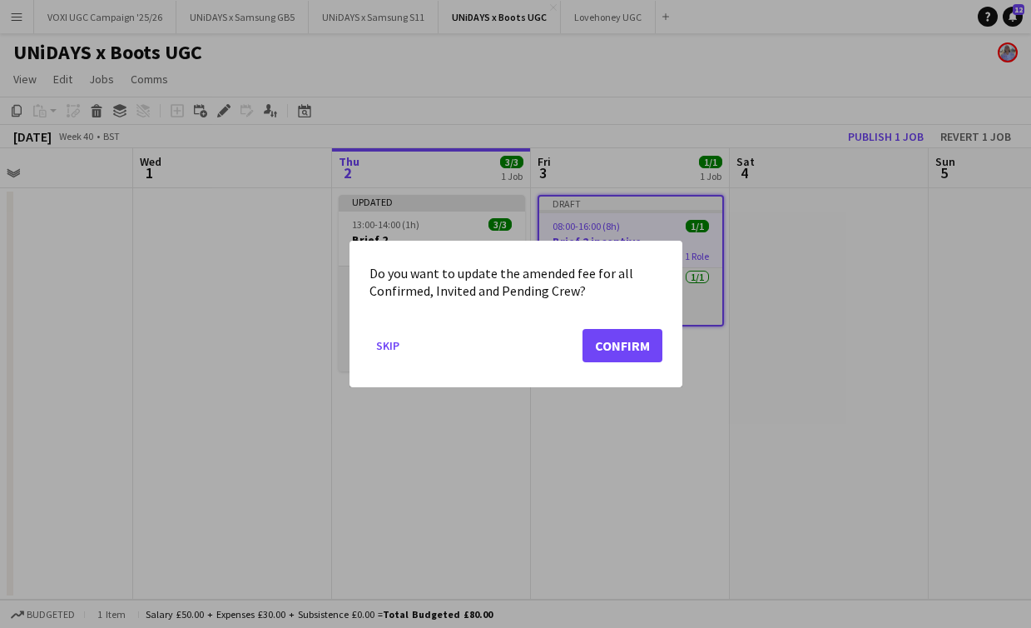
click at [648, 345] on button "Confirm" at bounding box center [623, 345] width 80 height 33
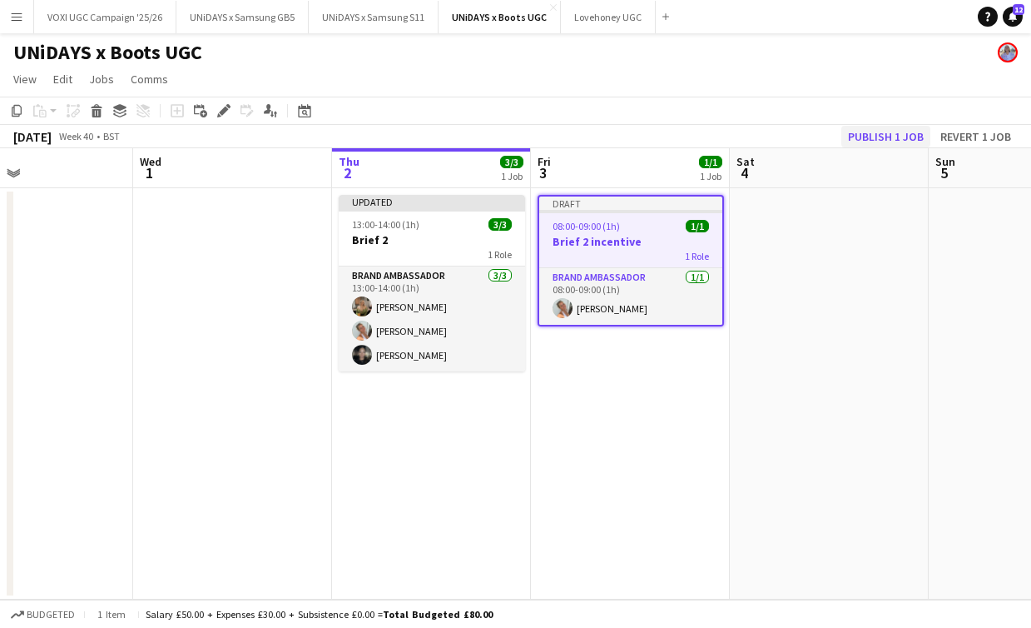
click at [865, 137] on button "Publish 1 job" at bounding box center [886, 137] width 89 height 22
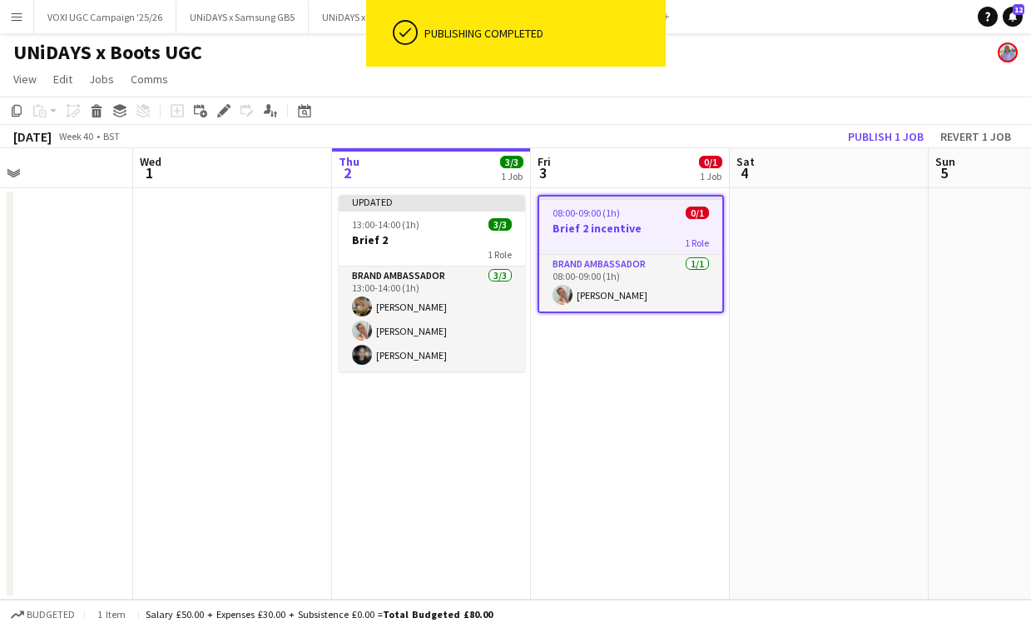
click at [678, 465] on app-date-cell "08:00-09:00 (1h) 0/1 Brief 2 incentive 1 Role Brand Ambassador [DATE] 08:00-09:…" at bounding box center [630, 393] width 199 height 411
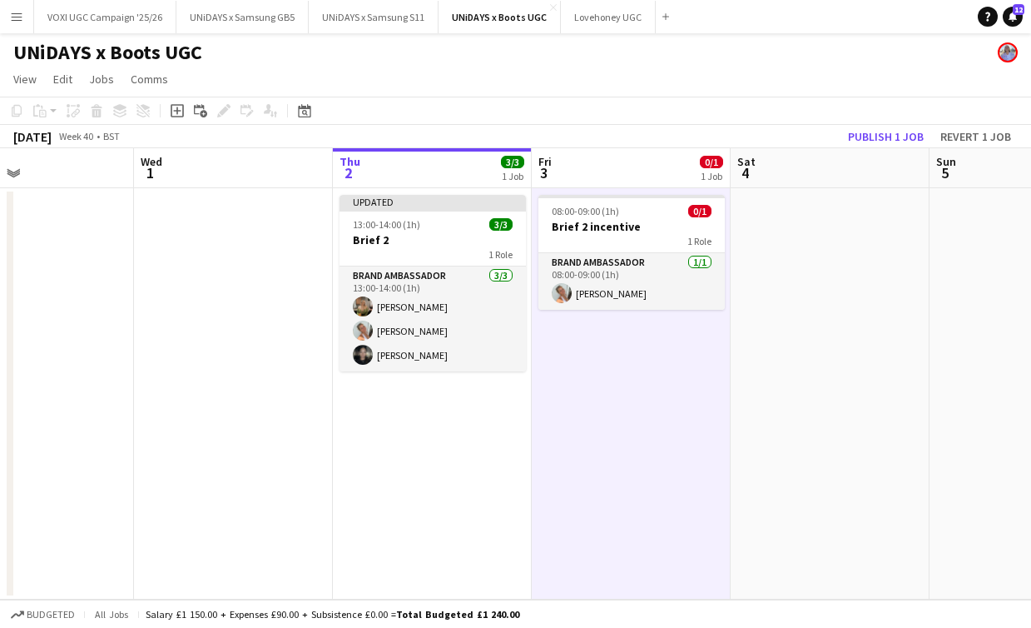
click at [497, 485] on app-date-cell "Updated 13:00-14:00 (1h) 3/3 Brief 2 1 Role Brand Ambassador [DATE] 13:00-14:00…" at bounding box center [432, 393] width 199 height 411
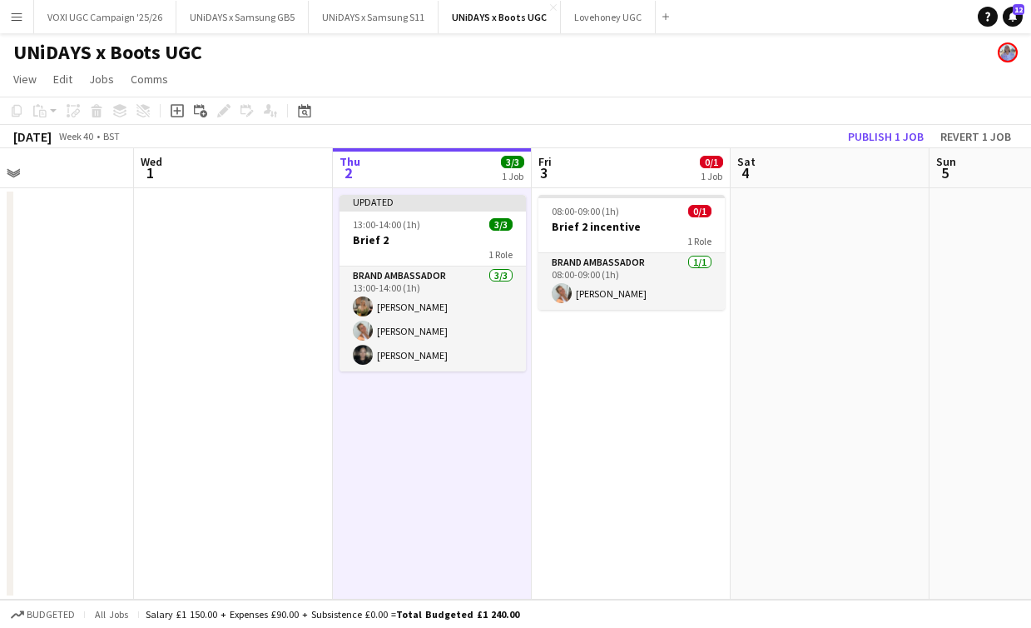
click at [576, 472] on app-date-cell "08:00-09:00 (1h) 0/1 Brief 2 incentive 1 Role Brand Ambassador [DATE] 08:00-09:…" at bounding box center [631, 393] width 199 height 411
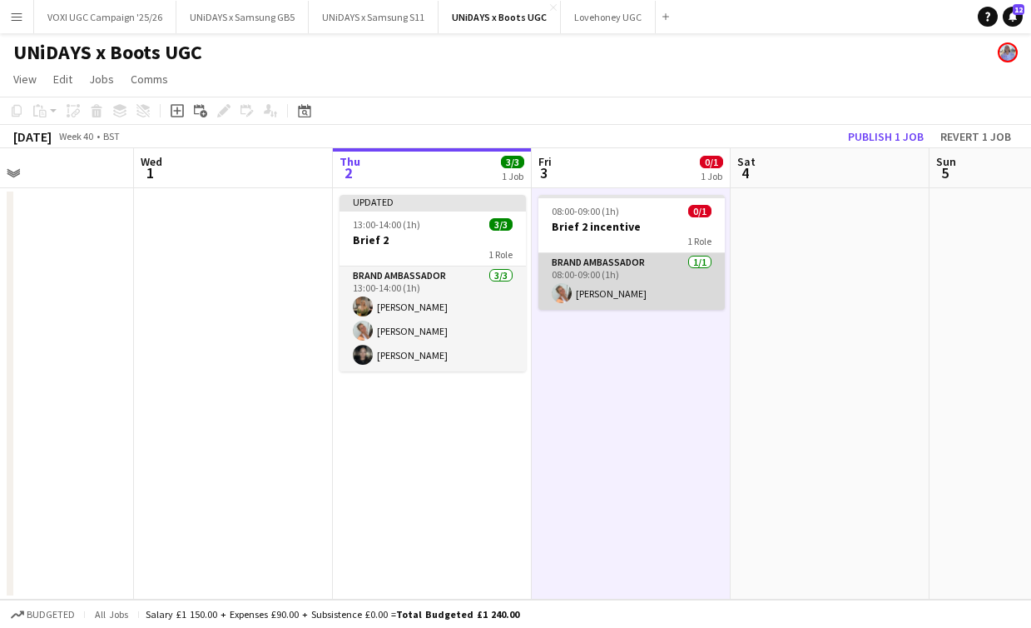
click at [650, 260] on app-card-role "Brand Ambassador [DATE] 08:00-09:00 (1h) [PERSON_NAME]" at bounding box center [632, 281] width 186 height 57
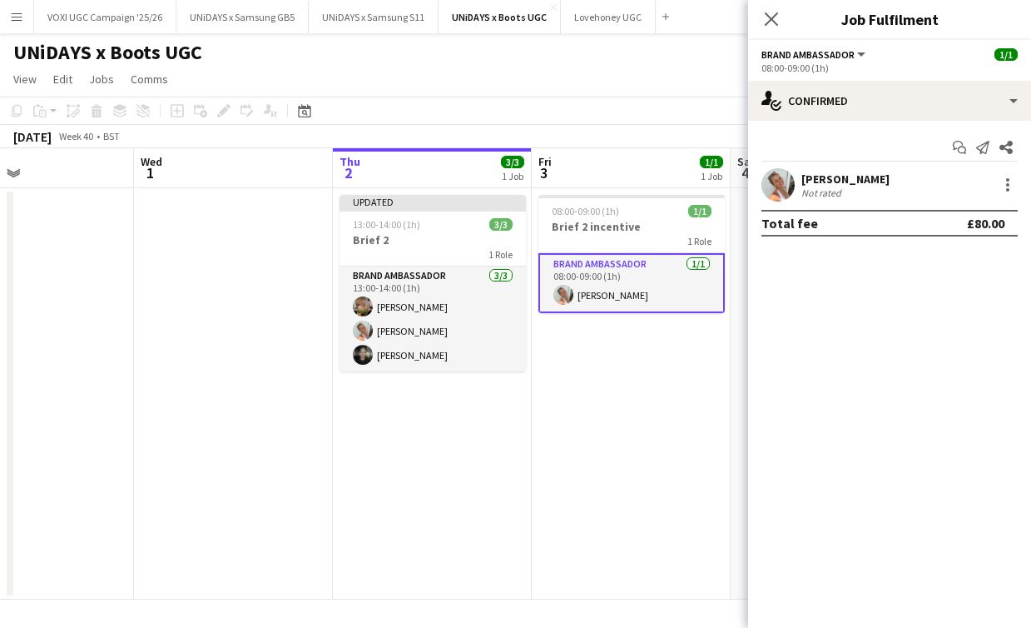
click at [666, 373] on app-date-cell "08:00-09:00 (1h) 1/1 Brief 2 incentive 1 Role Brand Ambassador [DATE] 08:00-09:…" at bounding box center [631, 393] width 199 height 411
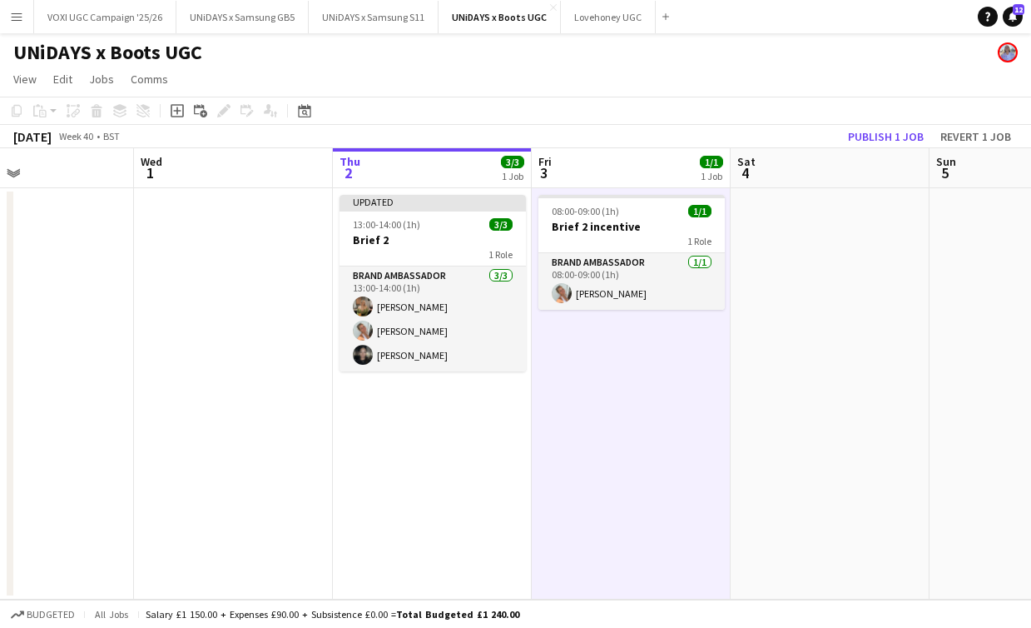
click at [806, 269] on app-date-cell at bounding box center [830, 393] width 199 height 411
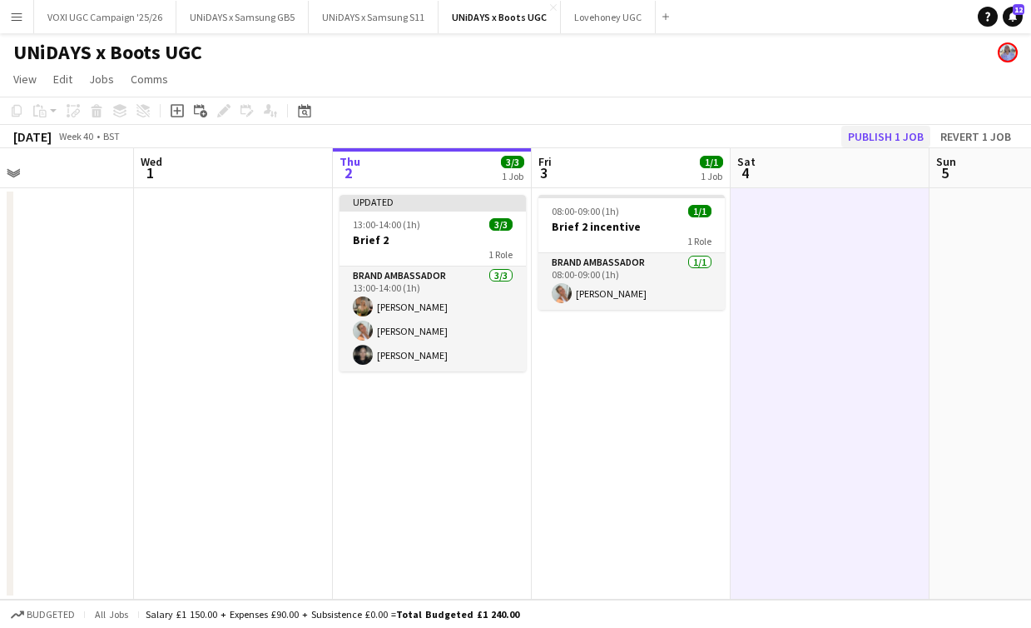
click at [857, 141] on button "Publish 1 job" at bounding box center [886, 137] width 89 height 22
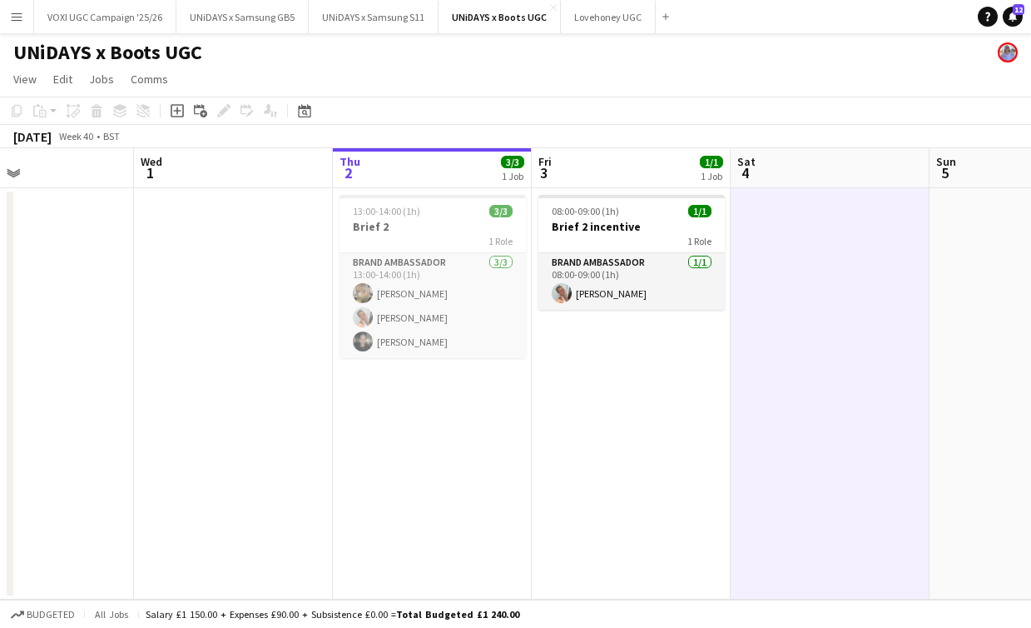
click at [670, 365] on app-date-cell "08:00-09:00 (1h) 1/1 Brief 2 incentive 1 Role Brand Ambassador [DATE] 08:00-09:…" at bounding box center [631, 393] width 199 height 411
